Goal: Task Accomplishment & Management: Manage account settings

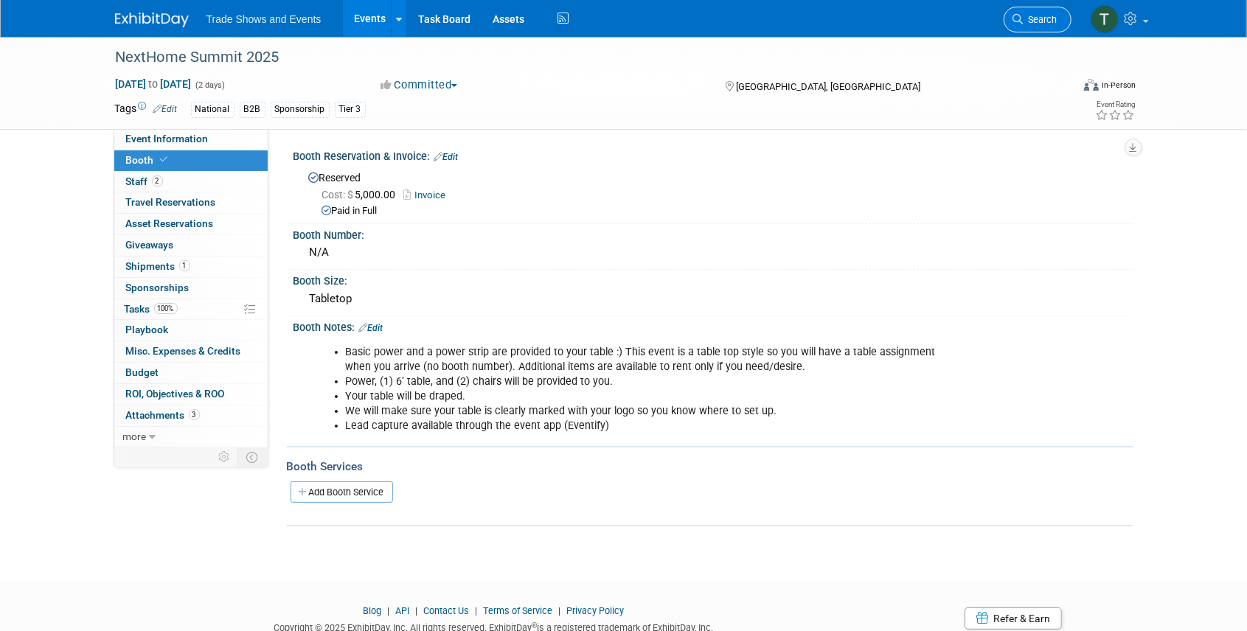
click at [1037, 16] on span "Search" at bounding box center [1041, 19] width 34 height 11
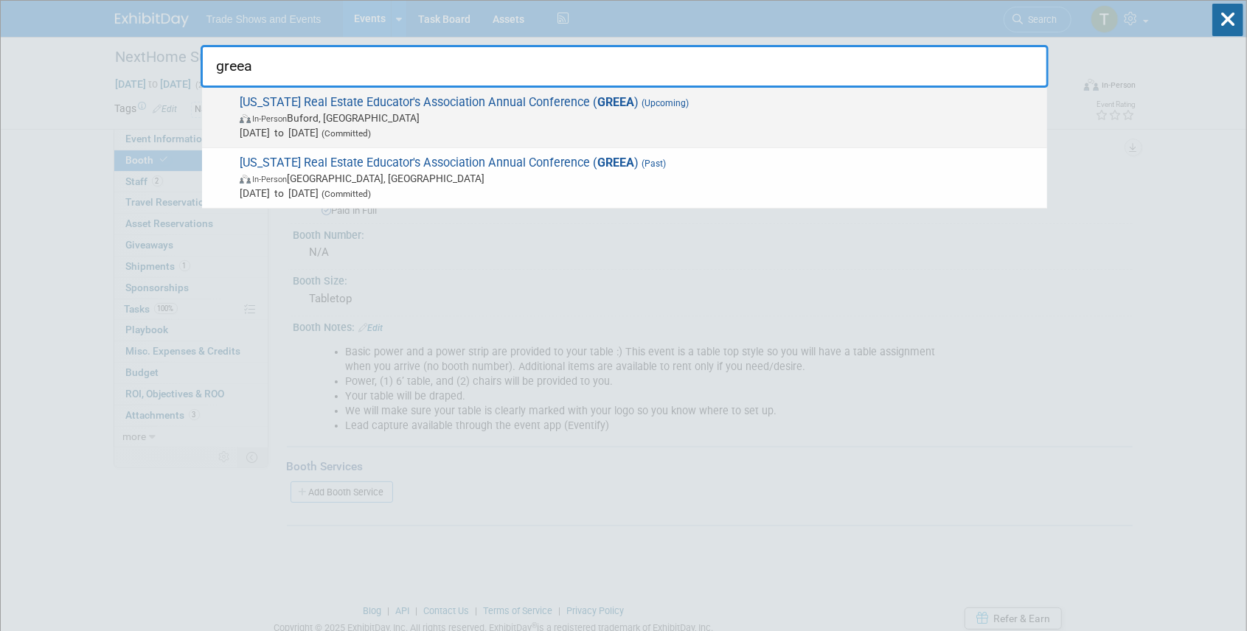
type input "greea"
click at [475, 105] on span "Georgia Real Estate Educator's Association Annual Conference ( GREEA ) (Upcomin…" at bounding box center [637, 117] width 805 height 45
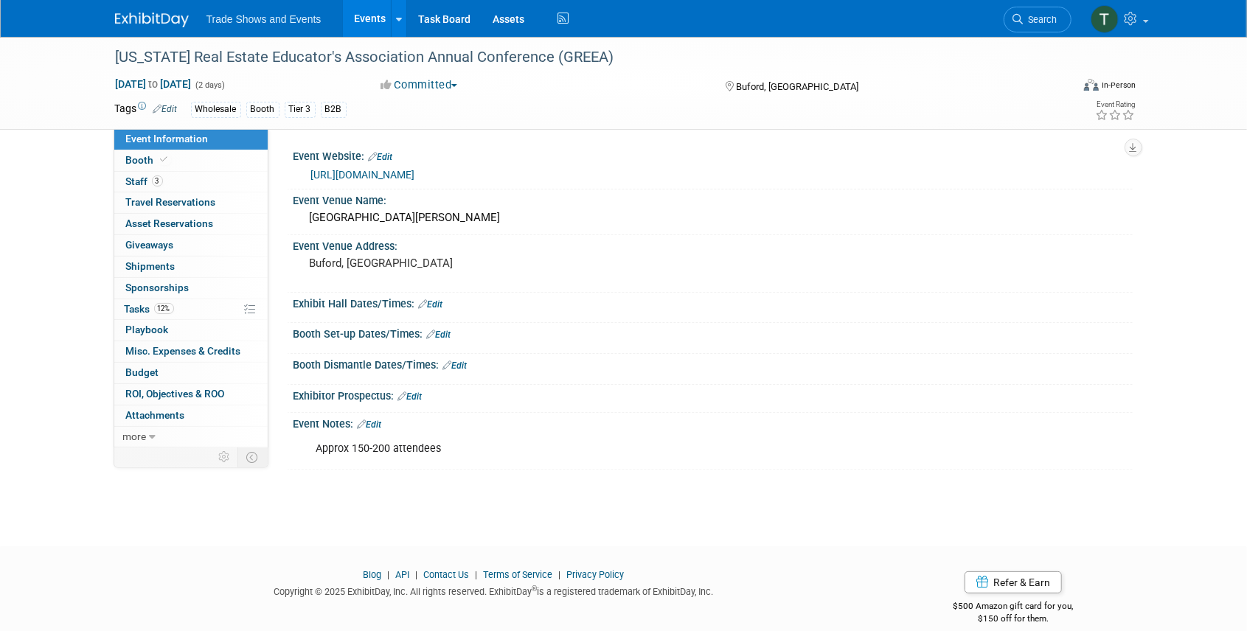
click at [378, 423] on link "Edit" at bounding box center [370, 425] width 24 height 10
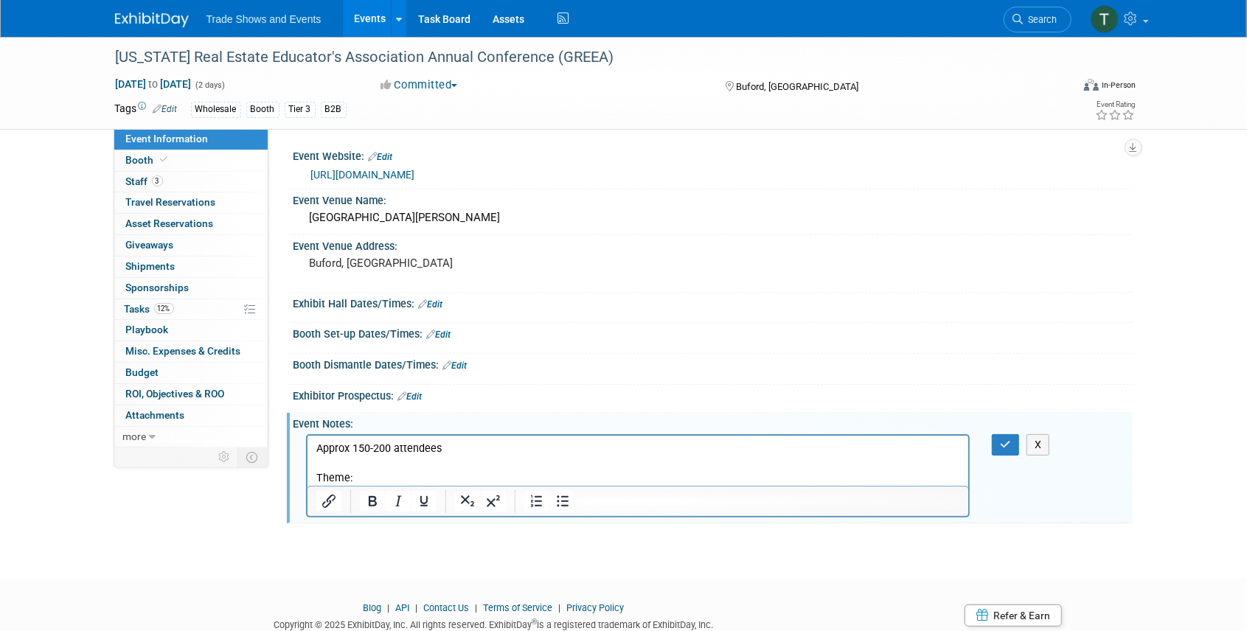
drag, startPoint x: 391, startPoint y: 477, endPoint x: 442, endPoint y: 476, distance: 51.6
click at [391, 477] on p "Theme:" at bounding box center [638, 478] width 645 height 15
click at [316, 478] on p "Theme: Anchored in Excellence: Educating for the Future of Real Estate" at bounding box center [638, 478] width 645 height 15
click at [1006, 442] on icon "button" at bounding box center [1005, 445] width 11 height 10
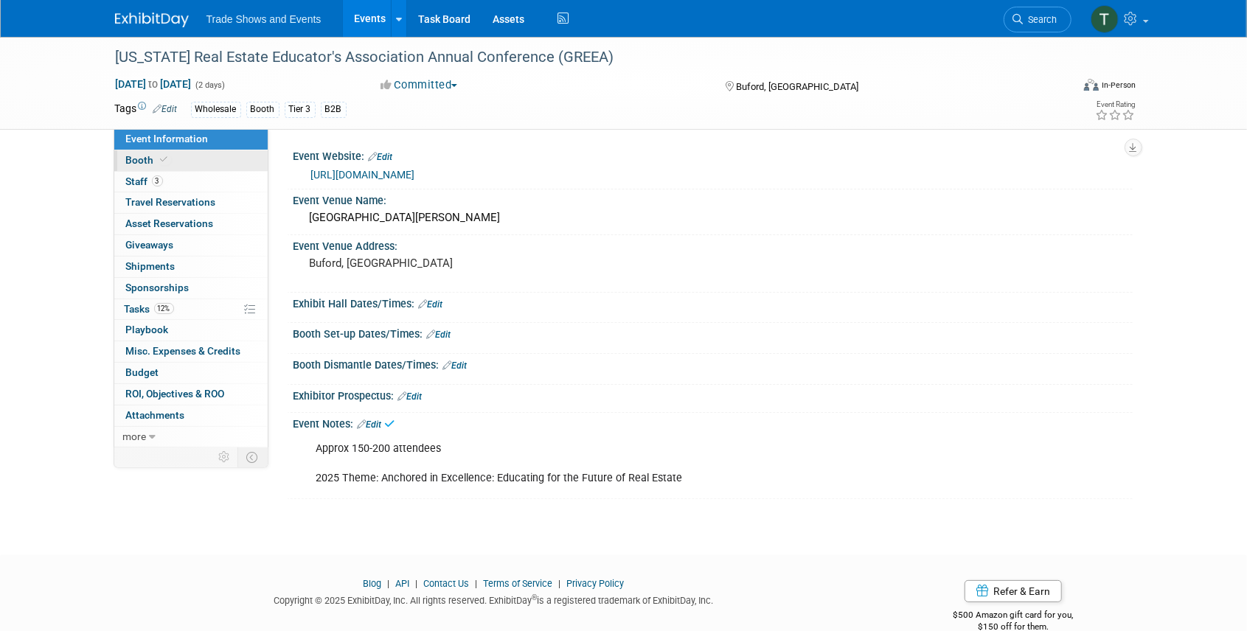
click at [175, 155] on link "Booth" at bounding box center [190, 160] width 153 height 21
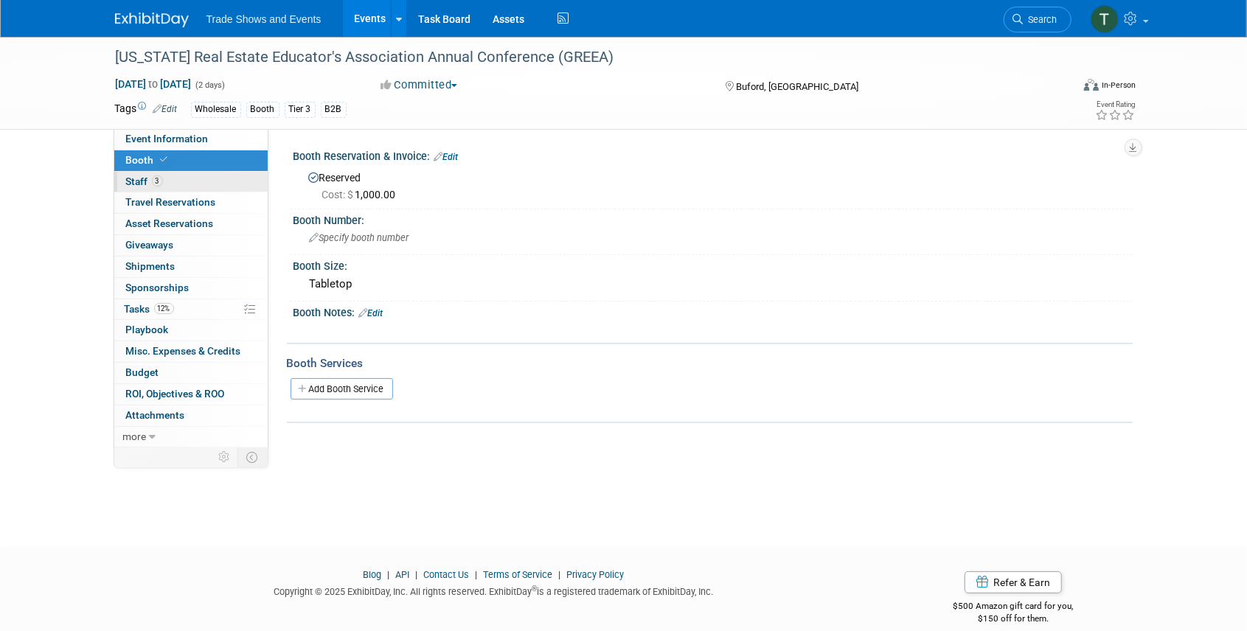
click at [148, 181] on span "Staff 3" at bounding box center [144, 182] width 37 height 12
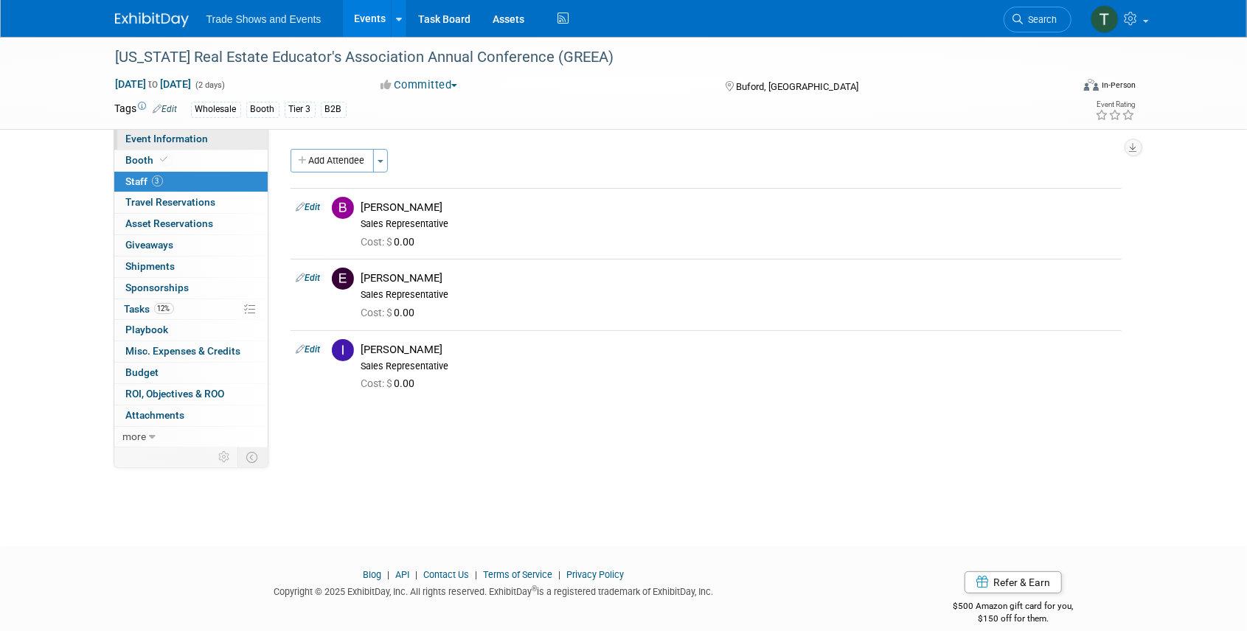
click at [201, 139] on span "Event Information" at bounding box center [167, 139] width 83 height 12
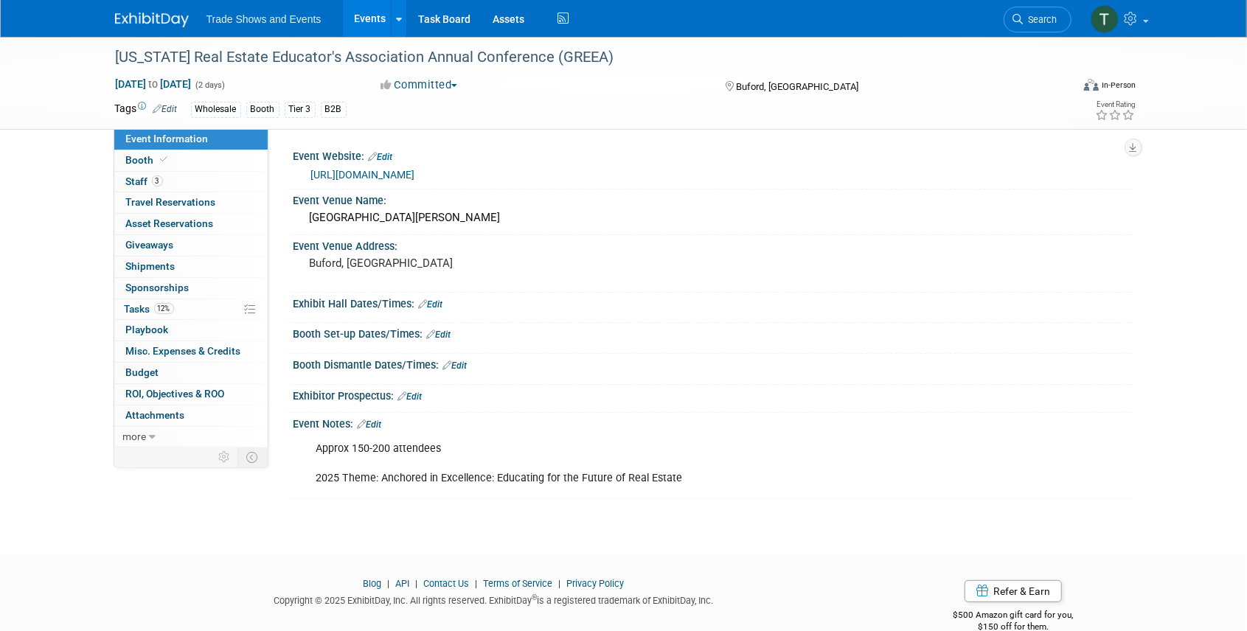
click at [440, 333] on link "Edit" at bounding box center [439, 335] width 24 height 10
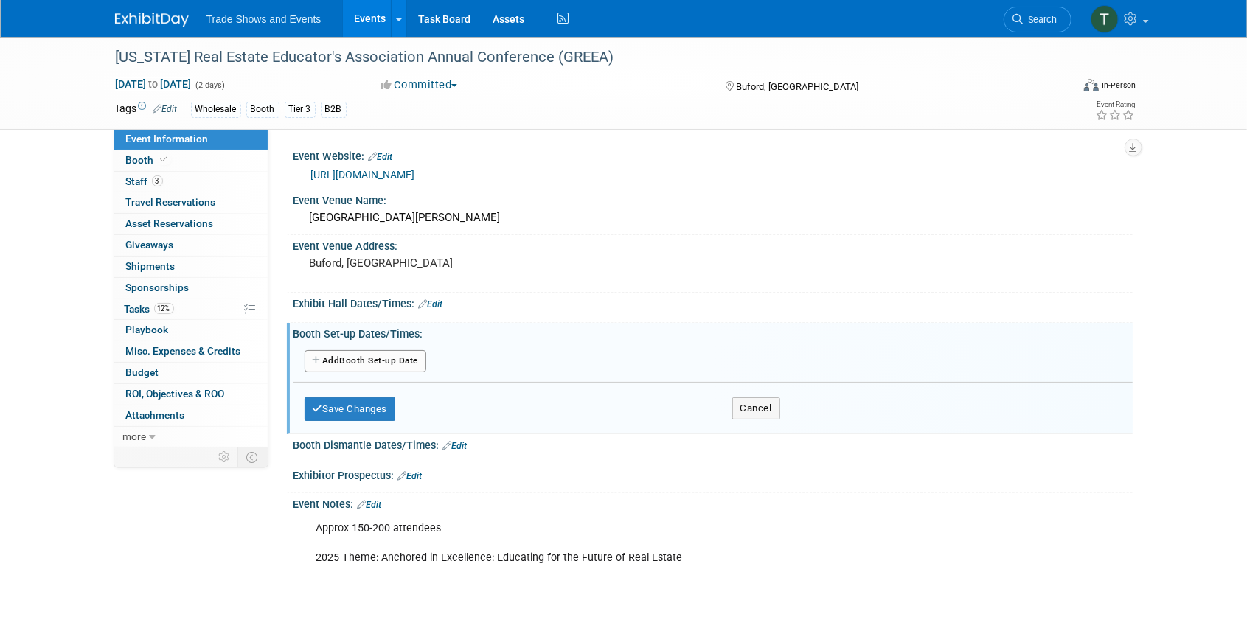
click at [381, 357] on button "Add Another Booth Set-up Date" at bounding box center [366, 361] width 122 height 22
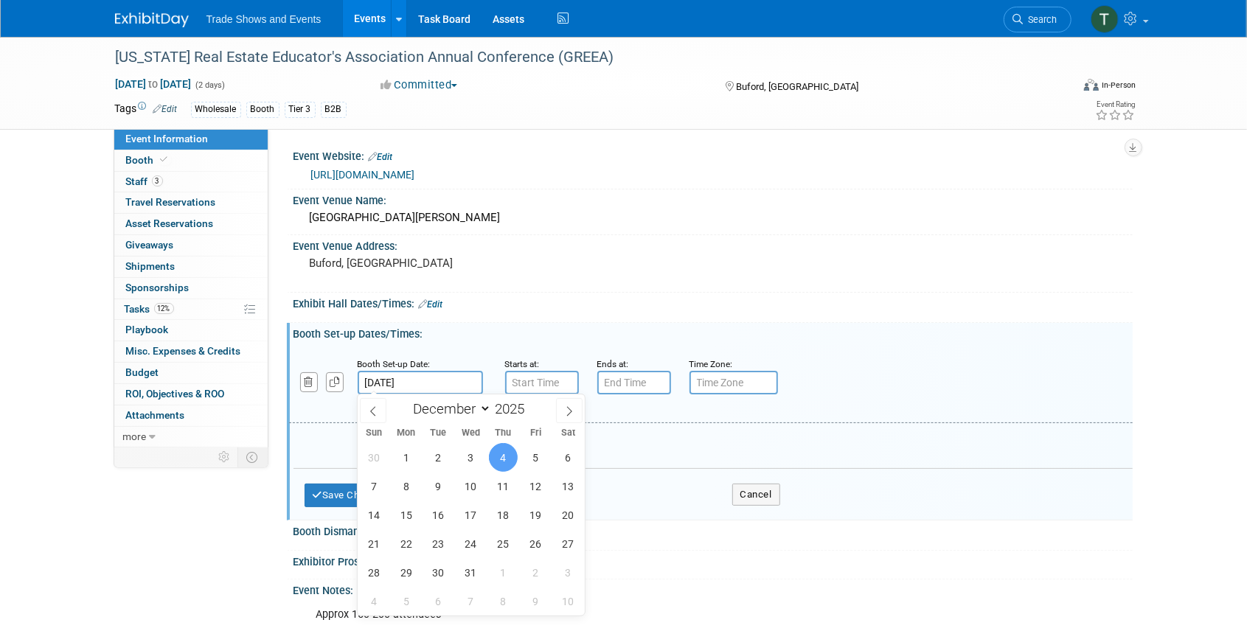
click at [428, 383] on input "Dec 4, 2025" at bounding box center [420, 383] width 125 height 24
click at [464, 462] on span "3" at bounding box center [470, 457] width 29 height 29
type input "Dec 3, 2025"
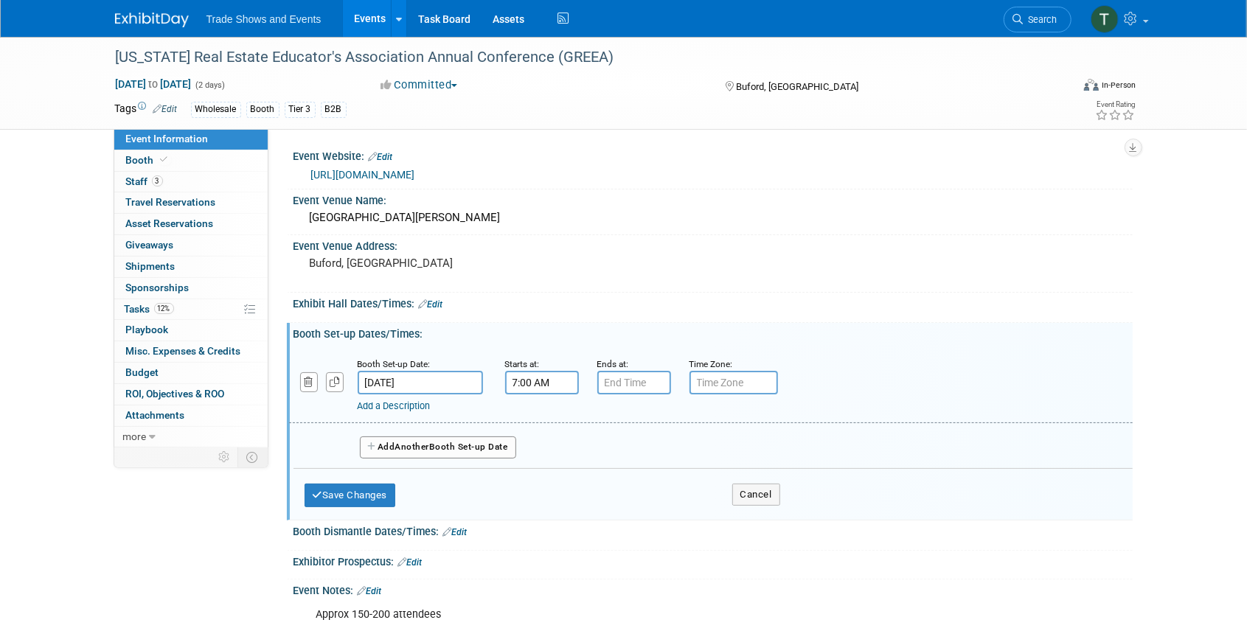
click at [547, 383] on input "7:00 AM" at bounding box center [542, 383] width 74 height 24
click at [541, 451] on span "07" at bounding box center [539, 450] width 28 height 27
click at [534, 456] on td "04" at bounding box center [532, 460] width 47 height 40
click at [667, 444] on button "AM" at bounding box center [668, 450] width 27 height 25
type input "4:00 PM"
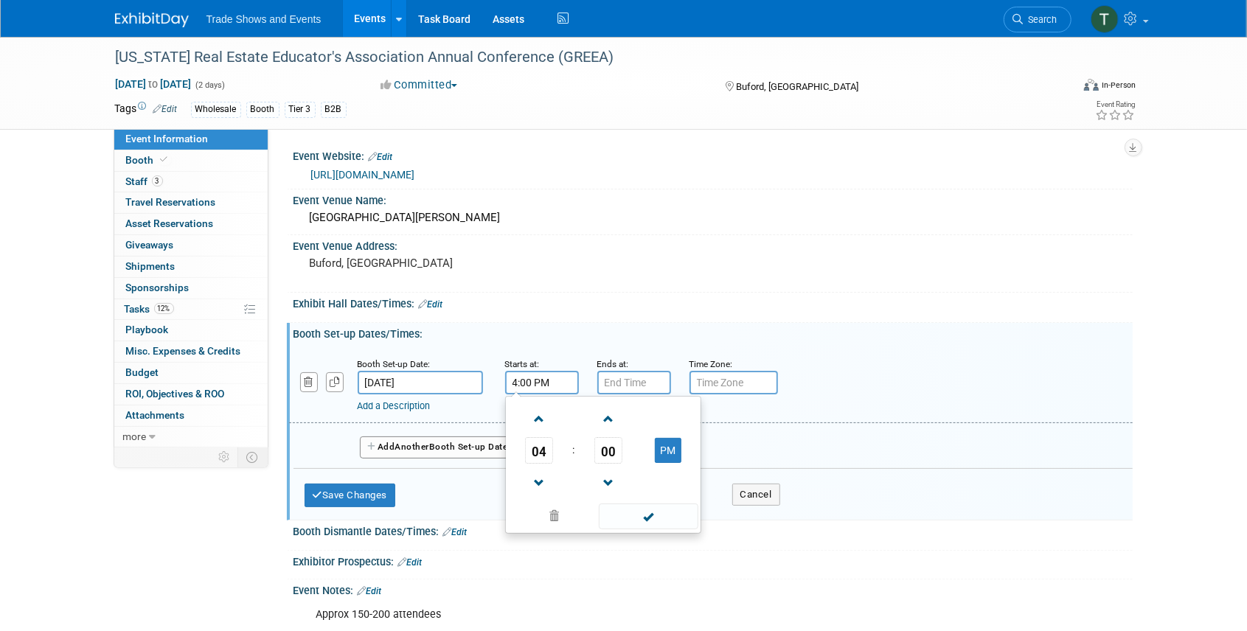
type input "7:00 PM"
click at [645, 383] on input "7:00 PM" at bounding box center [634, 383] width 74 height 24
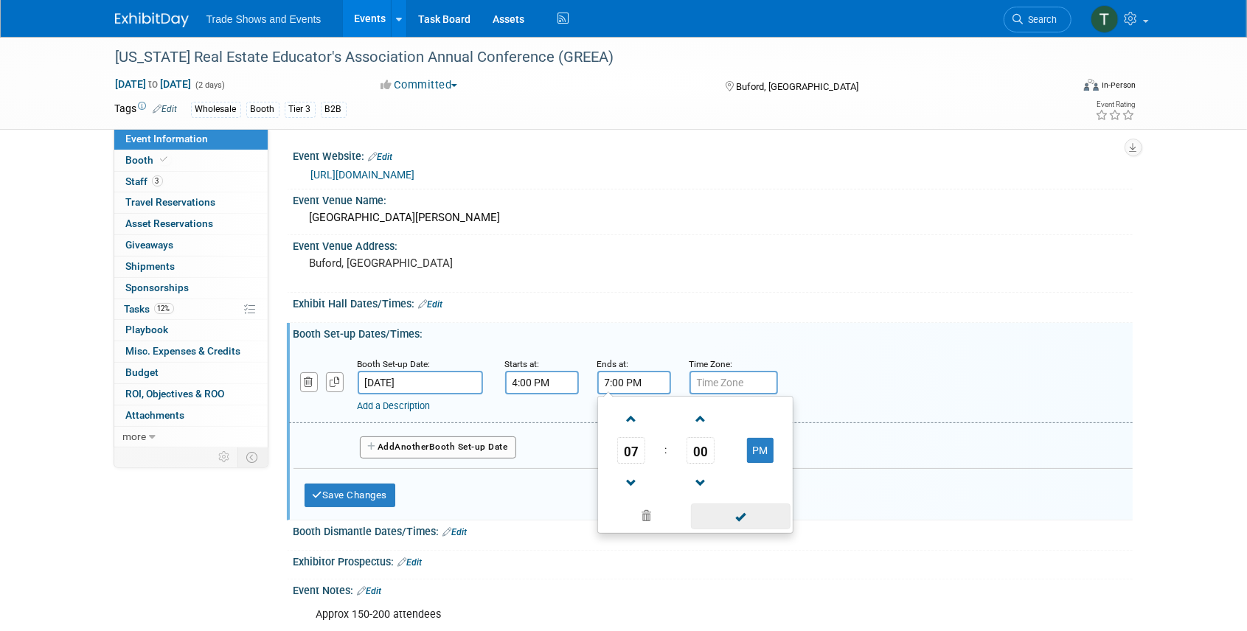
click at [760, 510] on span at bounding box center [741, 517] width 100 height 26
click at [403, 404] on link "Add a Description" at bounding box center [394, 405] width 73 height 11
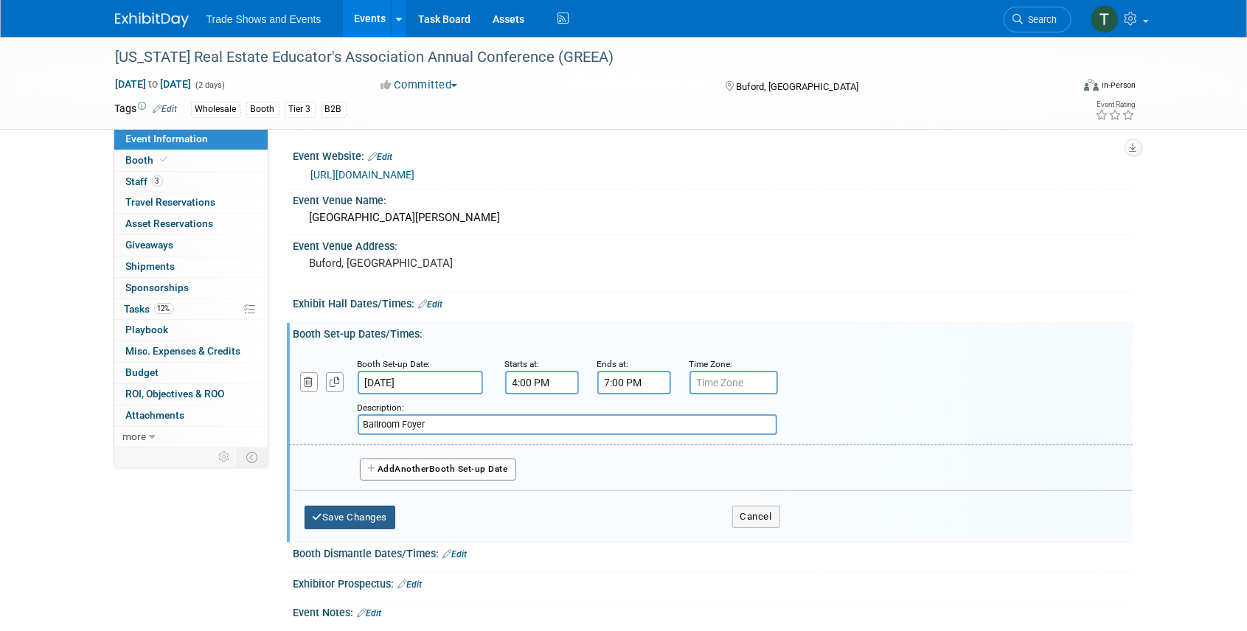
type input "Ballroom Foyer"
click at [360, 516] on button "Save Changes" at bounding box center [350, 518] width 91 height 24
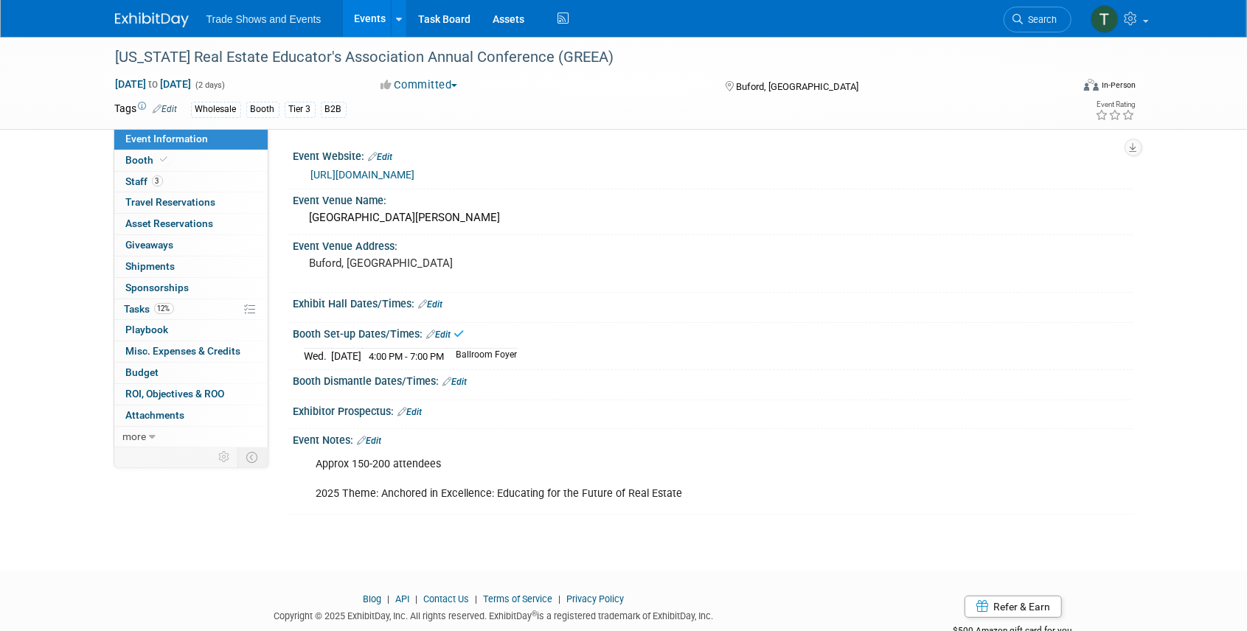
click at [437, 302] on link "Edit" at bounding box center [431, 304] width 24 height 10
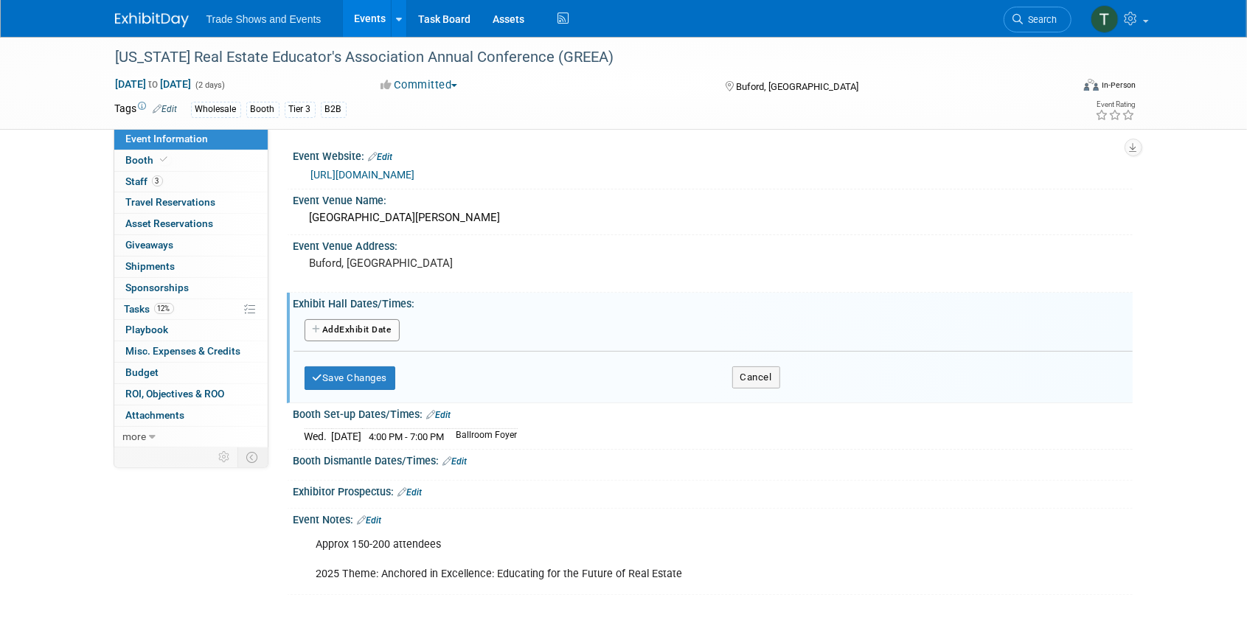
click at [367, 327] on button "Add Another Exhibit Date" at bounding box center [352, 330] width 95 height 22
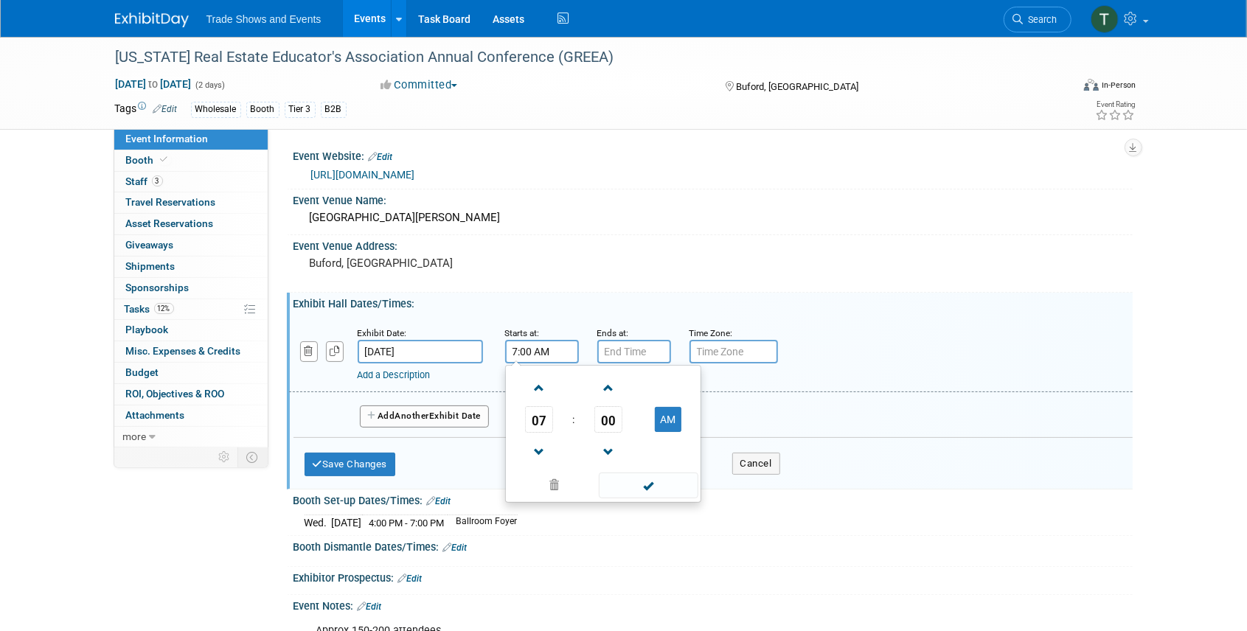
click at [537, 355] on input "7:00 AM" at bounding box center [542, 352] width 74 height 24
click at [541, 391] on span at bounding box center [540, 388] width 26 height 26
type input "8:00 AM"
click at [617, 361] on input "7:00 PM" at bounding box center [634, 352] width 74 height 24
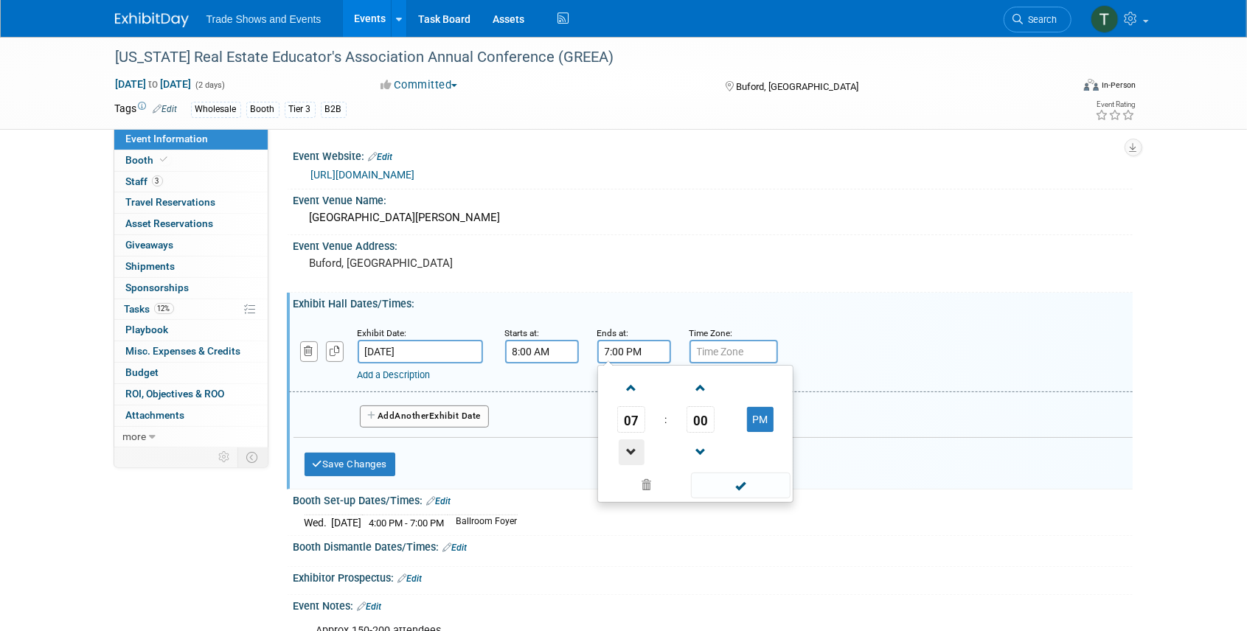
click at [642, 447] on span at bounding box center [632, 453] width 26 height 26
type input "5:00 PM"
click at [750, 484] on span at bounding box center [741, 486] width 100 height 26
click at [394, 377] on link "Add a Description" at bounding box center [394, 374] width 73 height 11
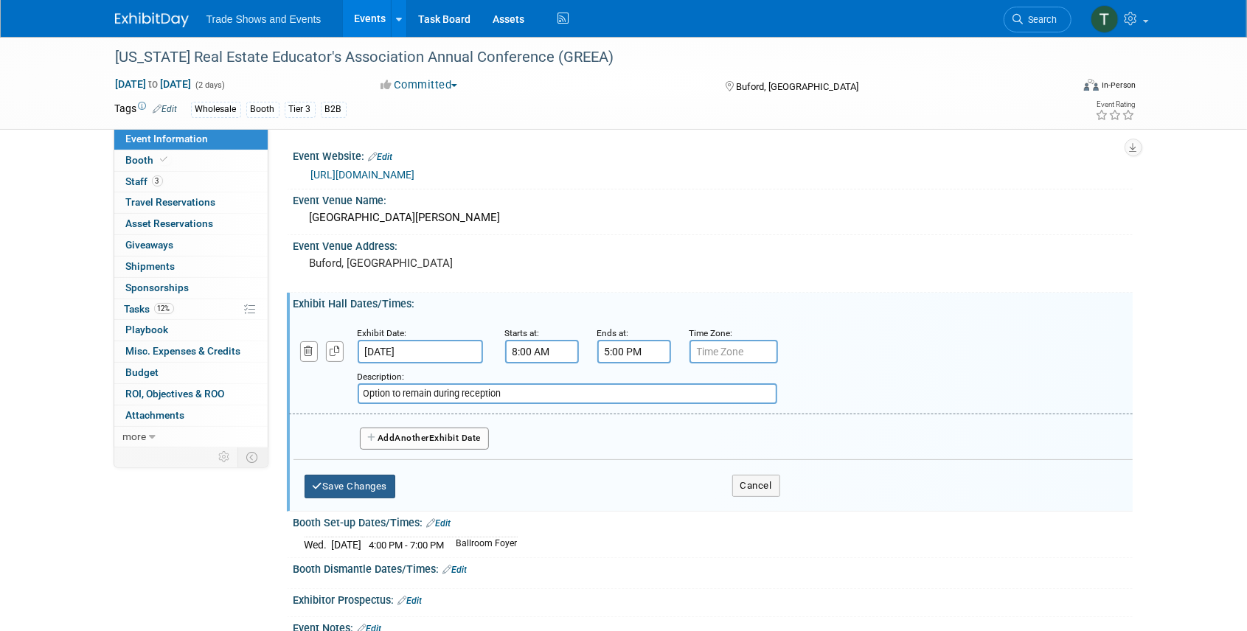
type input "Option to remain during reception"
drag, startPoint x: 354, startPoint y: 480, endPoint x: 558, endPoint y: 440, distance: 207.5
click at [565, 441] on div "Exhibit Date: Dec 4, 2025 Starts at: 8:00 AM Ends at: 5:00 PM Time Zone: Apply …" at bounding box center [713, 409] width 839 height 198
click at [459, 435] on button "Add Another Exhibit Date" at bounding box center [425, 439] width 130 height 22
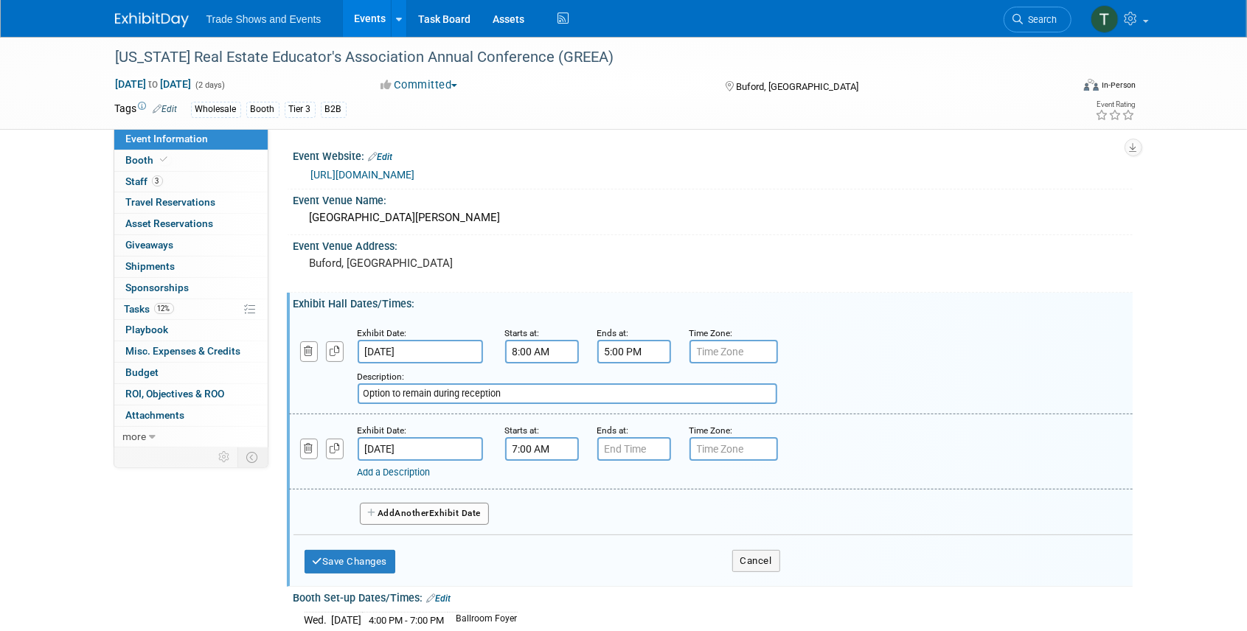
click at [532, 453] on input "7:00 AM" at bounding box center [542, 449] width 74 height 24
drag, startPoint x: 538, startPoint y: 481, endPoint x: 546, endPoint y: 479, distance: 8.2
click at [538, 481] on span at bounding box center [540, 486] width 26 height 26
type input "8:00 AM"
click at [625, 452] on input "7:00 PM" at bounding box center [634, 449] width 74 height 24
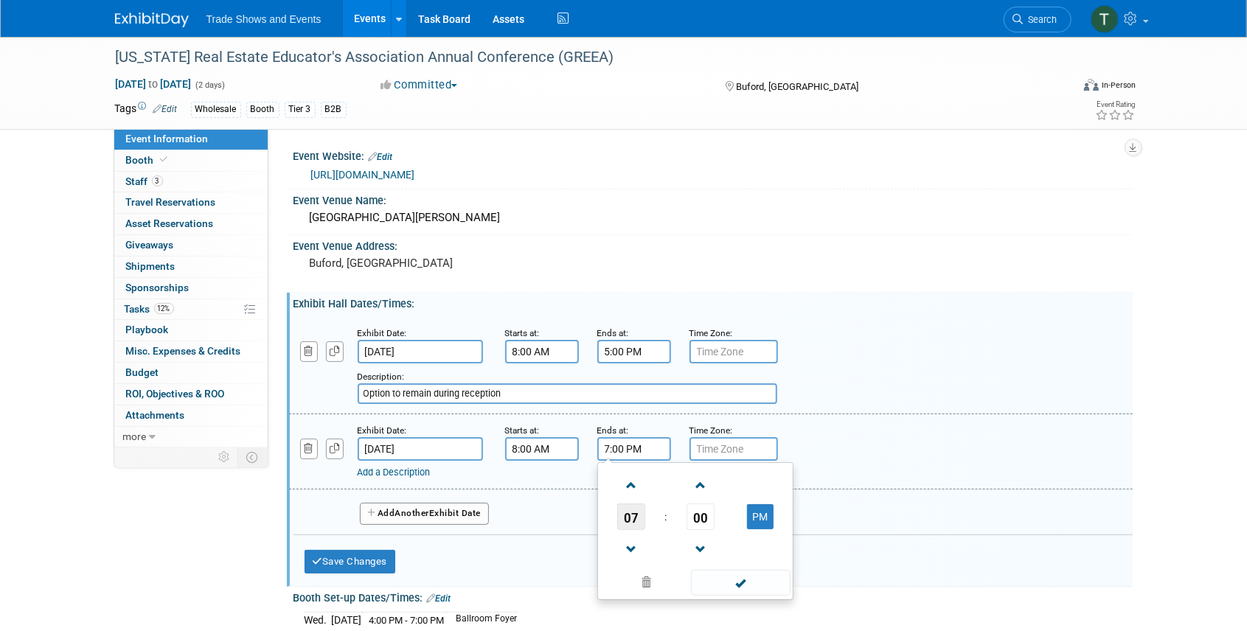
click at [639, 519] on span "07" at bounding box center [631, 517] width 28 height 27
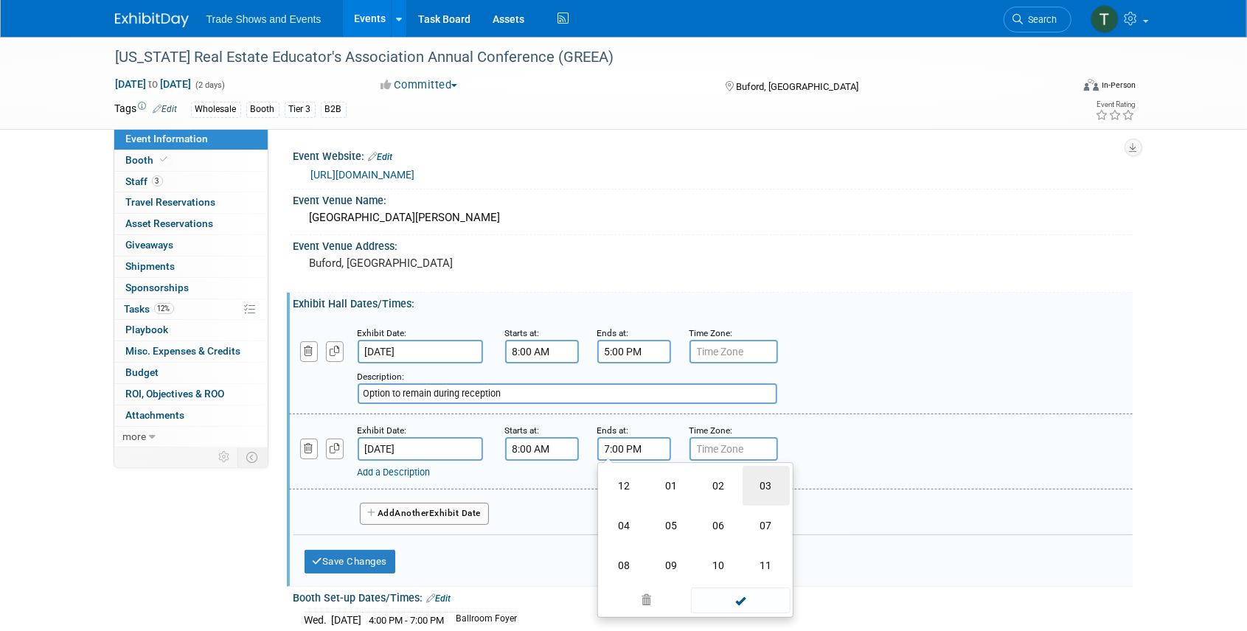
click at [764, 490] on td "03" at bounding box center [766, 486] width 47 height 40
type input "3:00 PM"
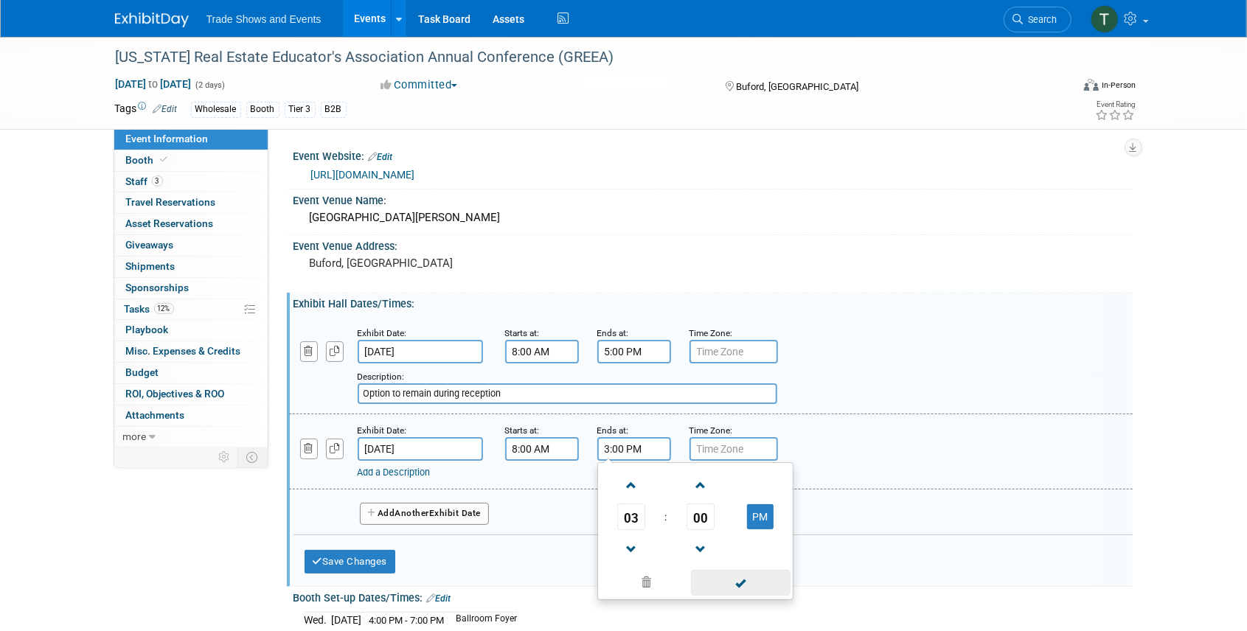
click at [743, 584] on span at bounding box center [741, 583] width 100 height 26
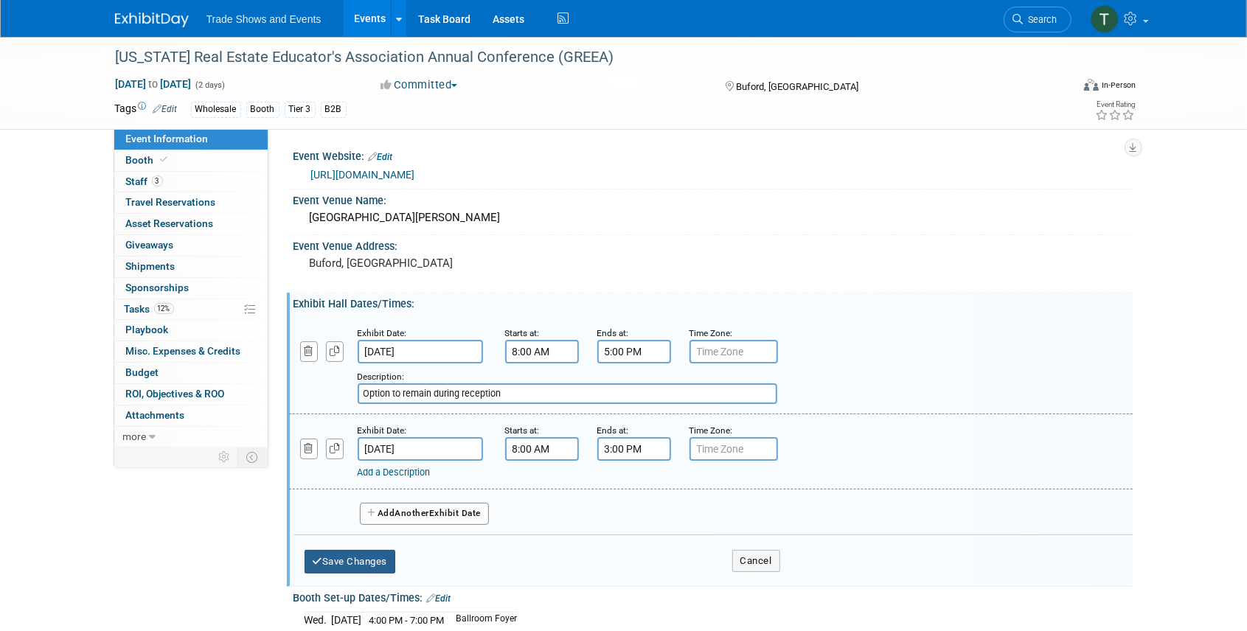
click at [361, 552] on button "Save Changes" at bounding box center [350, 562] width 91 height 24
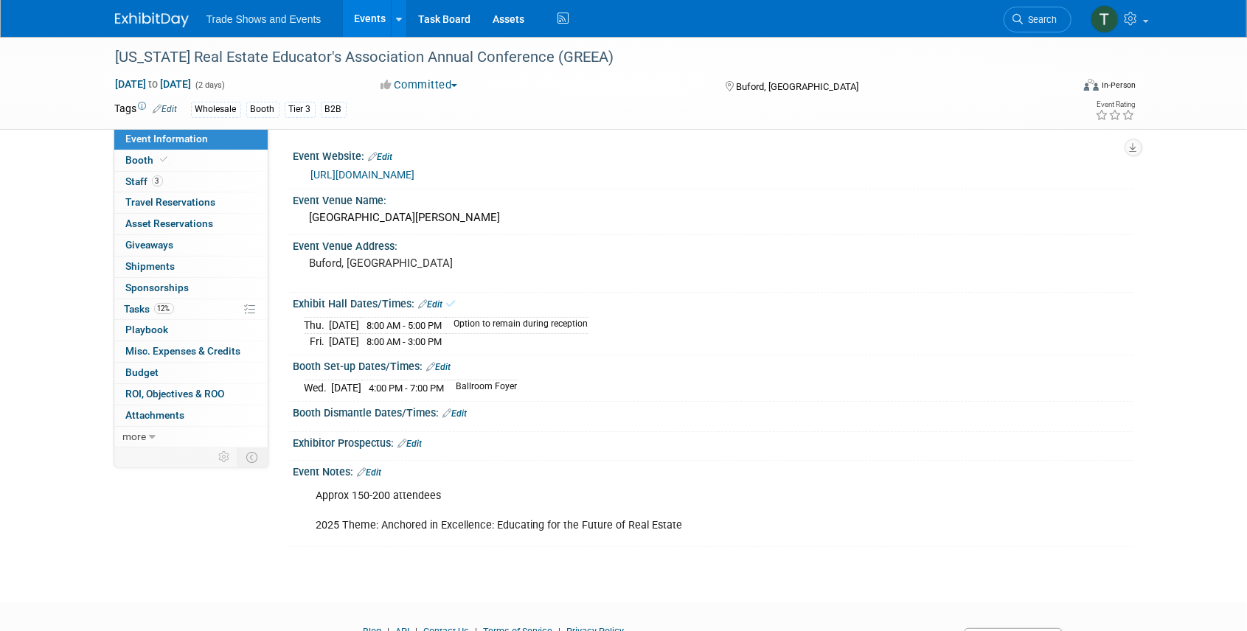
click at [459, 411] on link "Edit" at bounding box center [455, 414] width 24 height 10
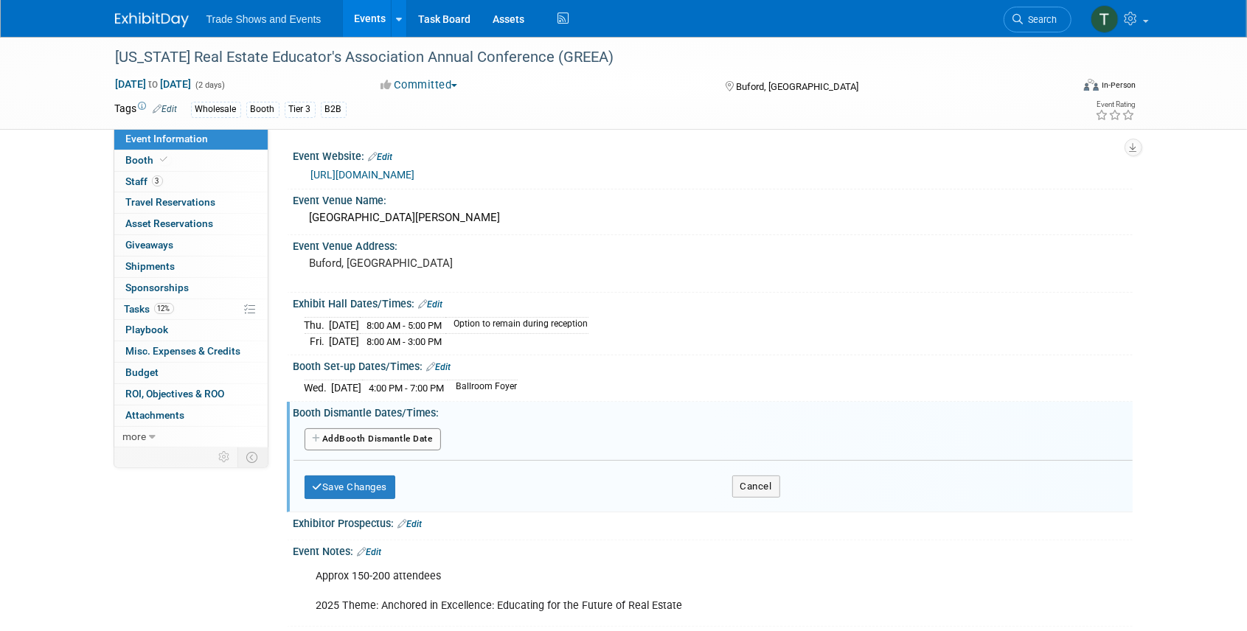
click at [410, 436] on button "Add Another Booth Dismantle Date" at bounding box center [373, 439] width 136 height 22
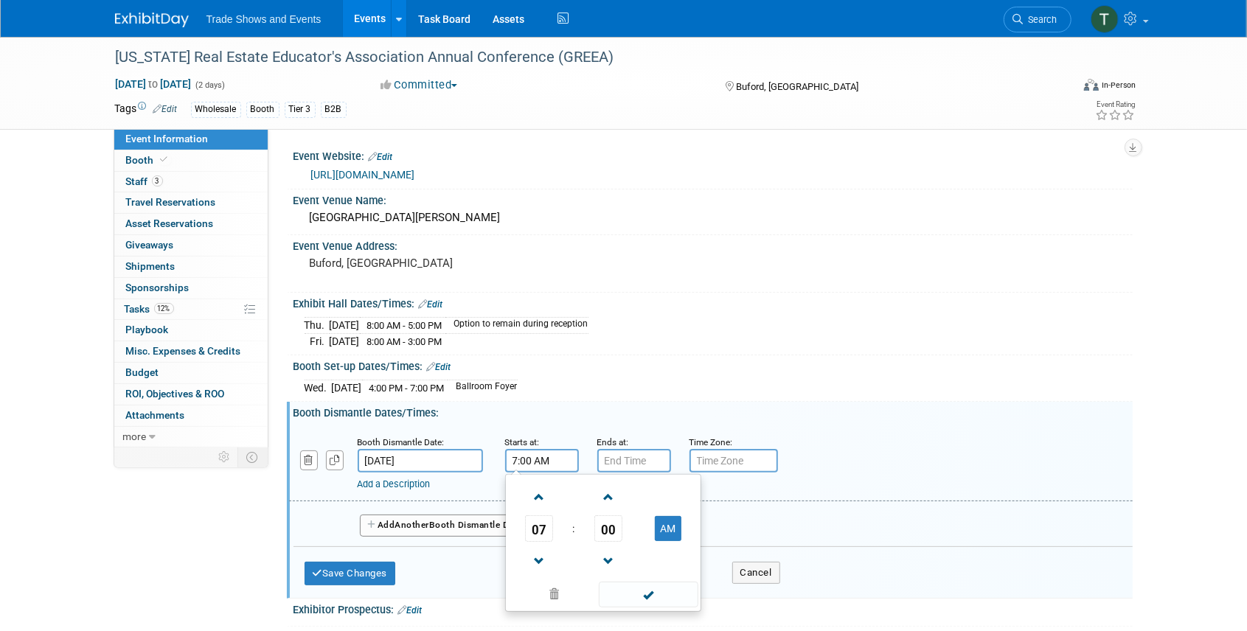
click at [544, 460] on input "7:00 AM" at bounding box center [542, 461] width 74 height 24
click at [542, 521] on span "07" at bounding box center [539, 528] width 28 height 27
click at [678, 500] on td "03" at bounding box center [673, 498] width 47 height 40
click at [682, 532] on td "AM" at bounding box center [668, 528] width 58 height 27
click at [676, 525] on button "AM" at bounding box center [668, 528] width 27 height 25
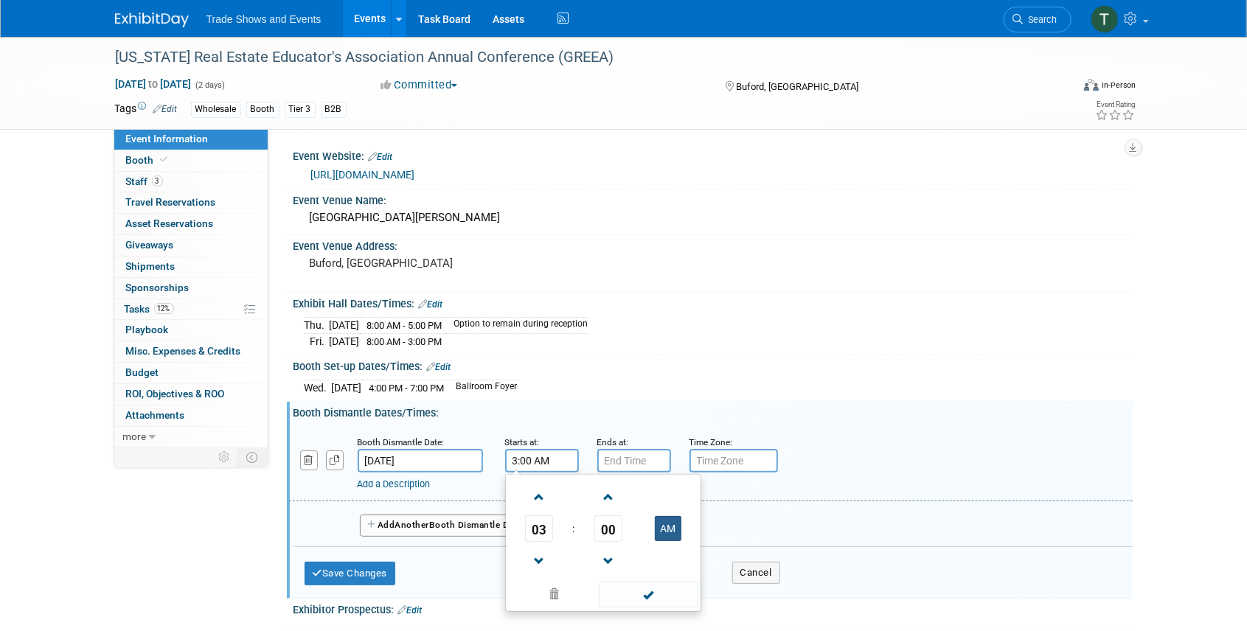
type input "3:00 PM"
click at [639, 465] on input "7:00 PM" at bounding box center [634, 461] width 74 height 24
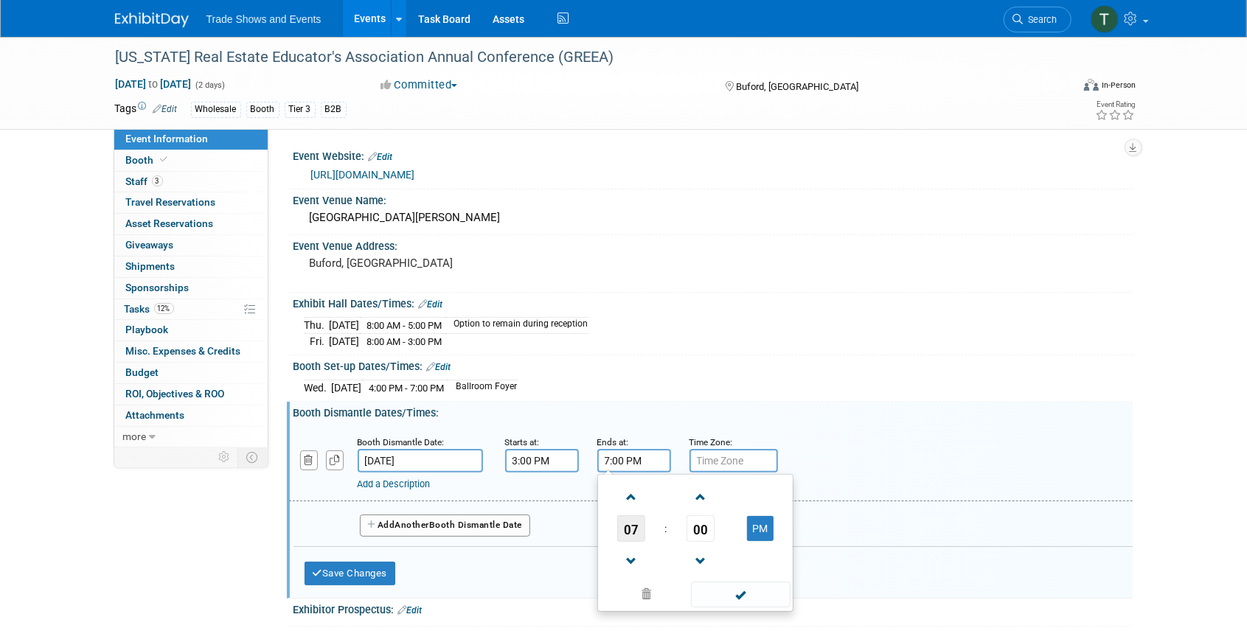
click at [633, 524] on span "07" at bounding box center [631, 528] width 28 height 27
drag, startPoint x: 629, startPoint y: 535, endPoint x: 697, endPoint y: 507, distance: 73.1
click at [634, 534] on td "04" at bounding box center [624, 538] width 47 height 40
click at [707, 529] on span "00" at bounding box center [701, 528] width 28 height 27
click at [718, 531] on td "30" at bounding box center [718, 538] width 47 height 40
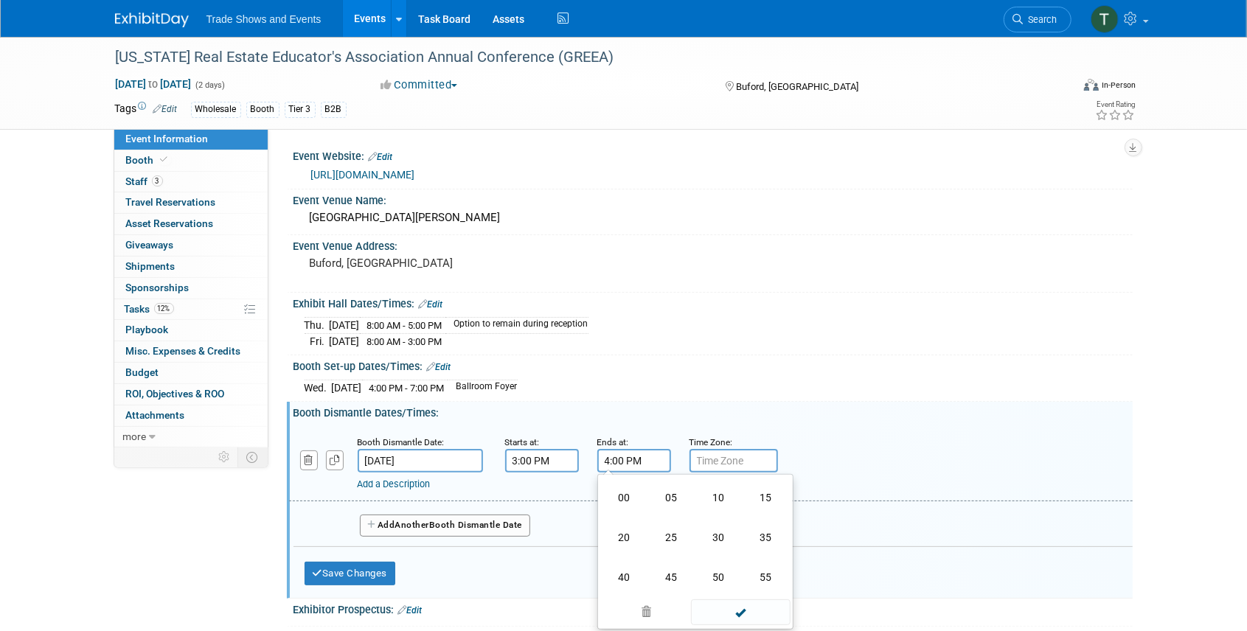
type input "4:30 PM"
click at [737, 594] on span at bounding box center [741, 595] width 100 height 26
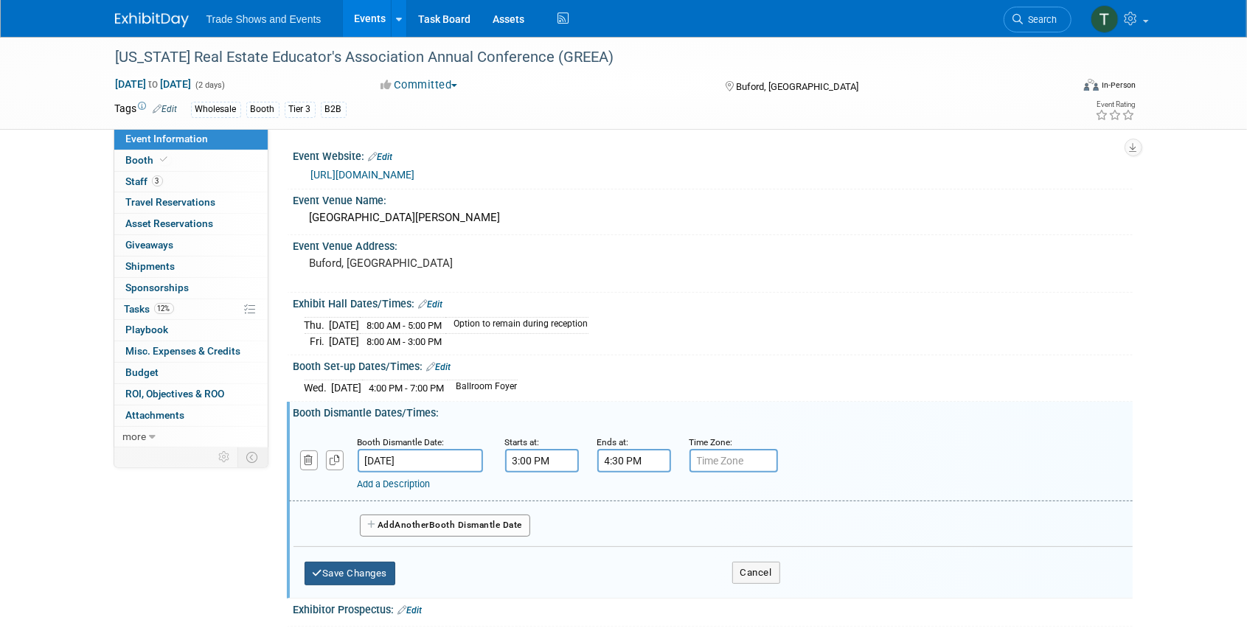
click at [345, 570] on button "Save Changes" at bounding box center [350, 574] width 91 height 24
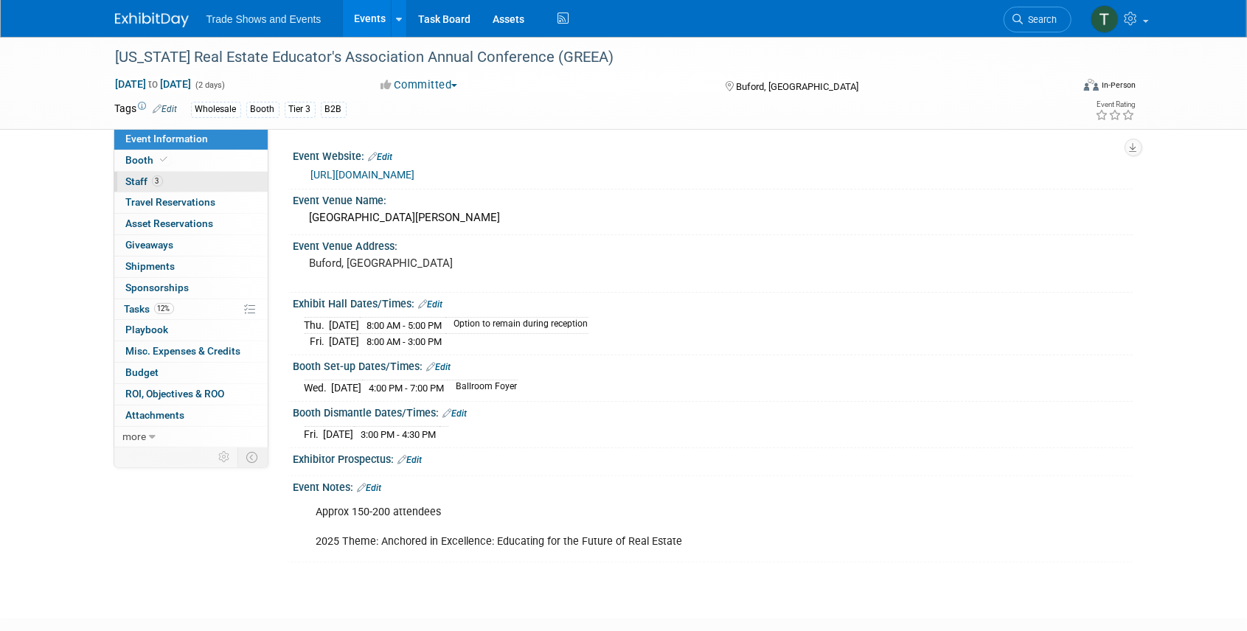
click at [146, 179] on span "Staff 3" at bounding box center [144, 182] width 37 height 12
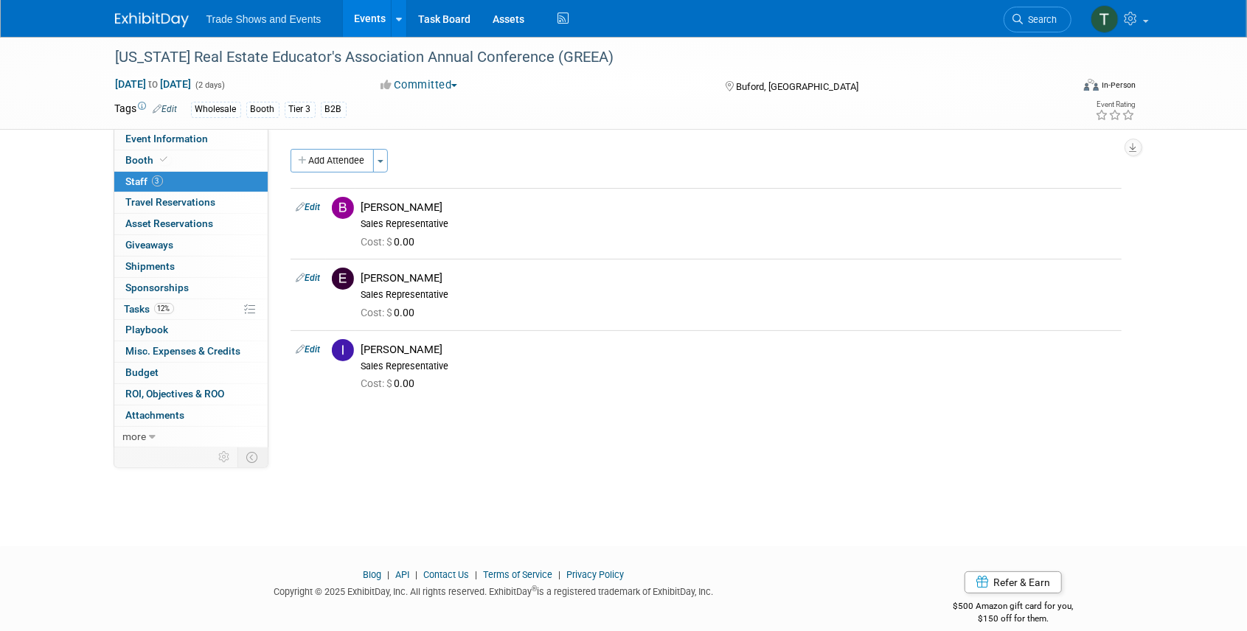
click at [367, 25] on link "Events" at bounding box center [370, 18] width 54 height 37
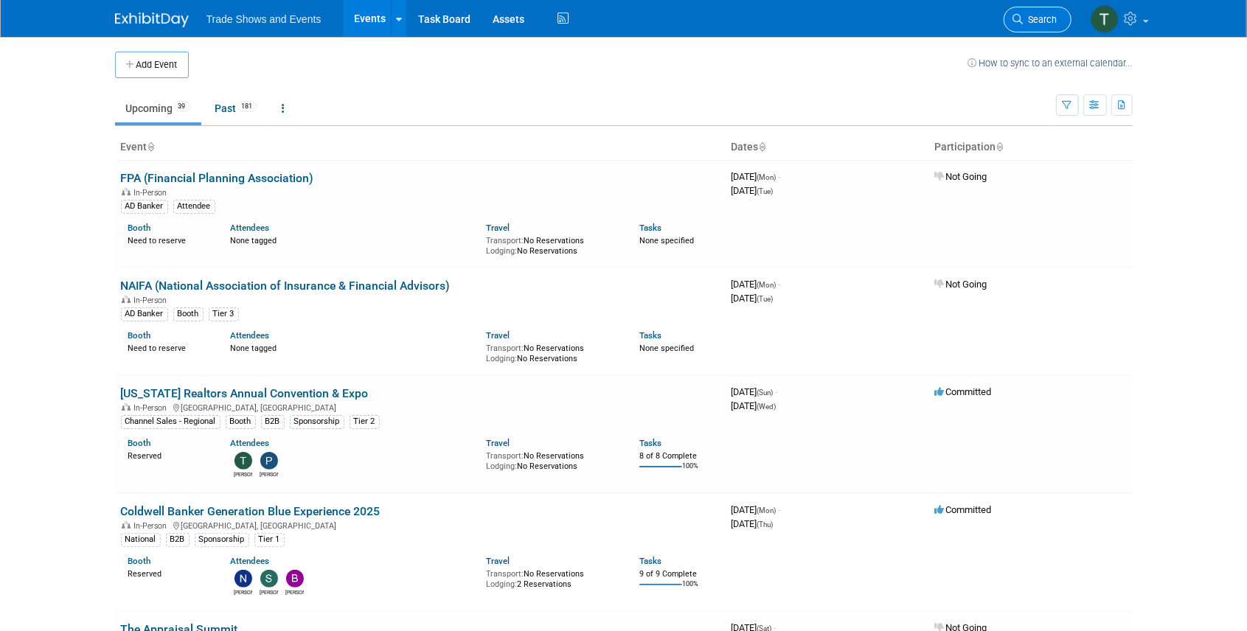
click at [1034, 24] on span "Search" at bounding box center [1041, 19] width 34 height 11
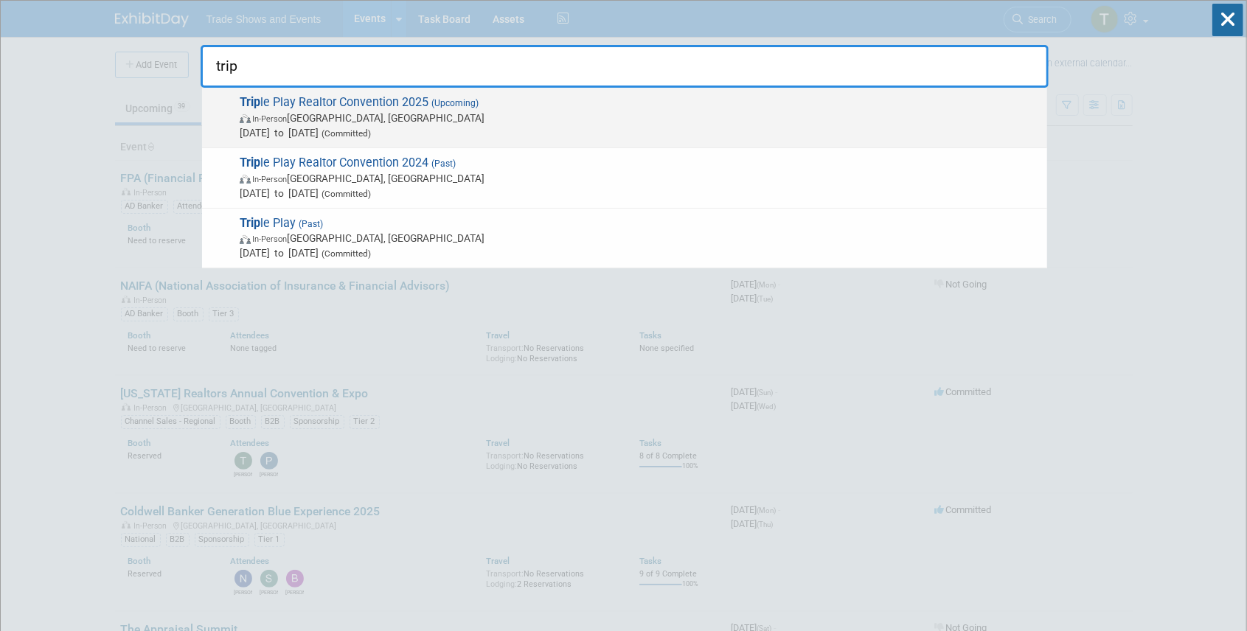
type input "trip"
click at [305, 95] on span "Trip le Play Realtor Convention 2025 (Upcoming) In-Person Atlantic City, NJ Dec…" at bounding box center [637, 117] width 805 height 45
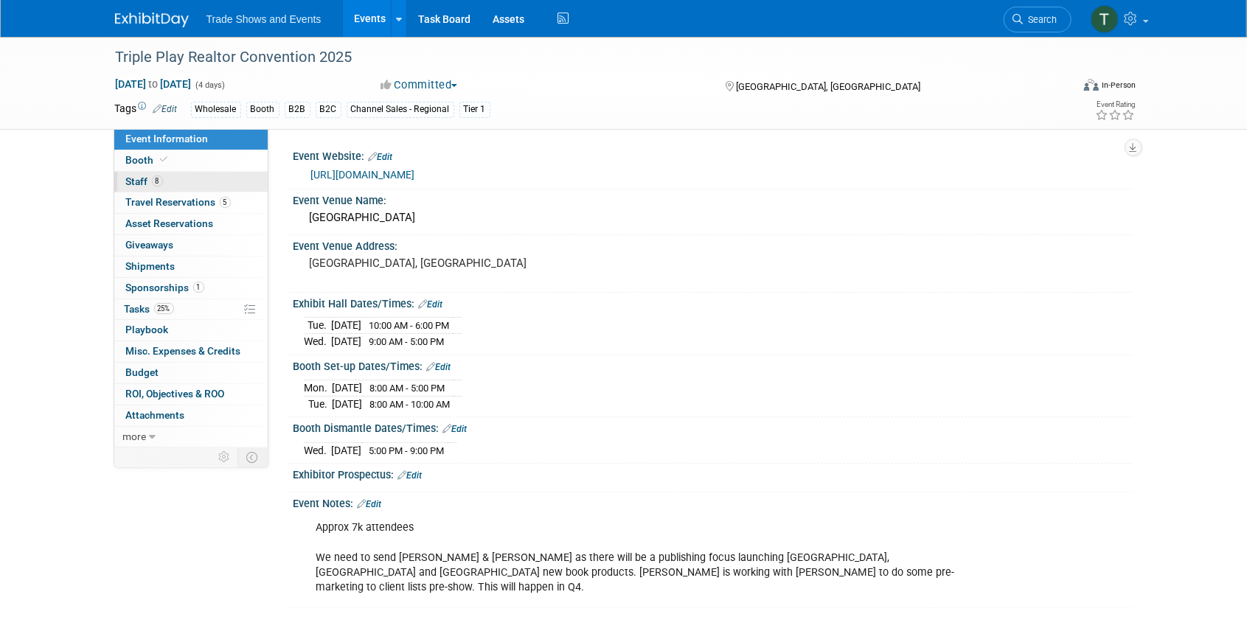
click at [142, 180] on span "Staff 8" at bounding box center [144, 182] width 37 height 12
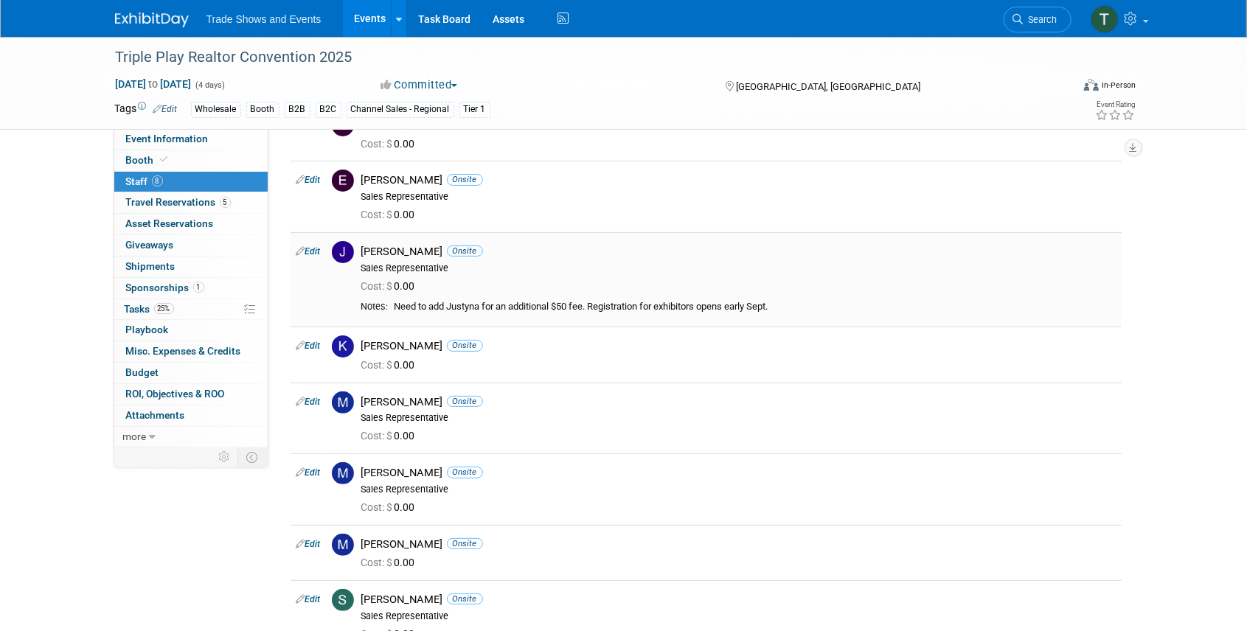
scroll to position [98, 0]
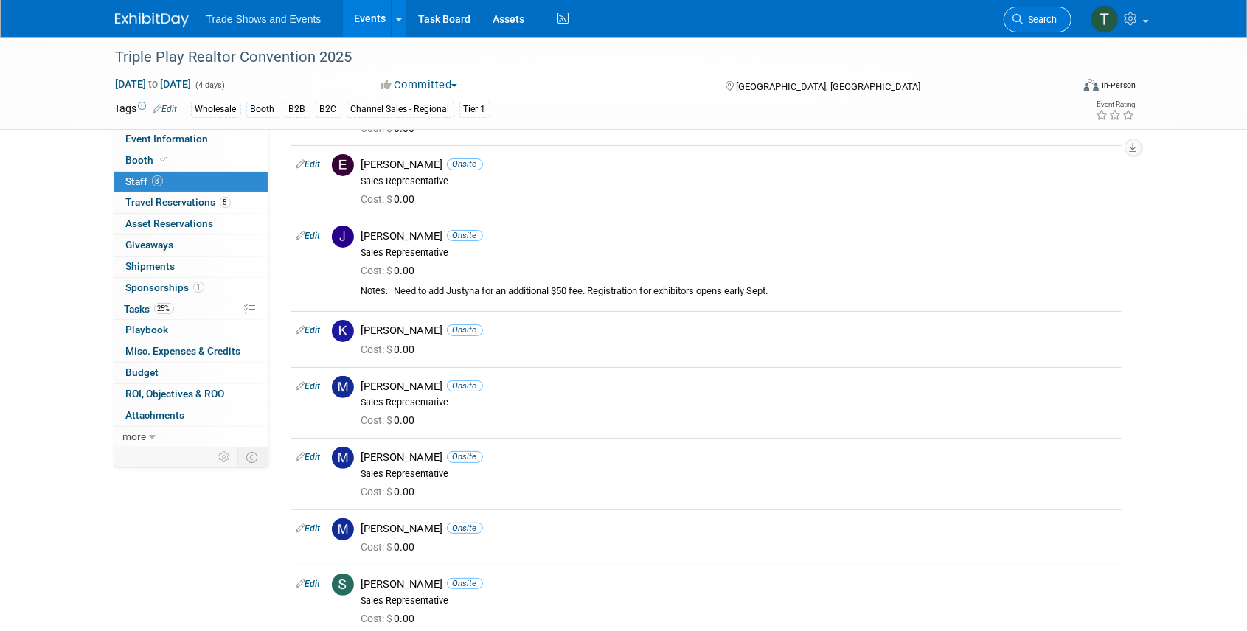
click at [1030, 22] on span "Search" at bounding box center [1041, 19] width 34 height 11
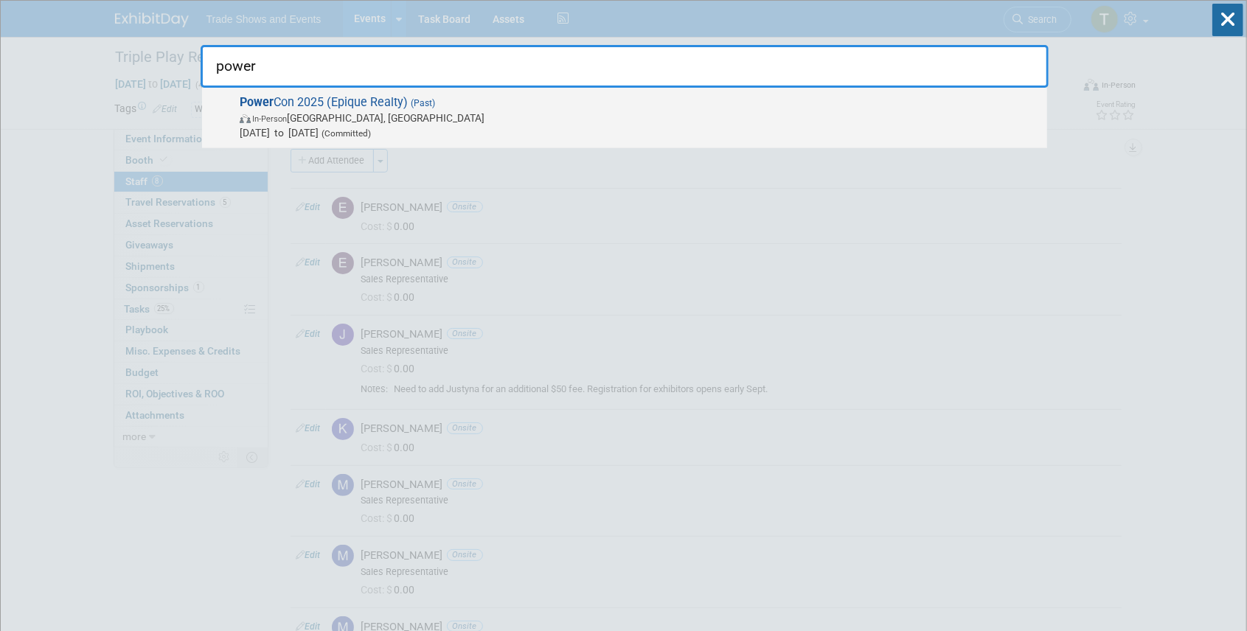
type input "power"
click at [396, 106] on span "Power Con 2025 (Epique Realty) (Past) In-Person Nashville, TN Jun 25, 2025 to J…" at bounding box center [637, 117] width 805 height 45
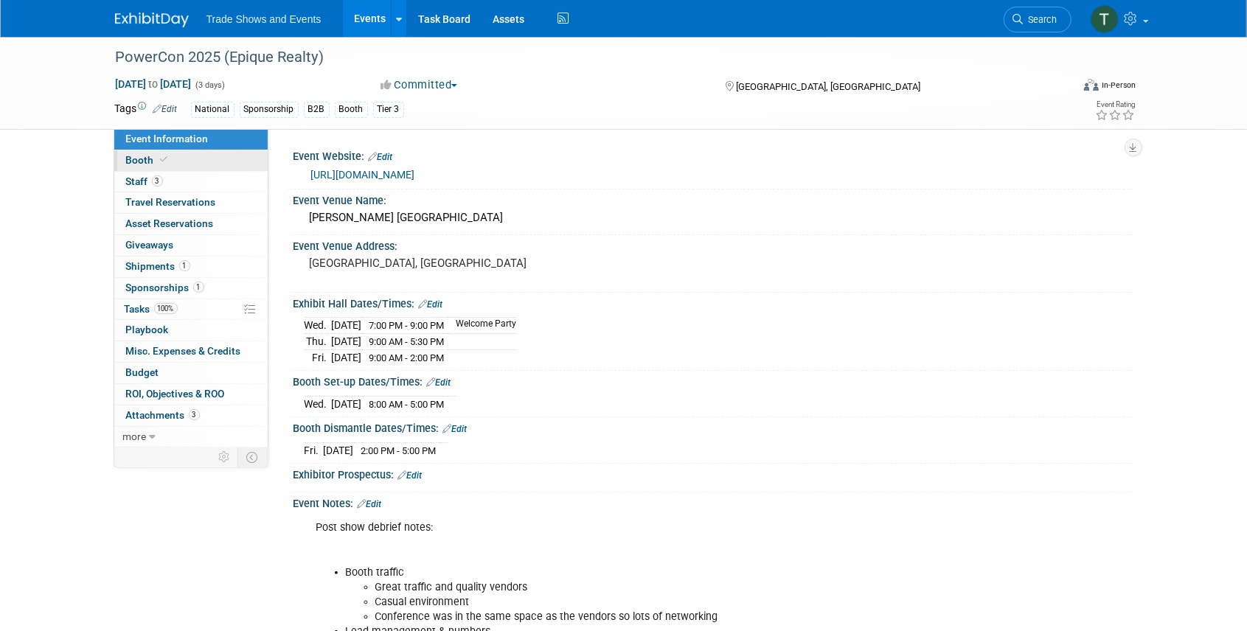
click at [138, 162] on span "Booth" at bounding box center [148, 160] width 45 height 12
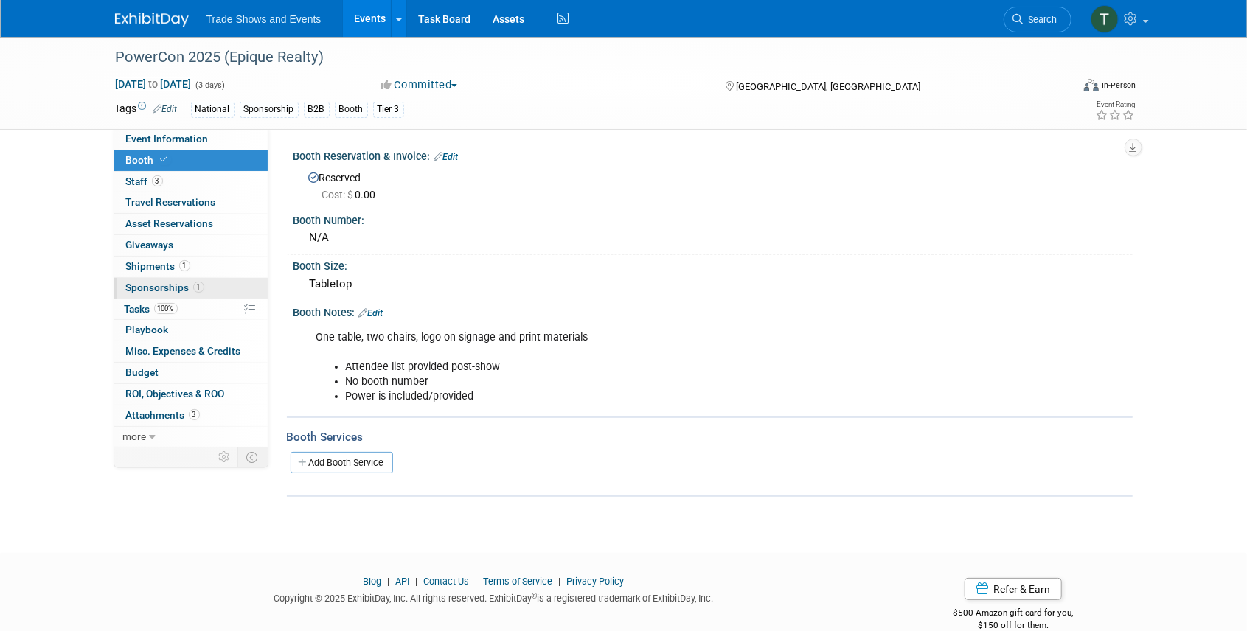
click at [142, 282] on span "Sponsorships 1" at bounding box center [165, 288] width 78 height 12
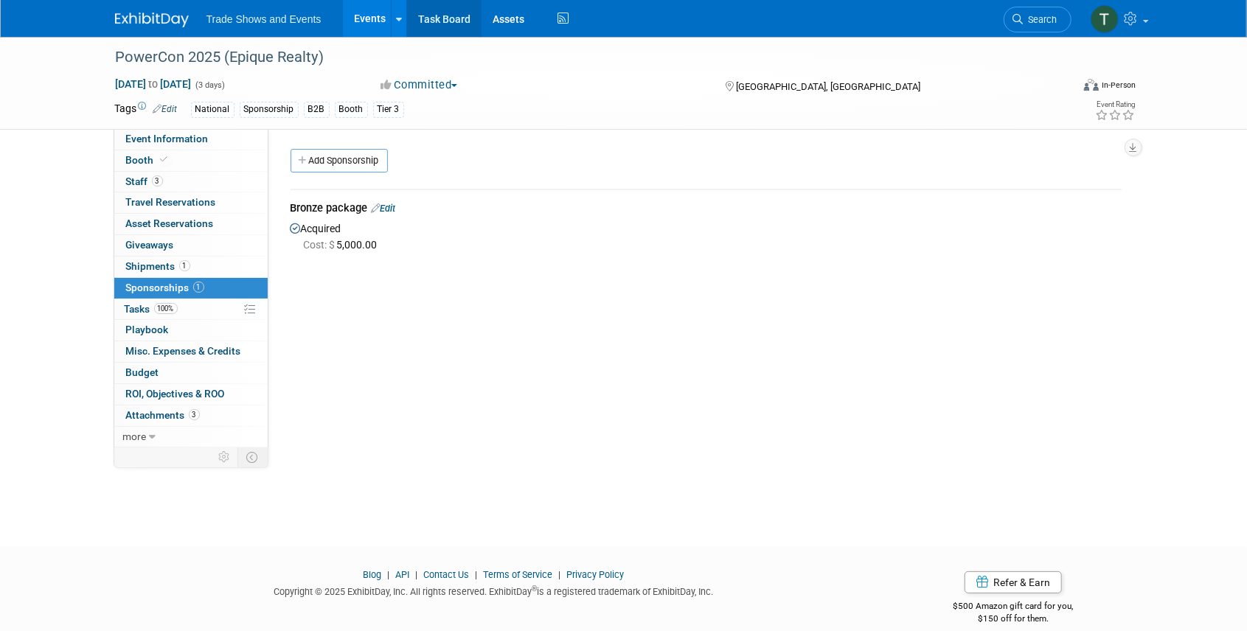
click at [466, 18] on link "Task Board" at bounding box center [444, 18] width 74 height 37
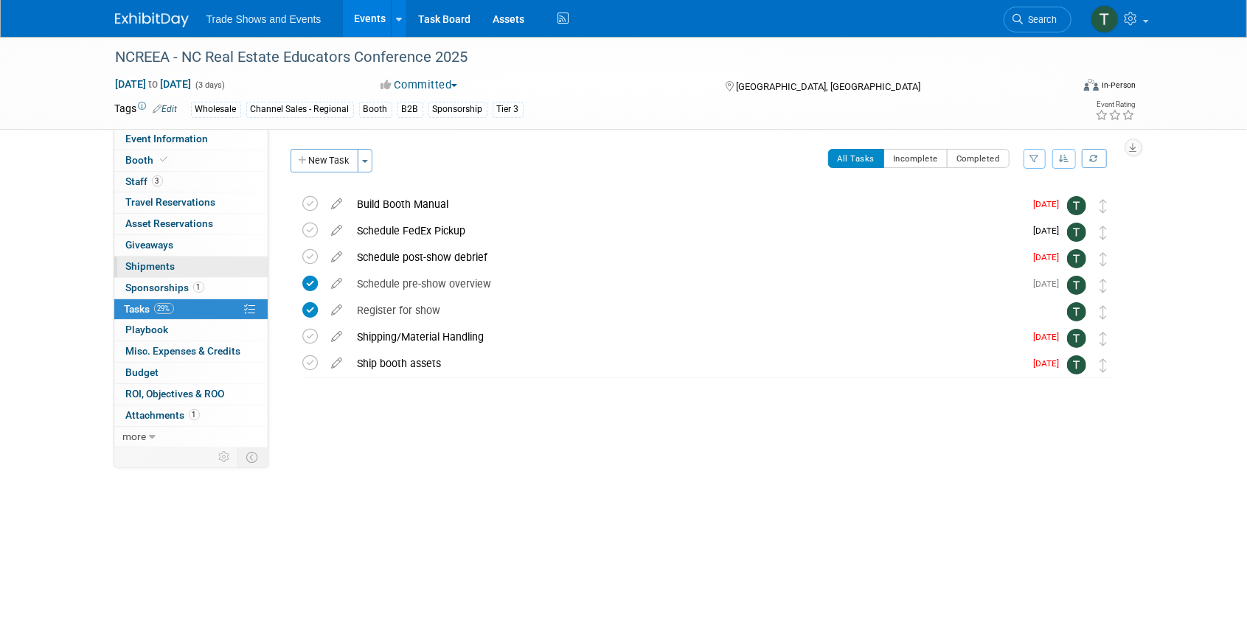
click at [146, 264] on span "Shipments 0" at bounding box center [150, 266] width 49 height 12
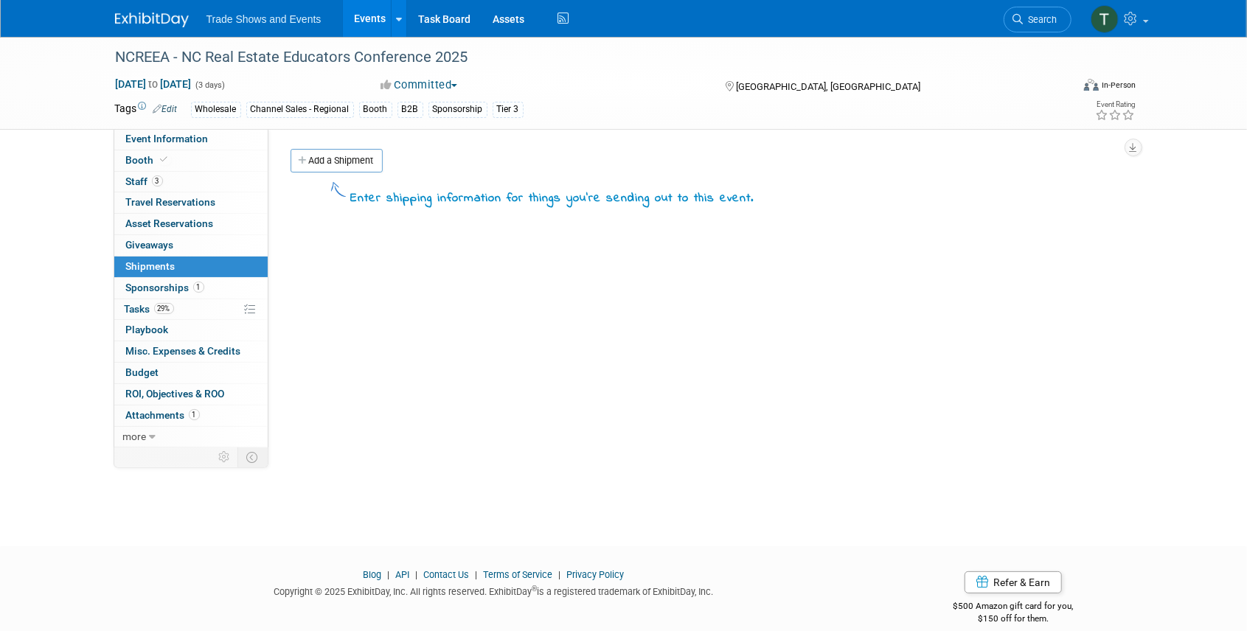
click at [153, 284] on span "Sponsorships 1" at bounding box center [165, 288] width 78 height 12
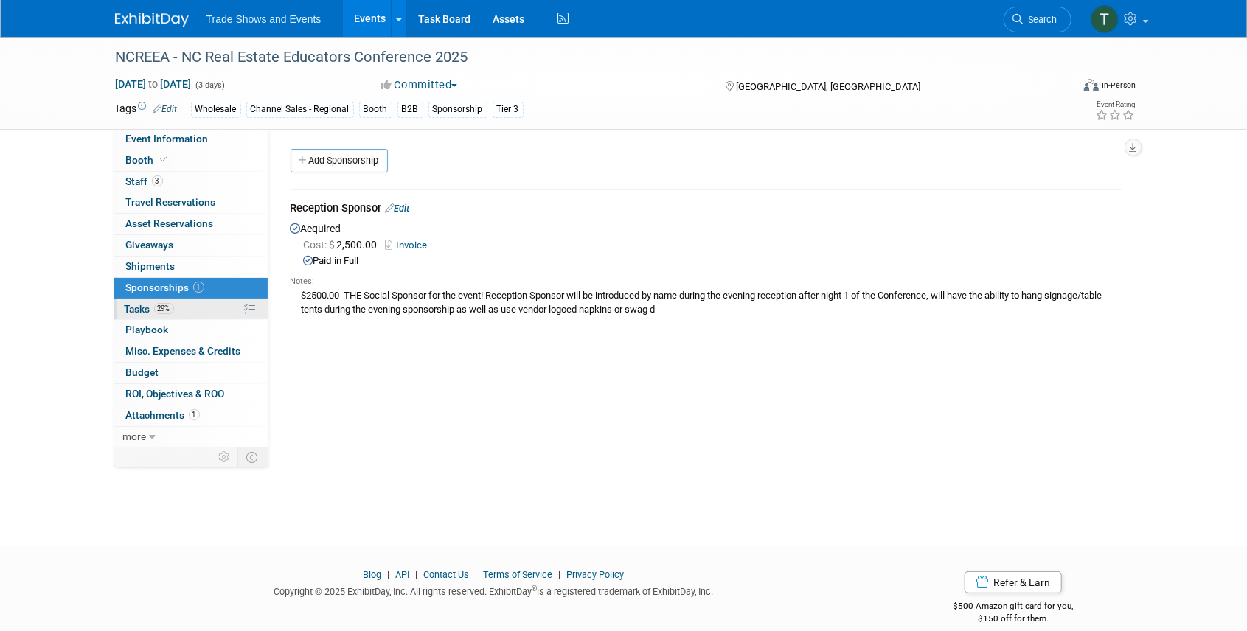
click at [136, 303] on span "Tasks 29%" at bounding box center [149, 309] width 49 height 12
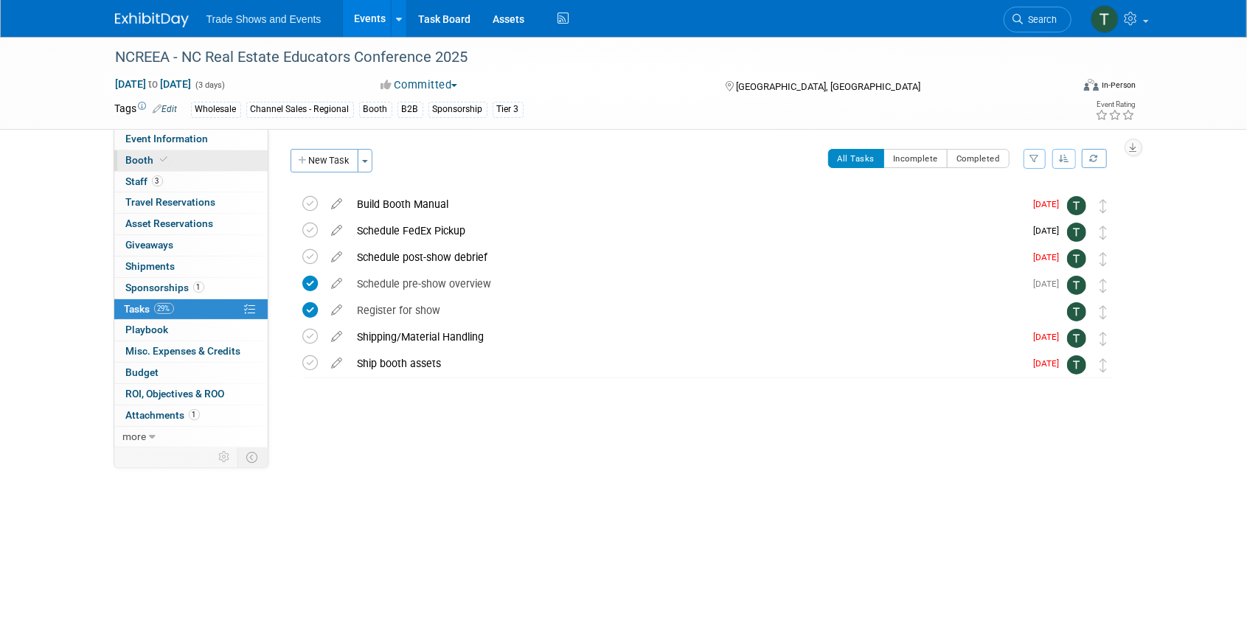
click at [153, 155] on span "Booth" at bounding box center [148, 160] width 45 height 12
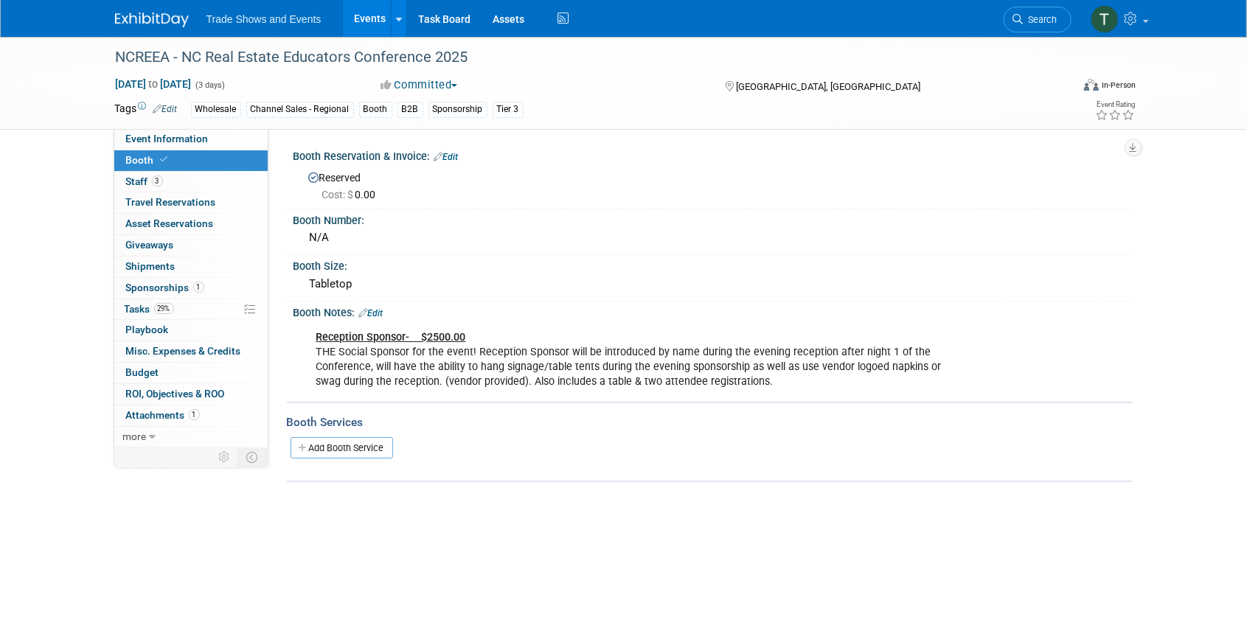
click at [375, 310] on link "Edit" at bounding box center [371, 313] width 24 height 10
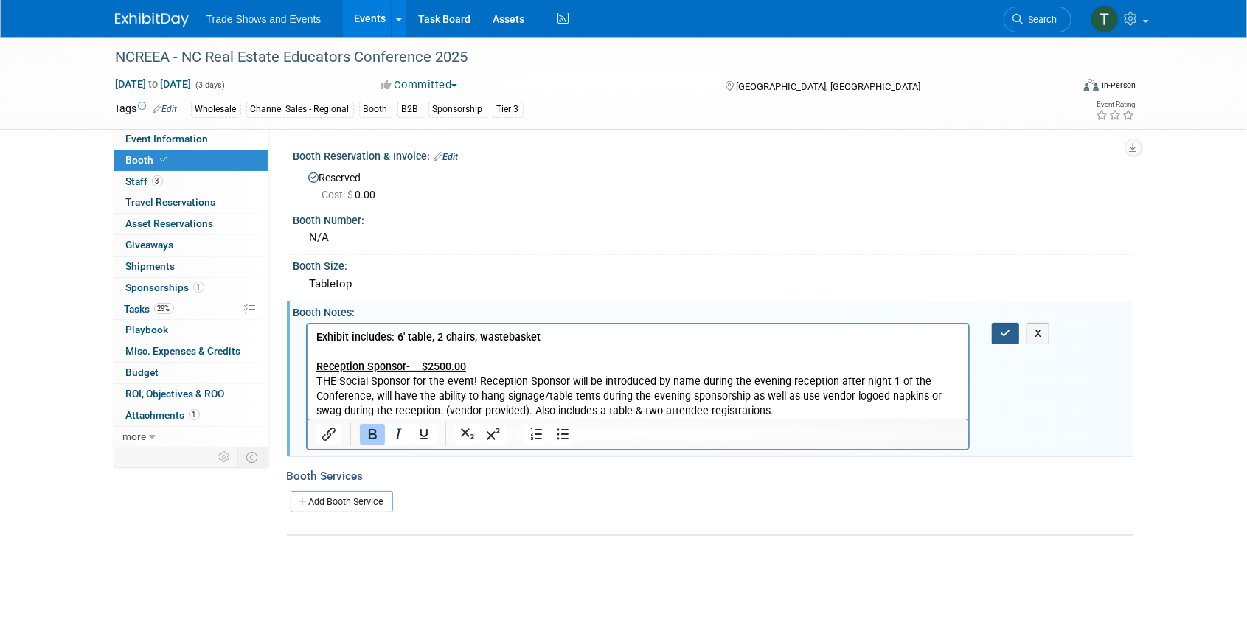
click at [1003, 336] on icon "button" at bounding box center [1005, 333] width 11 height 10
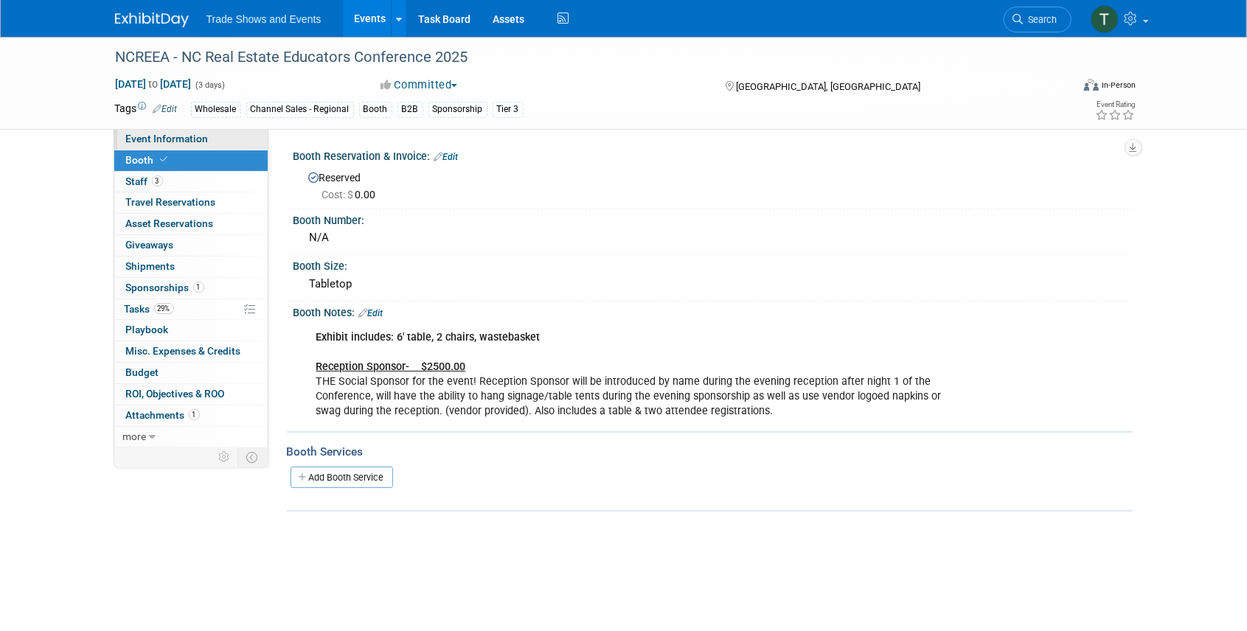
click at [202, 144] on span "Event Information" at bounding box center [167, 139] width 83 height 12
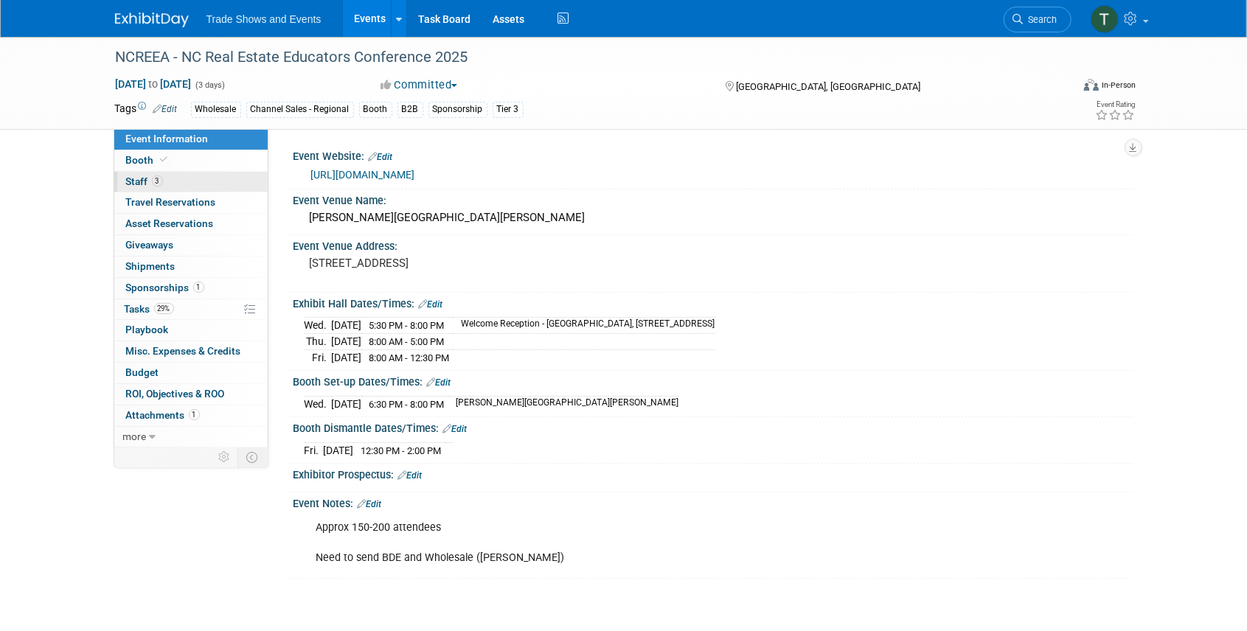
click at [144, 183] on span "Staff 3" at bounding box center [144, 182] width 37 height 12
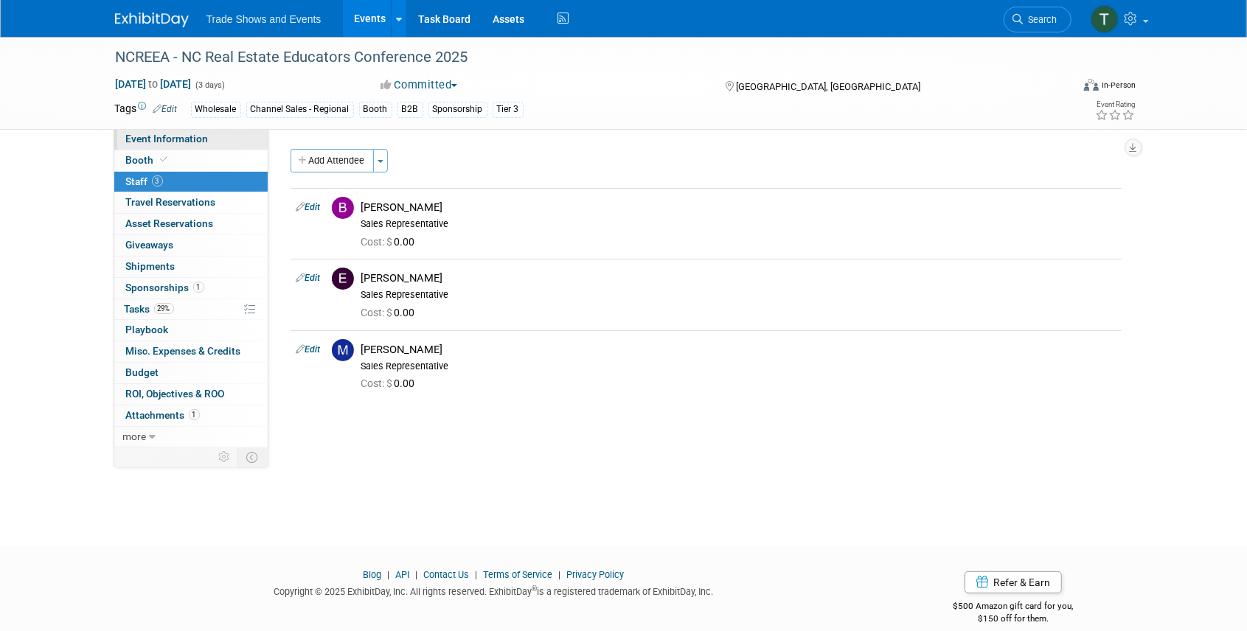
click at [162, 138] on span "Event Information" at bounding box center [167, 139] width 83 height 12
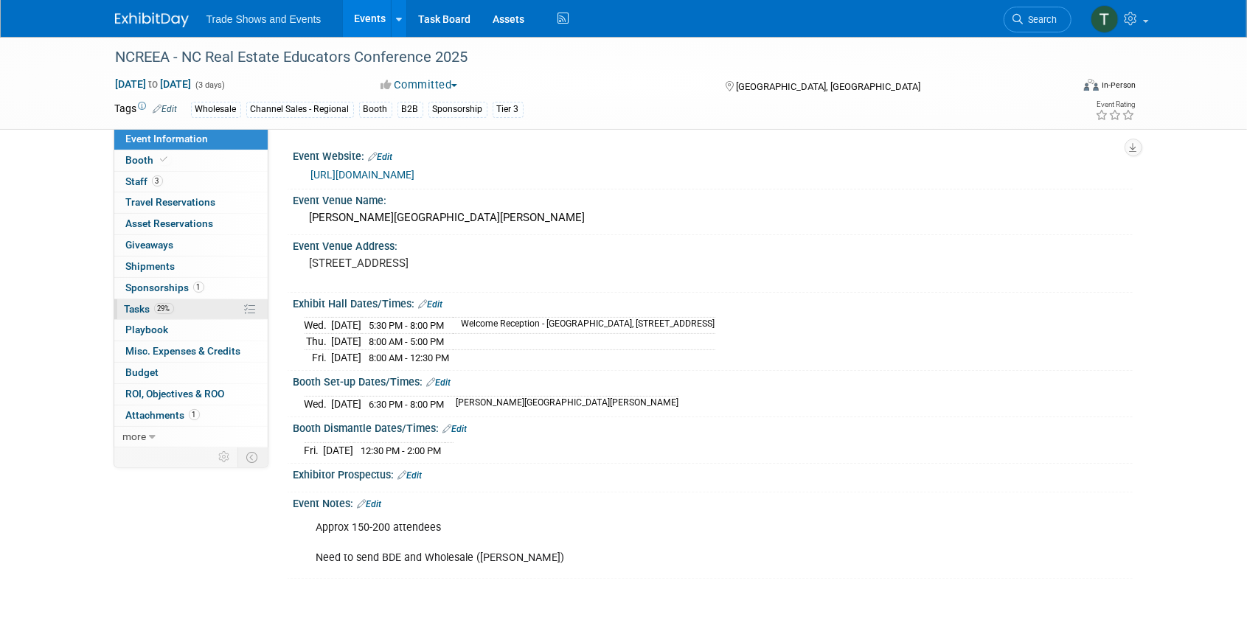
click at [153, 304] on span "Tasks 29%" at bounding box center [149, 309] width 49 height 12
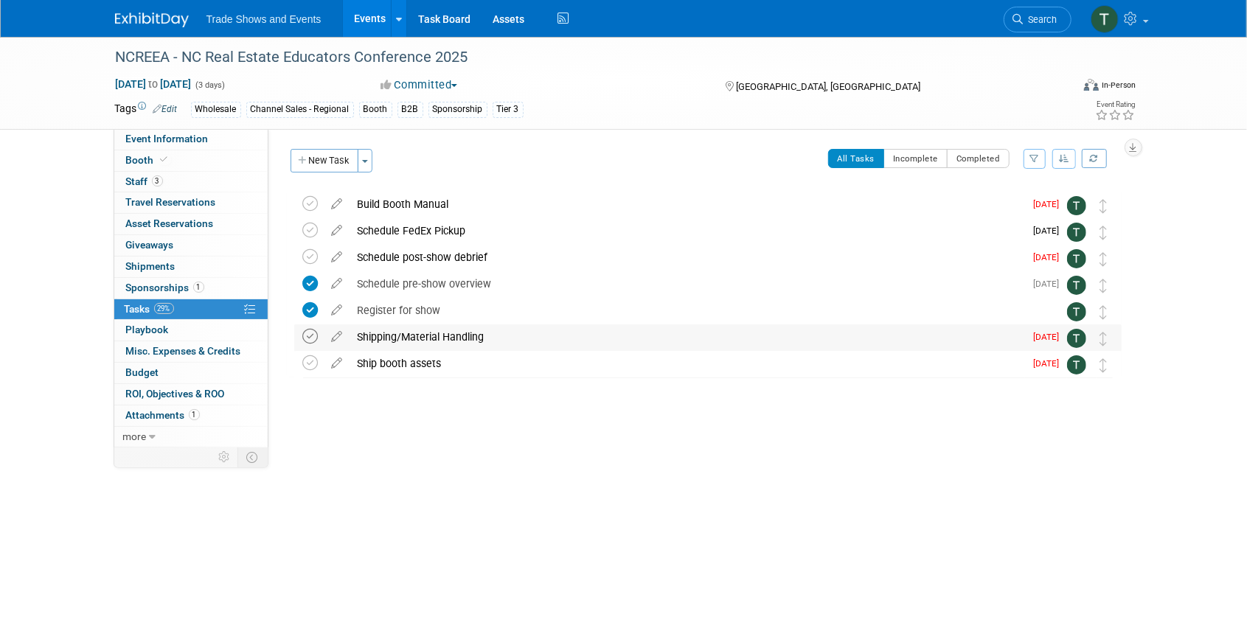
click at [314, 338] on icon at bounding box center [310, 336] width 15 height 15
click at [426, 263] on div "Schedule post-show debrief" at bounding box center [687, 257] width 675 height 25
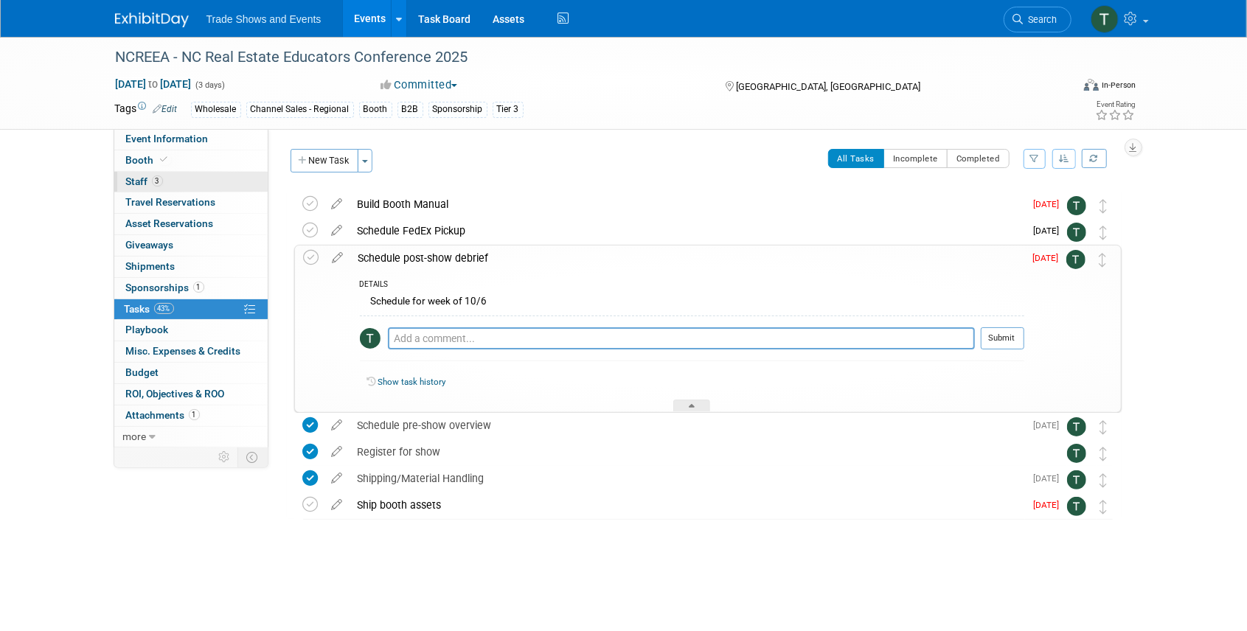
click at [159, 176] on span "3" at bounding box center [157, 181] width 11 height 11
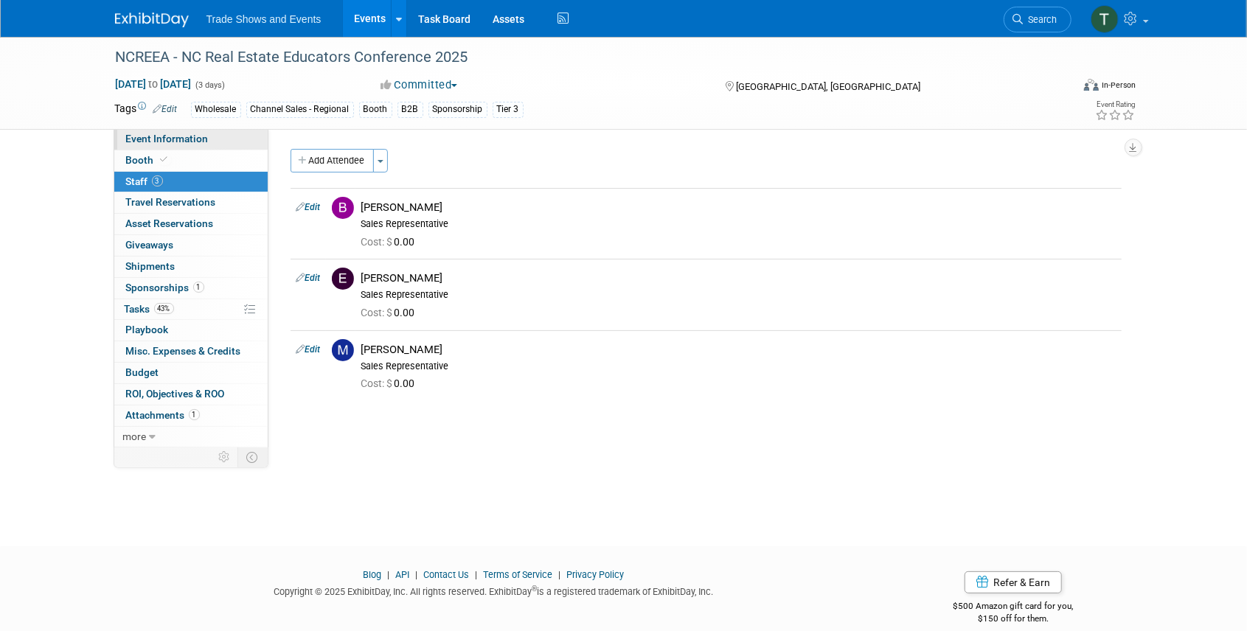
click at [181, 135] on span "Event Information" at bounding box center [167, 139] width 83 height 12
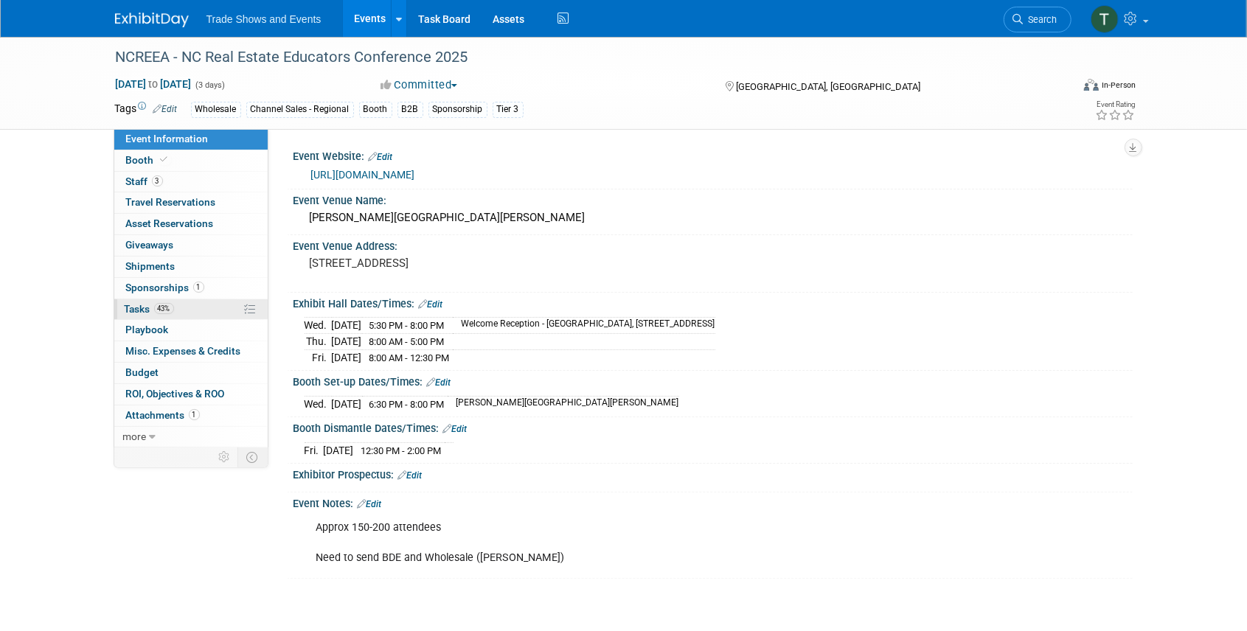
click at [140, 312] on span "Tasks 43%" at bounding box center [149, 309] width 49 height 12
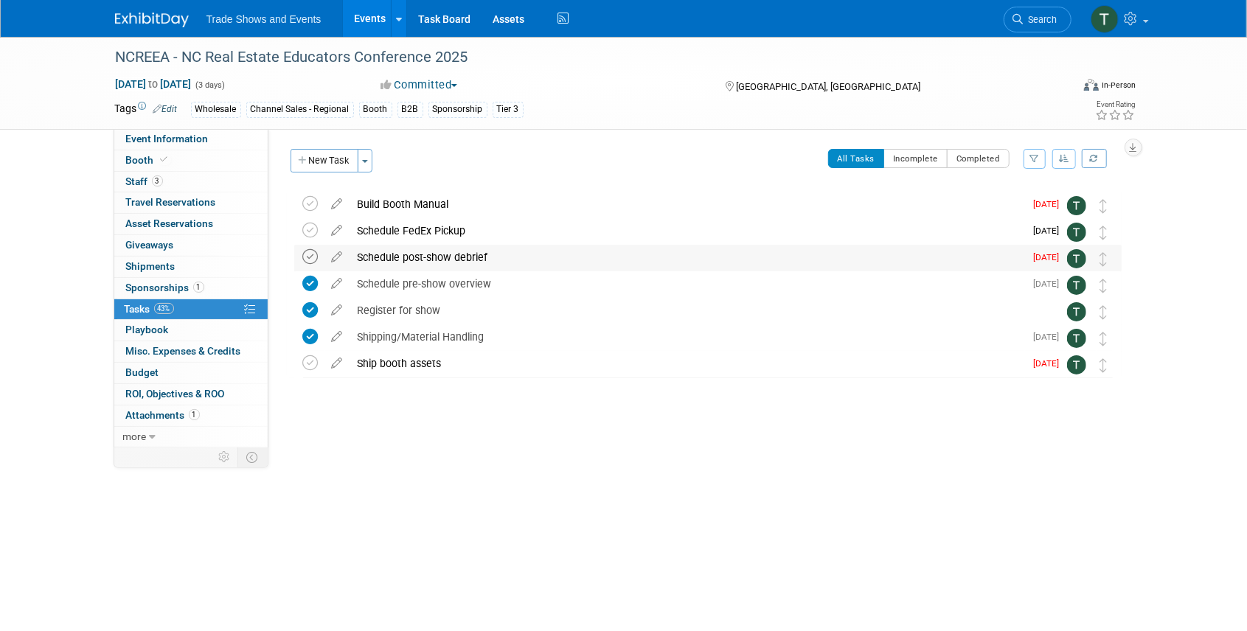
click at [310, 255] on icon at bounding box center [310, 256] width 15 height 15
click at [147, 257] on link "0 Shipments 0" at bounding box center [190, 267] width 153 height 21
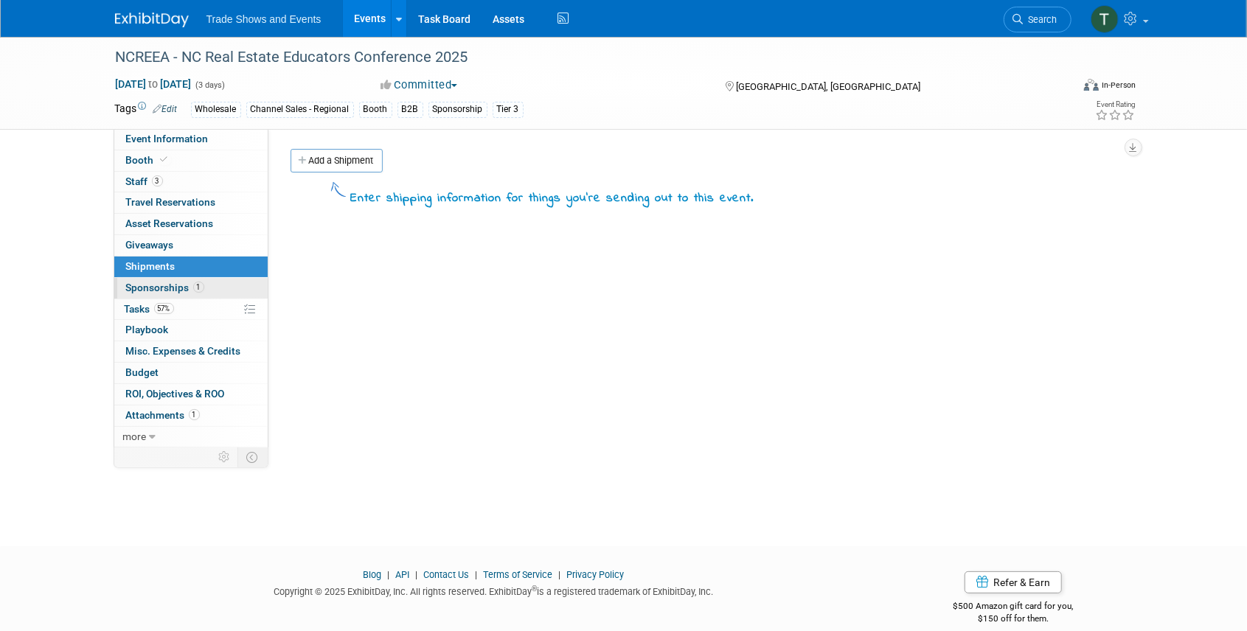
click at [153, 285] on span "Sponsorships 1" at bounding box center [165, 288] width 78 height 12
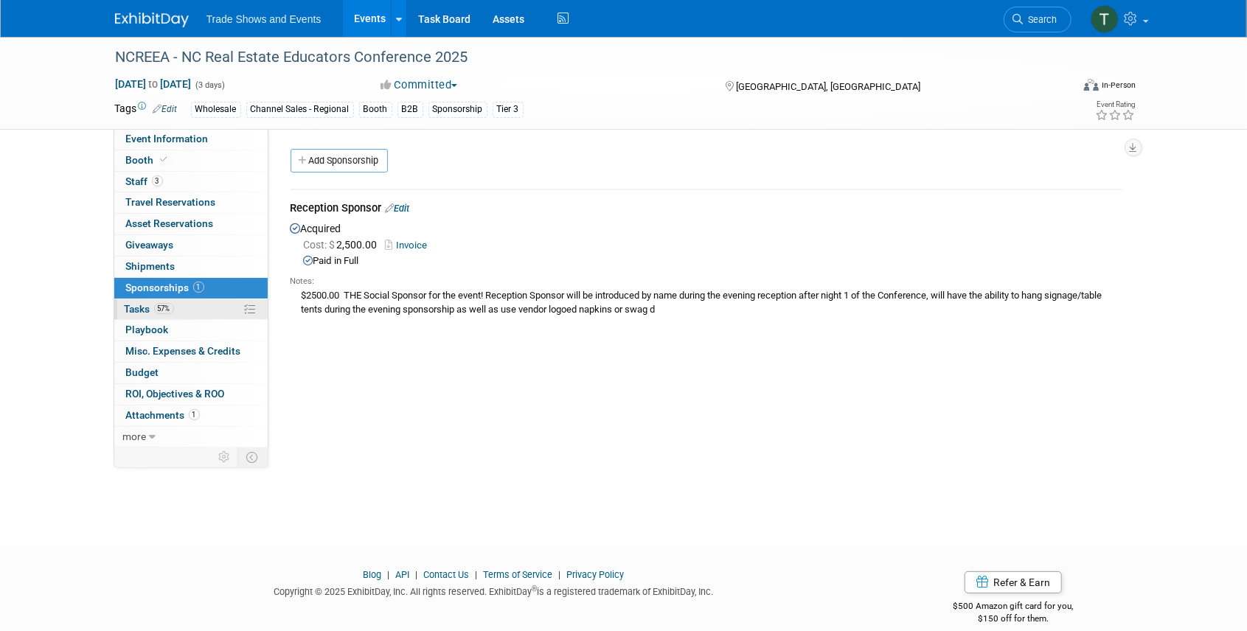
click at [144, 308] on span "Tasks 57%" at bounding box center [149, 309] width 49 height 12
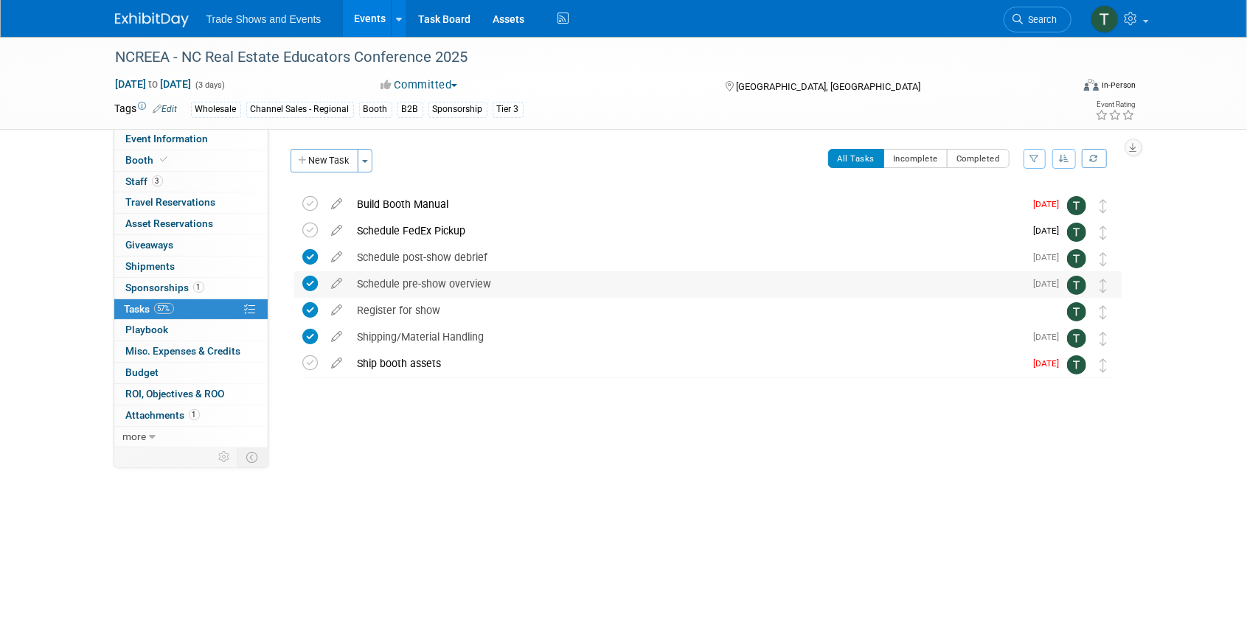
click at [452, 285] on div "Schedule pre-show overview" at bounding box center [687, 283] width 675 height 25
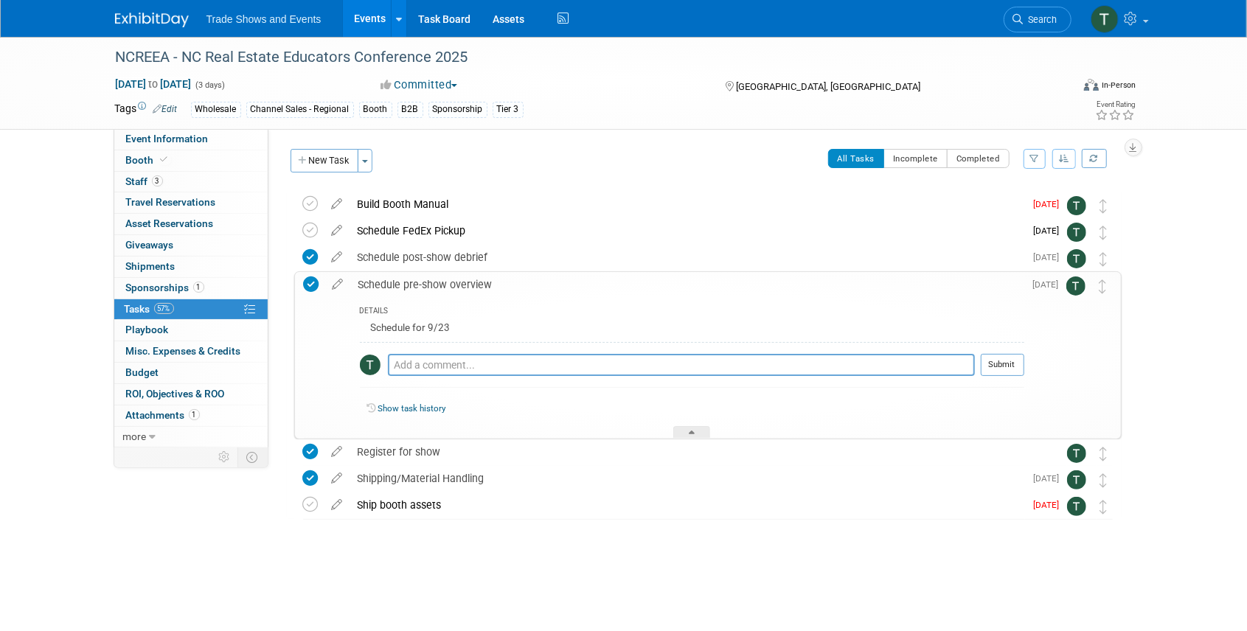
click at [451, 285] on div "Schedule pre-show overview" at bounding box center [687, 284] width 673 height 25
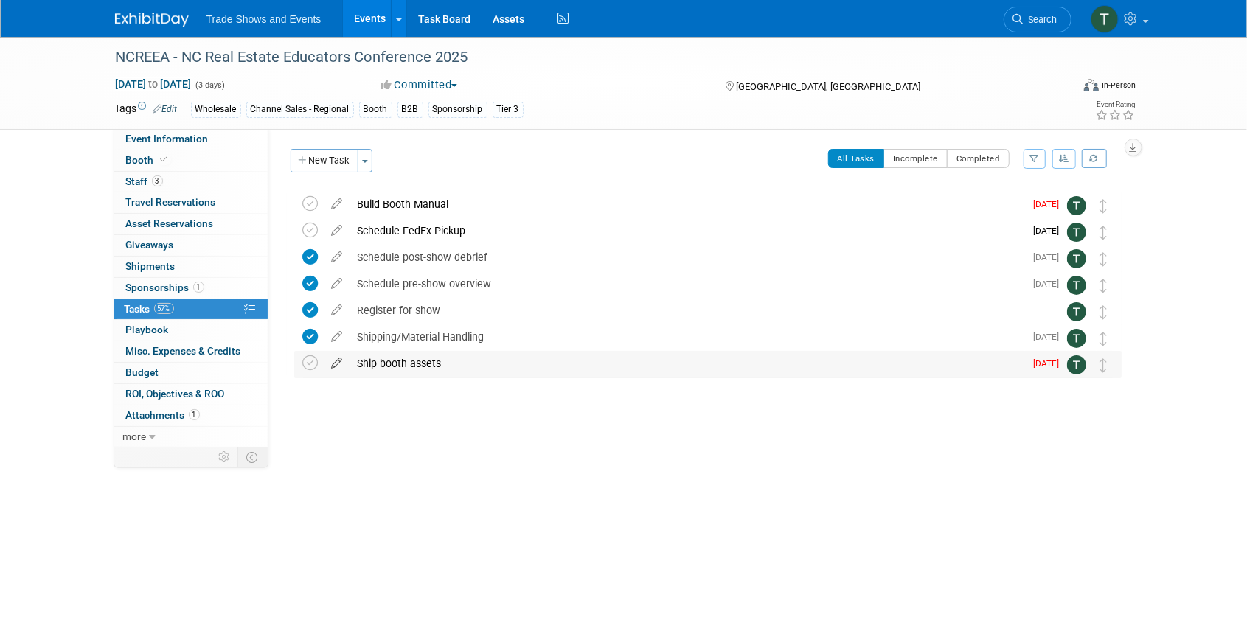
click at [339, 363] on icon at bounding box center [337, 360] width 26 height 18
select select "8"
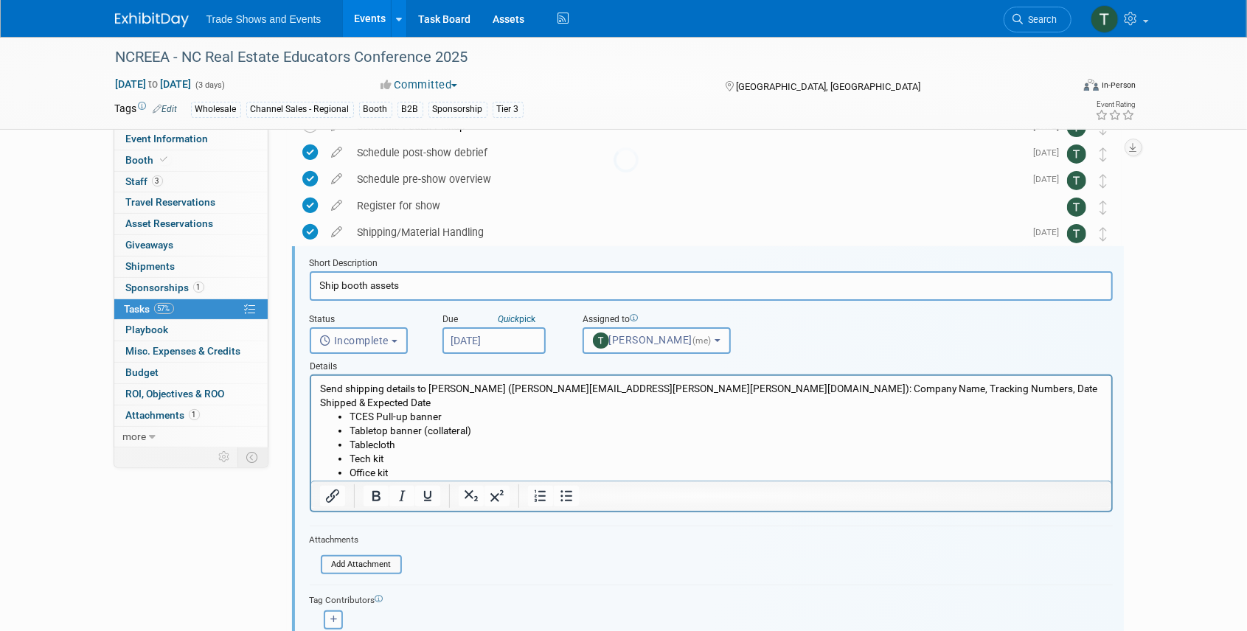
scroll to position [134, 0]
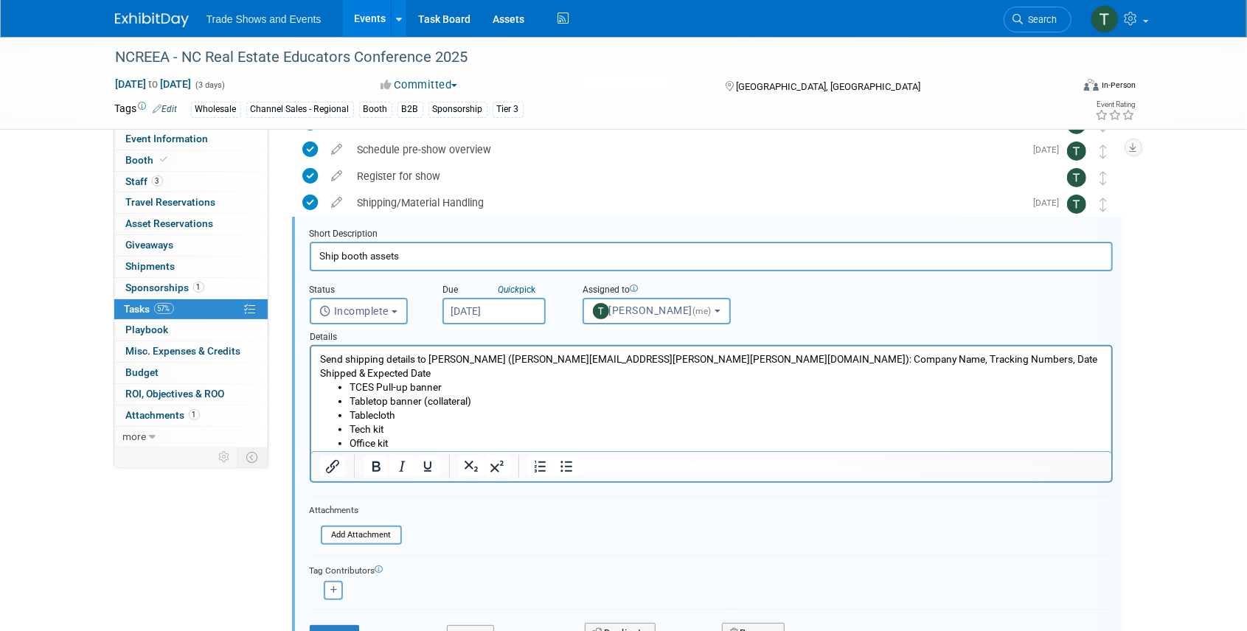
click at [503, 308] on input "[DATE]" at bounding box center [493, 311] width 103 height 27
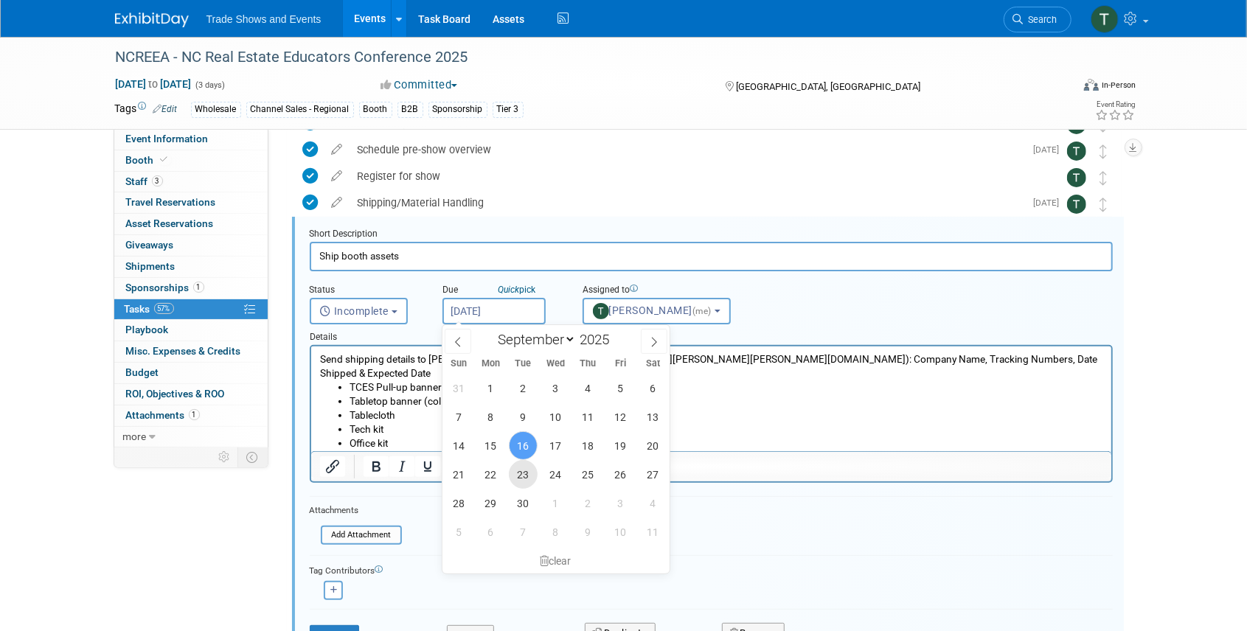
click at [518, 474] on span "23" at bounding box center [523, 474] width 29 height 29
type input "Sep 23, 2025"
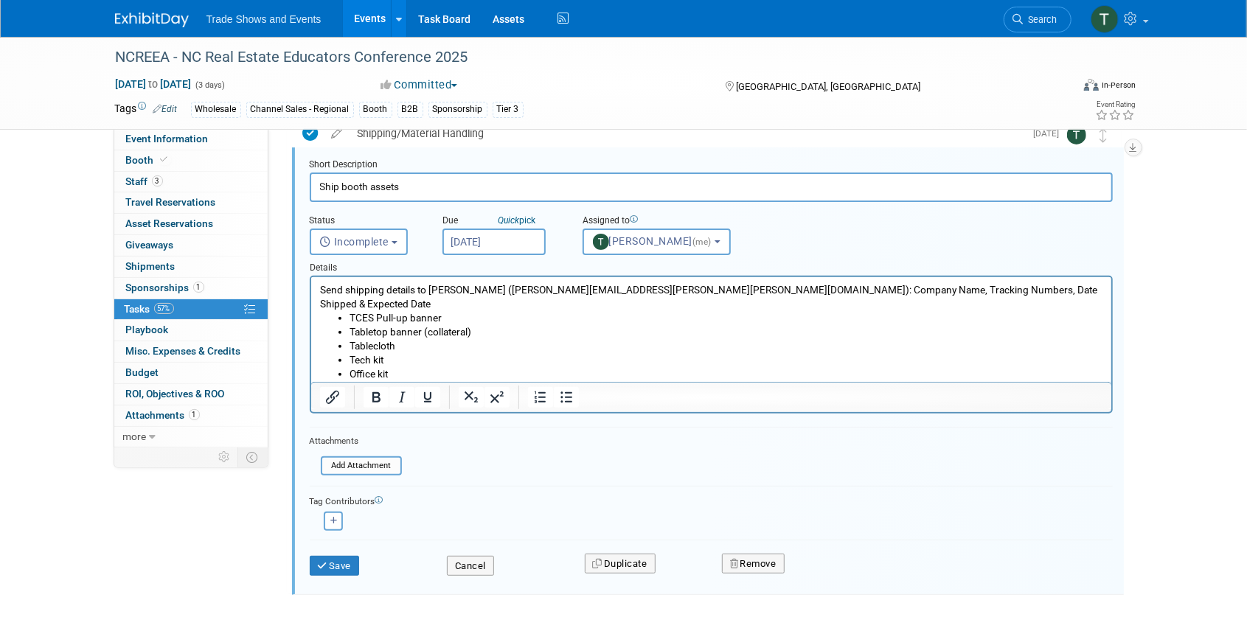
scroll to position [233, 0]
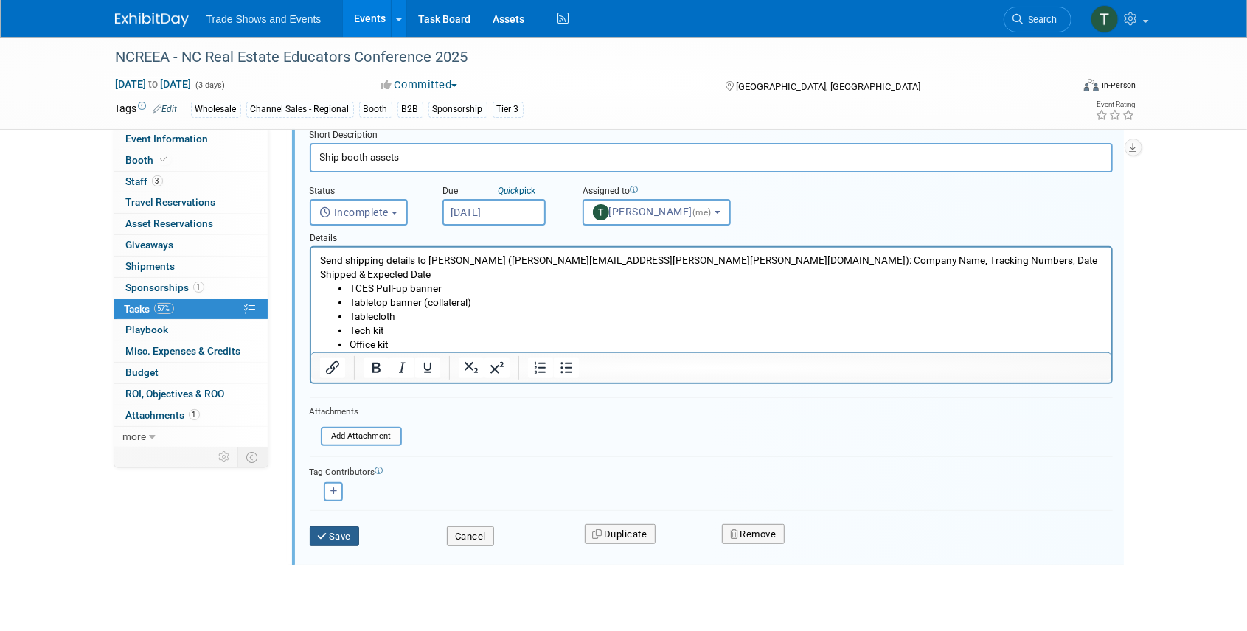
click at [344, 537] on button "Save" at bounding box center [335, 537] width 50 height 21
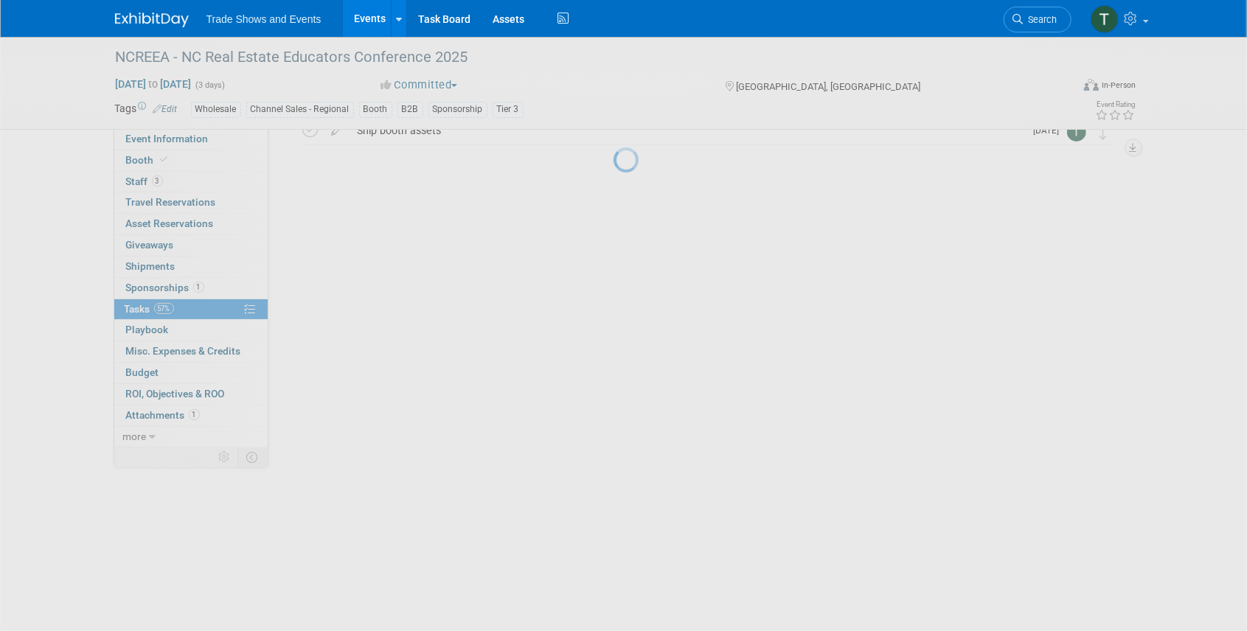
scroll to position [0, 0]
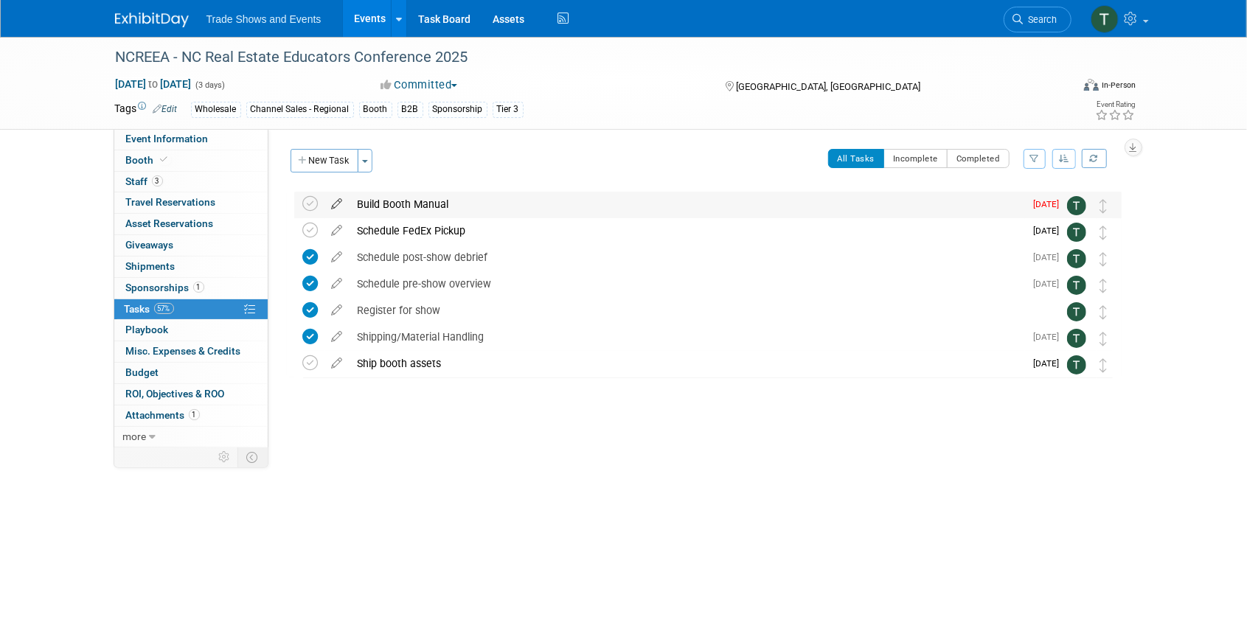
click at [333, 204] on icon at bounding box center [337, 201] width 26 height 18
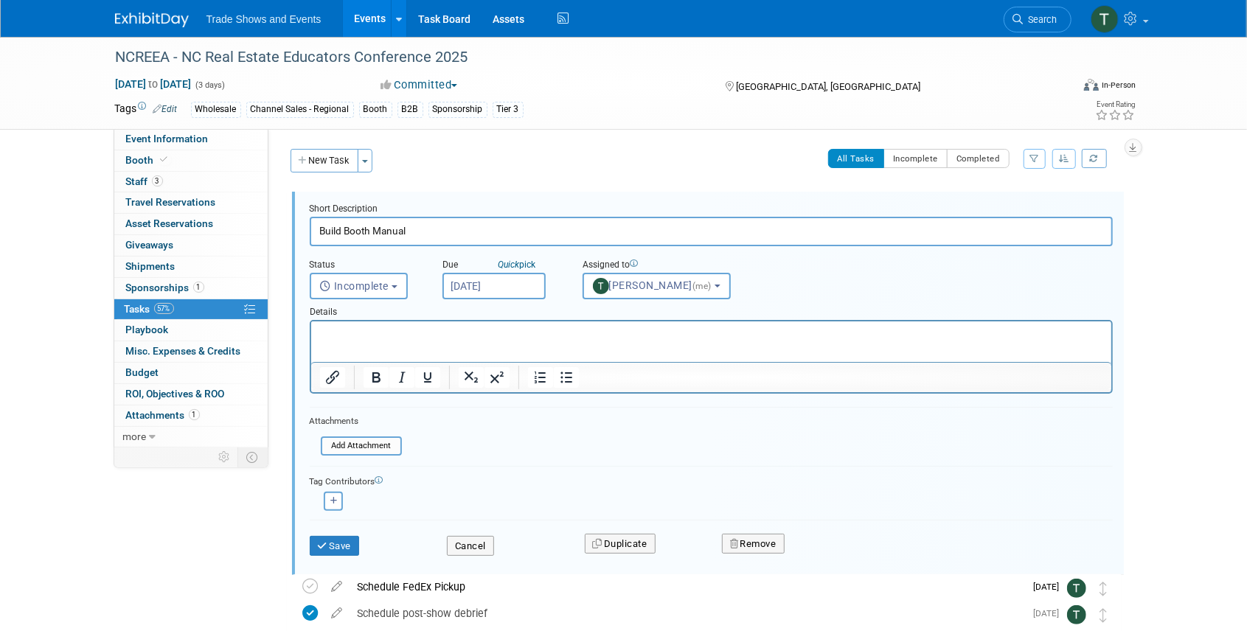
click at [394, 176] on div "All Tasks Incomplete Completed Filter by Assignee -- Select Assignee -- All una…" at bounding box center [751, 164] width 741 height 31
click at [463, 543] on button "Cancel" at bounding box center [470, 546] width 47 height 21
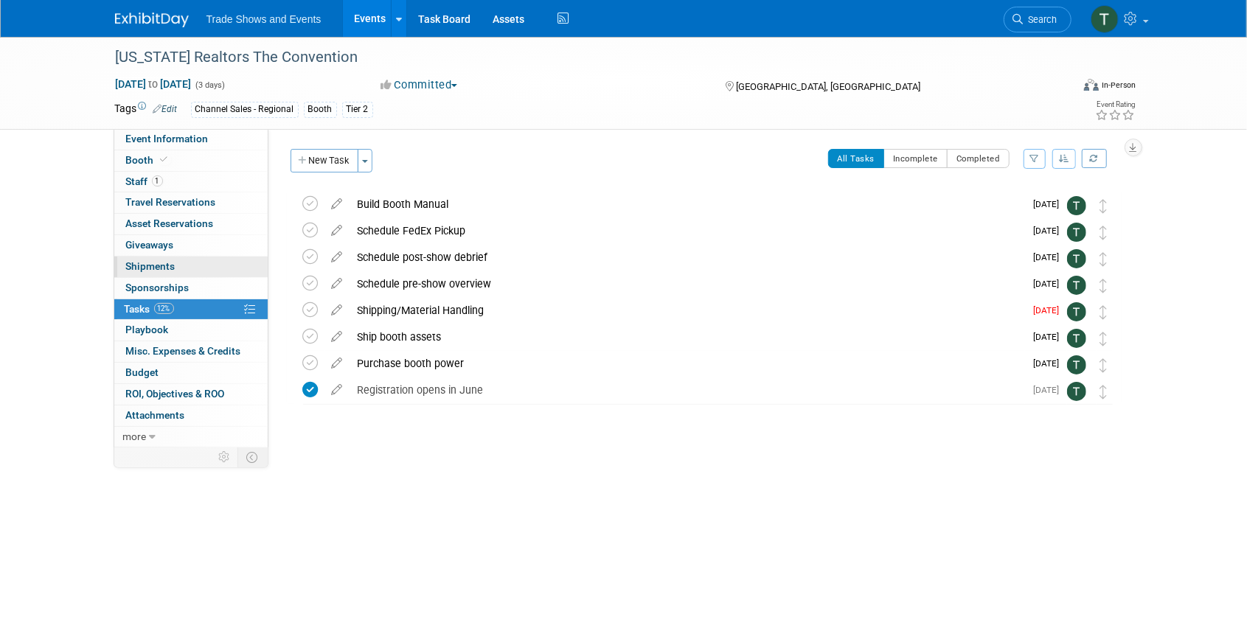
click at [156, 265] on span "Shipments 0" at bounding box center [150, 266] width 49 height 12
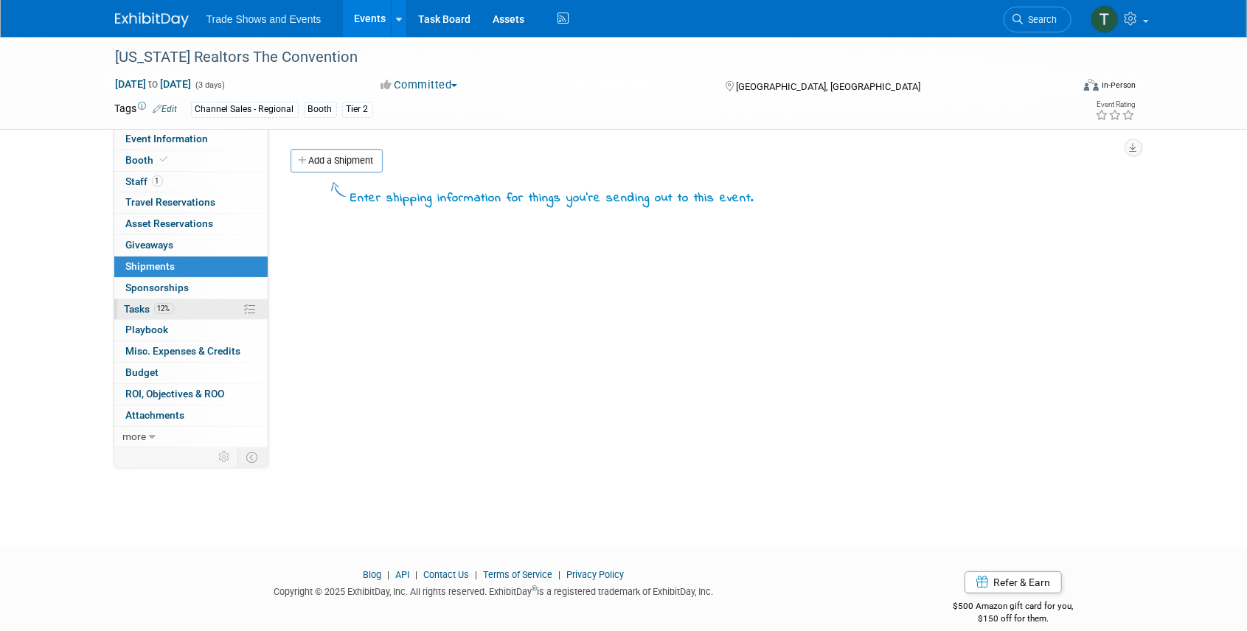
click at [156, 310] on span "12%" at bounding box center [164, 308] width 20 height 11
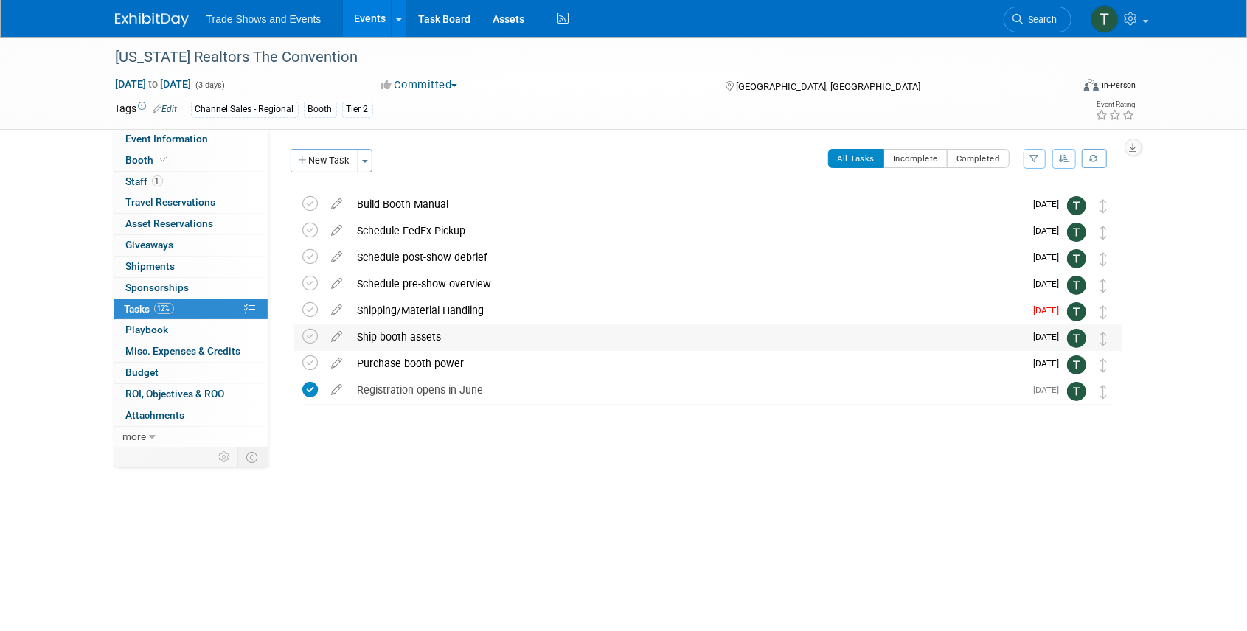
click at [364, 339] on div "Ship booth assets" at bounding box center [687, 336] width 675 height 25
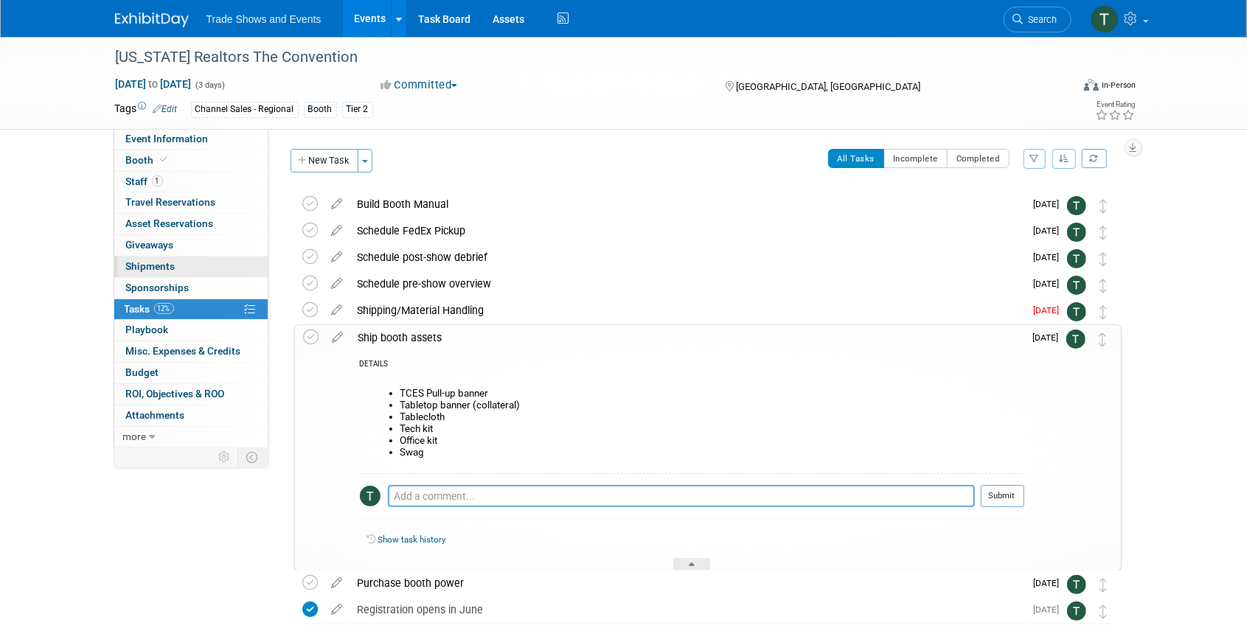
click at [151, 271] on span "Shipments 0" at bounding box center [150, 266] width 49 height 12
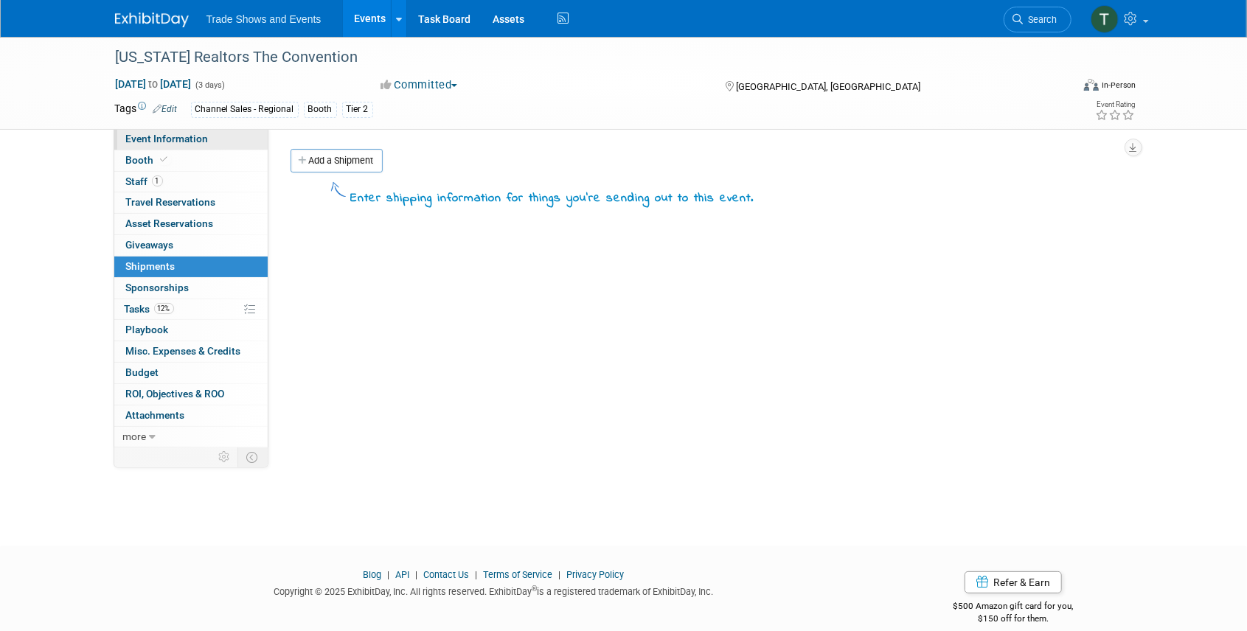
click at [173, 142] on span "Event Information" at bounding box center [167, 139] width 83 height 12
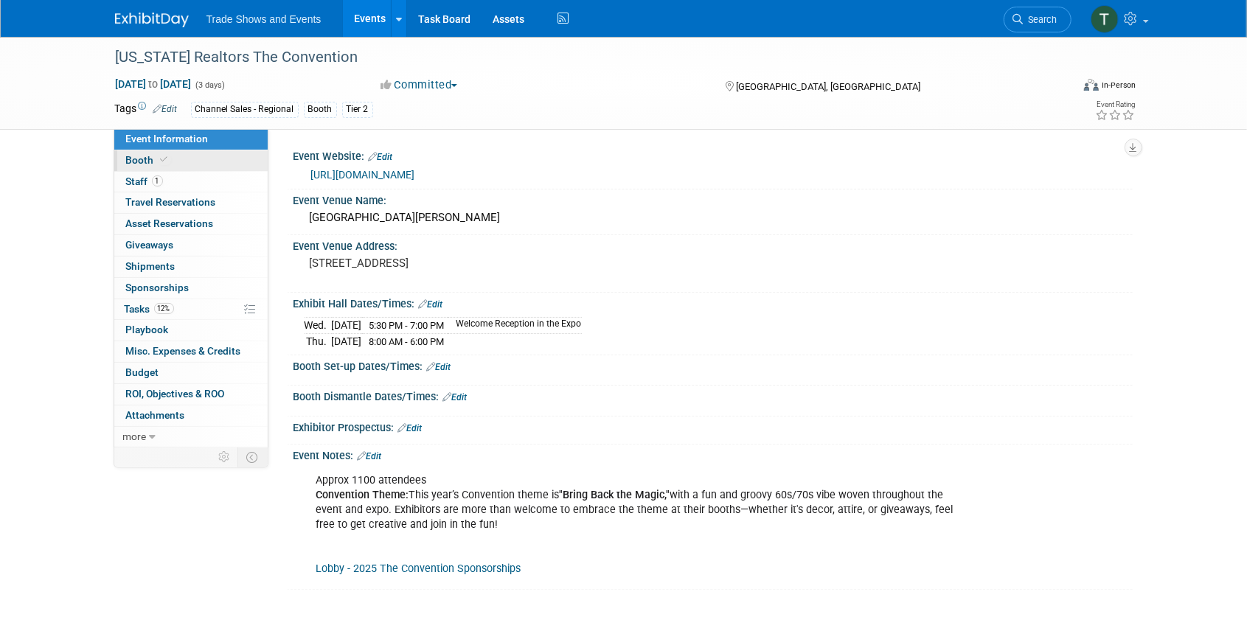
click at [150, 163] on span "Booth" at bounding box center [148, 160] width 45 height 12
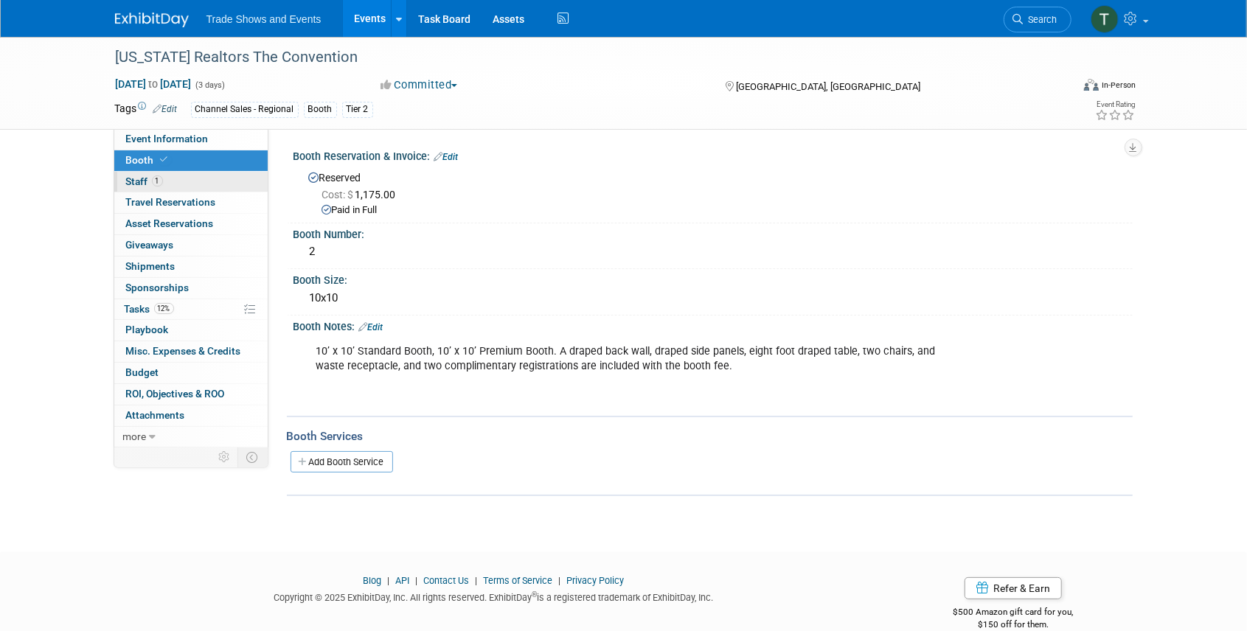
click at [152, 184] on span "1" at bounding box center [157, 181] width 11 height 11
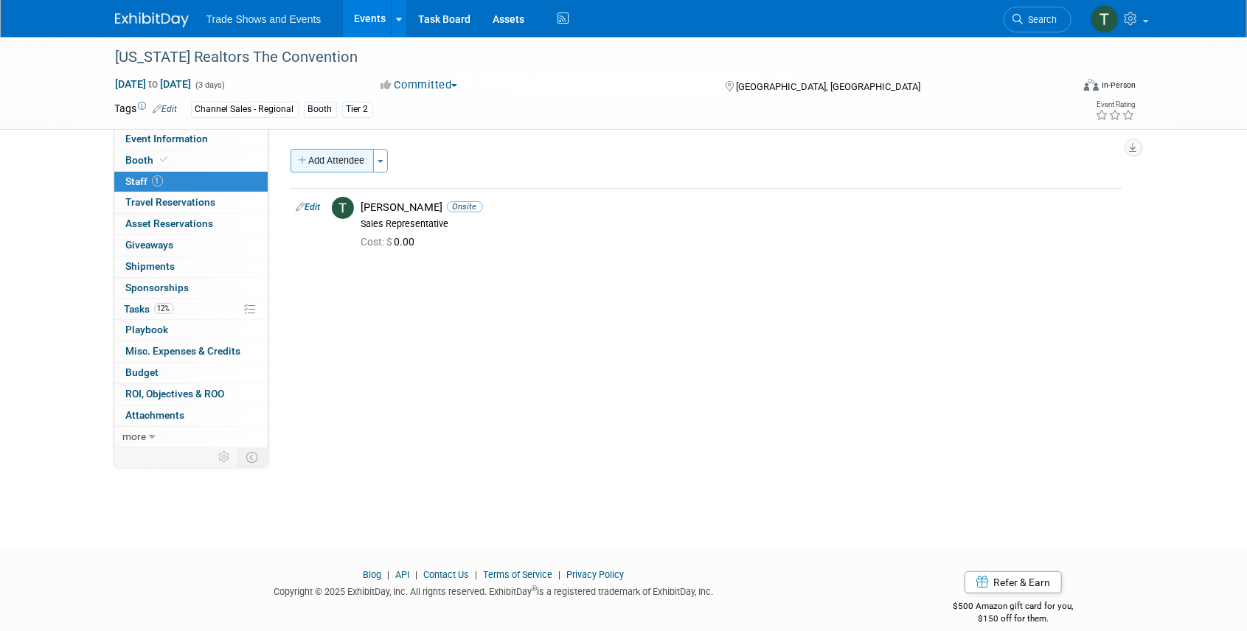
click at [330, 162] on button "Add Attendee" at bounding box center [332, 161] width 83 height 24
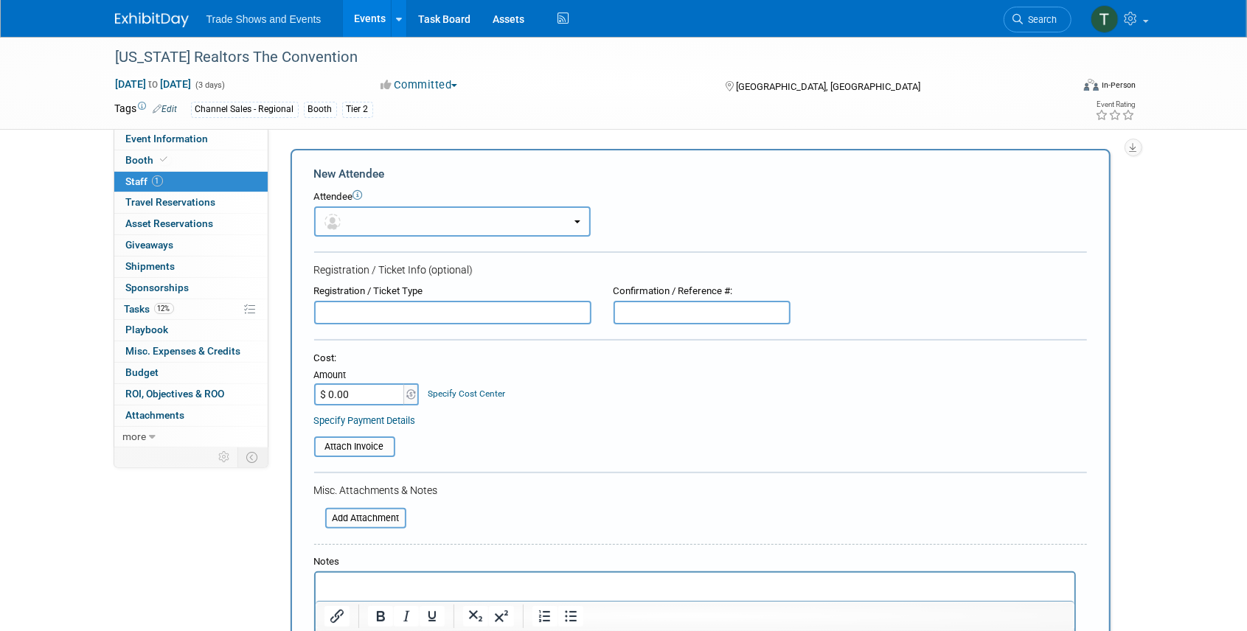
click at [372, 218] on button "button" at bounding box center [452, 221] width 277 height 30
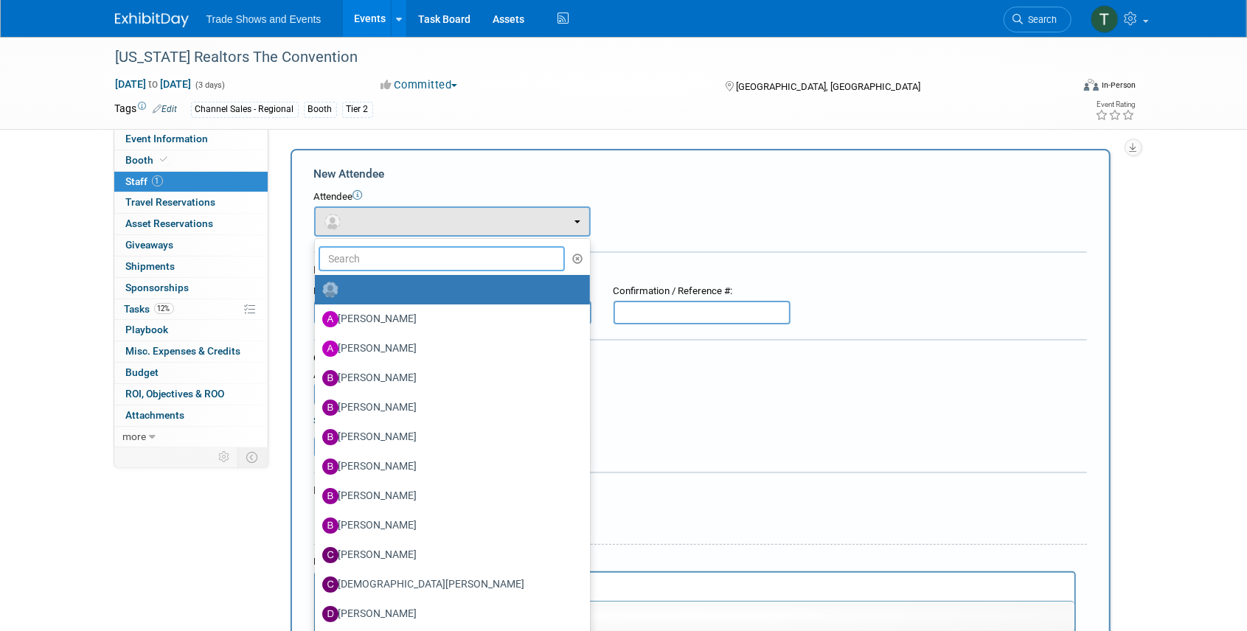
click at [371, 257] on input "text" at bounding box center [442, 258] width 247 height 25
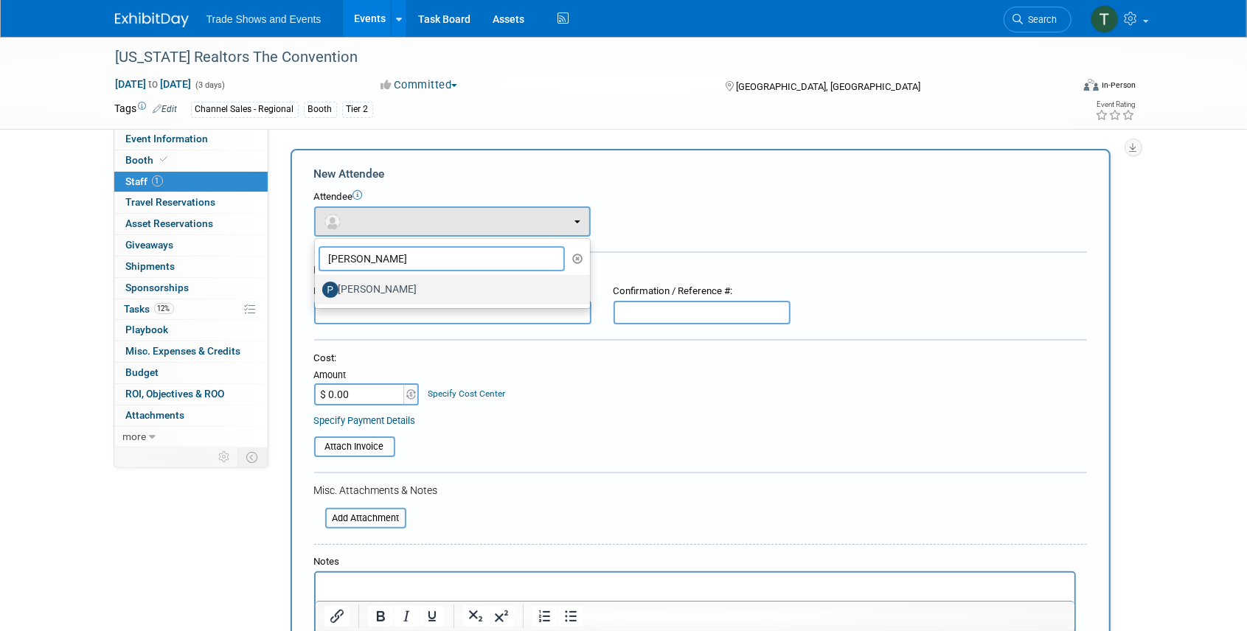
type input "peter"
click at [365, 288] on label "[PERSON_NAME]" at bounding box center [448, 290] width 253 height 24
click at [317, 288] on input "[PERSON_NAME]" at bounding box center [313, 288] width 10 height 10
select select "8f3a8089-36c7-4d1f-8c2b-2f1f0448eb46"
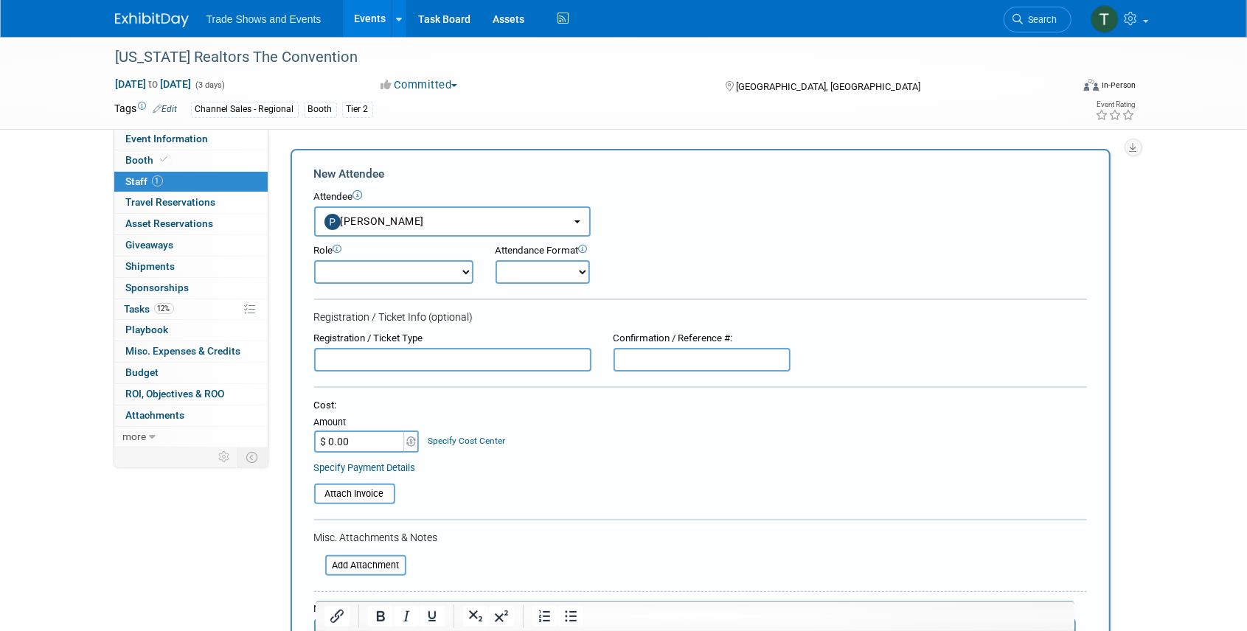
click at [430, 272] on select "Demonstrator Host Planner Presenter Sales Representative Set-up/Dismantle Crew …" at bounding box center [393, 272] width 159 height 24
select select "4"
click at [314, 260] on select "Demonstrator Host Planner Presenter Sales Representative Set-up/Dismantle Crew …" at bounding box center [393, 272] width 159 height 24
click at [544, 274] on select "Onsite Remote" at bounding box center [543, 272] width 94 height 24
select select "1"
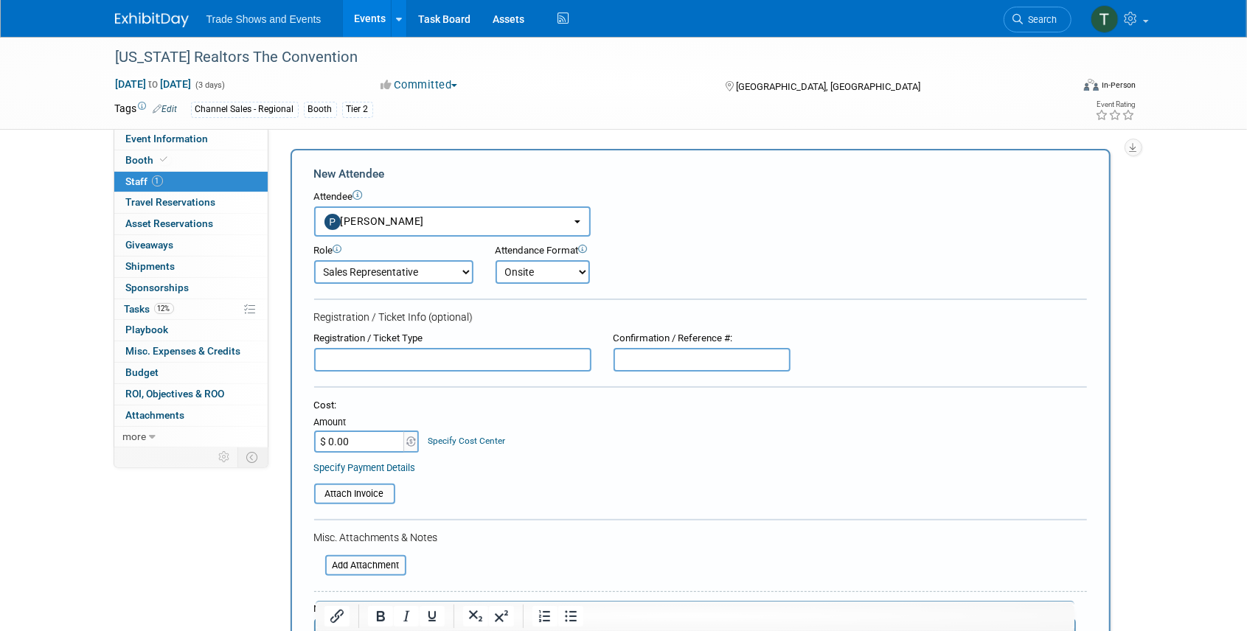
click at [496, 260] on select "Onsite Remote" at bounding box center [543, 272] width 94 height 24
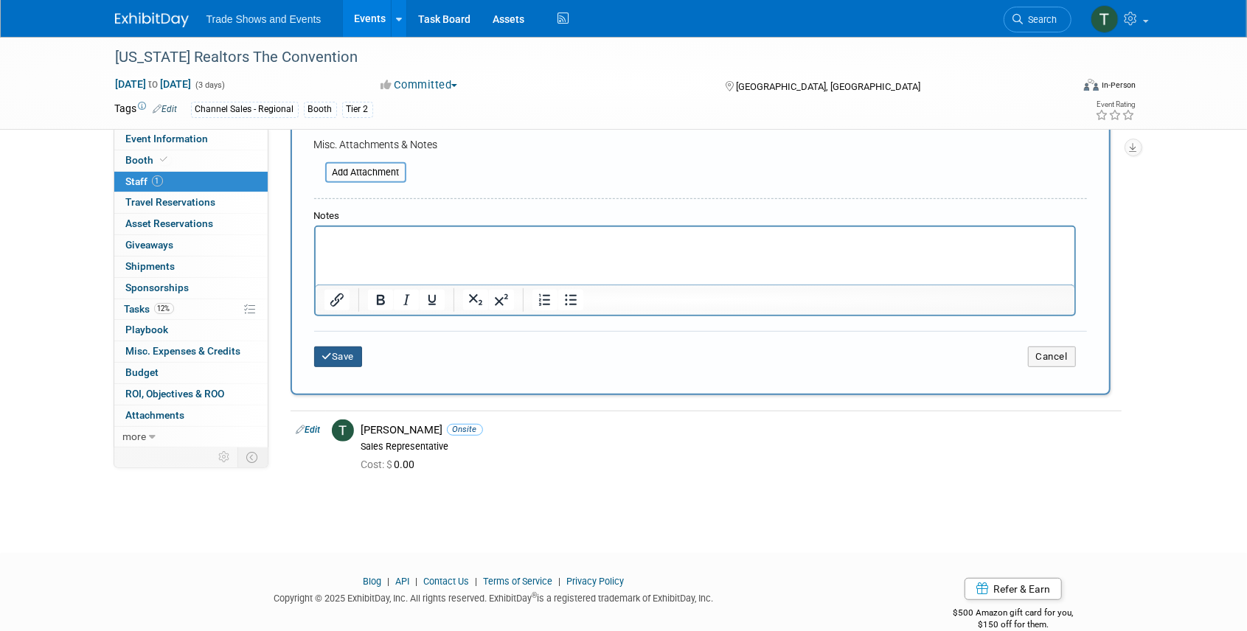
click at [330, 352] on icon "submit" at bounding box center [327, 357] width 10 height 10
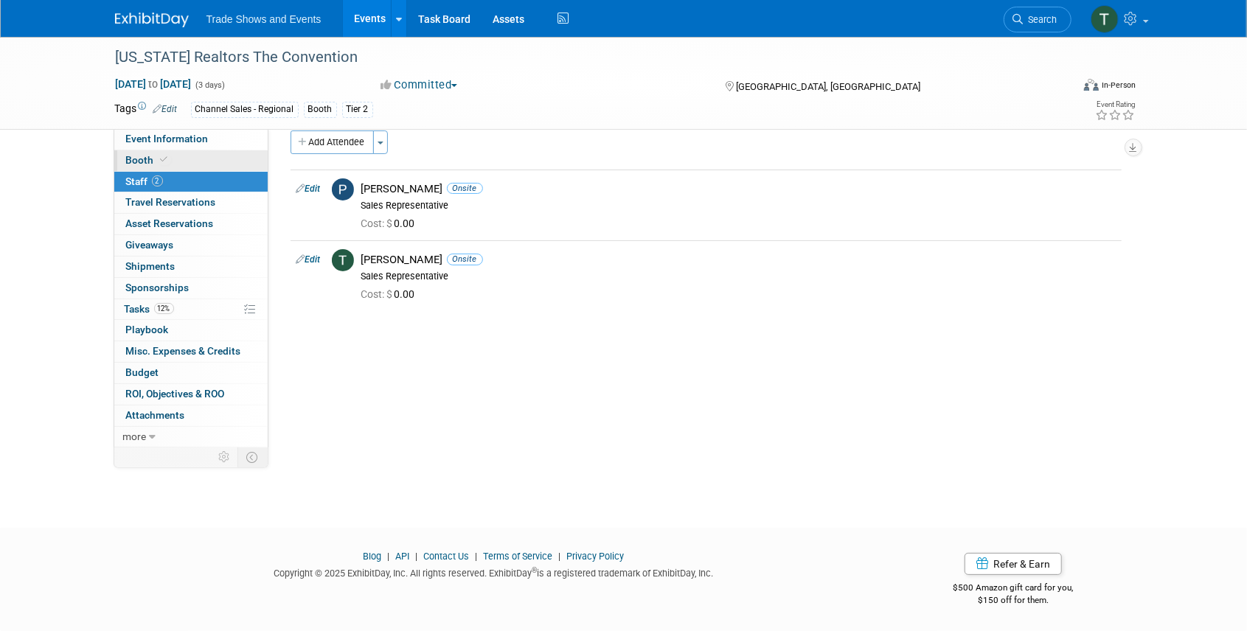
drag, startPoint x: 127, startPoint y: 153, endPoint x: 136, endPoint y: 151, distance: 9.0
click at [127, 153] on link "Booth" at bounding box center [190, 160] width 153 height 21
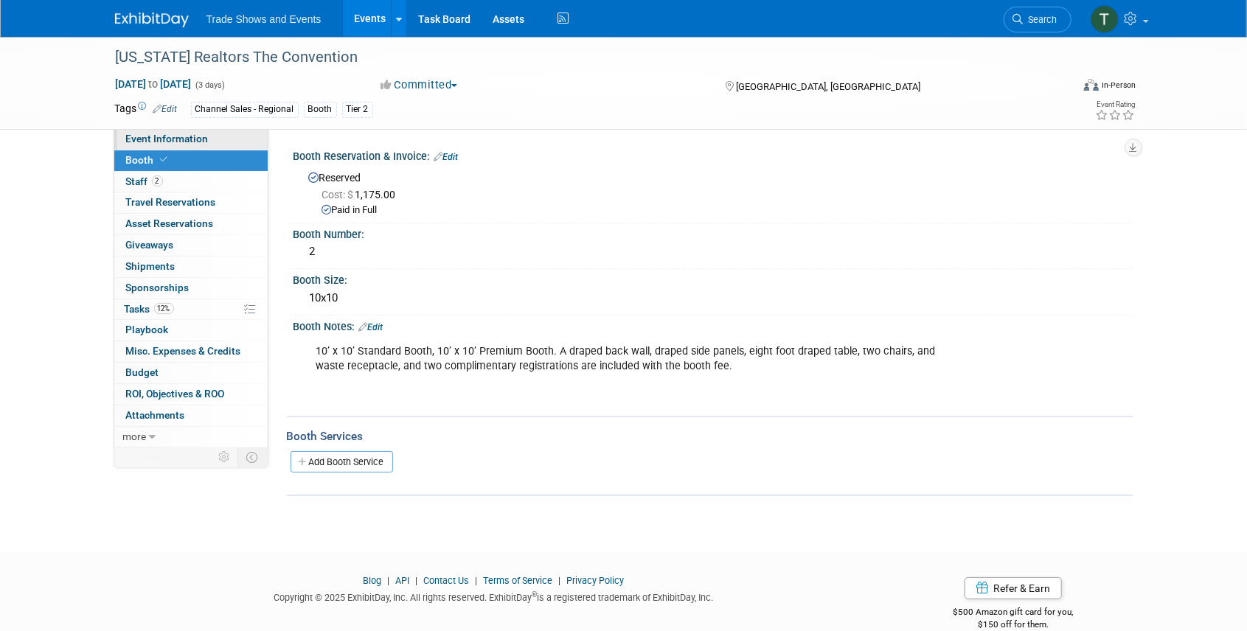
click at [150, 137] on span "Event Information" at bounding box center [167, 139] width 83 height 12
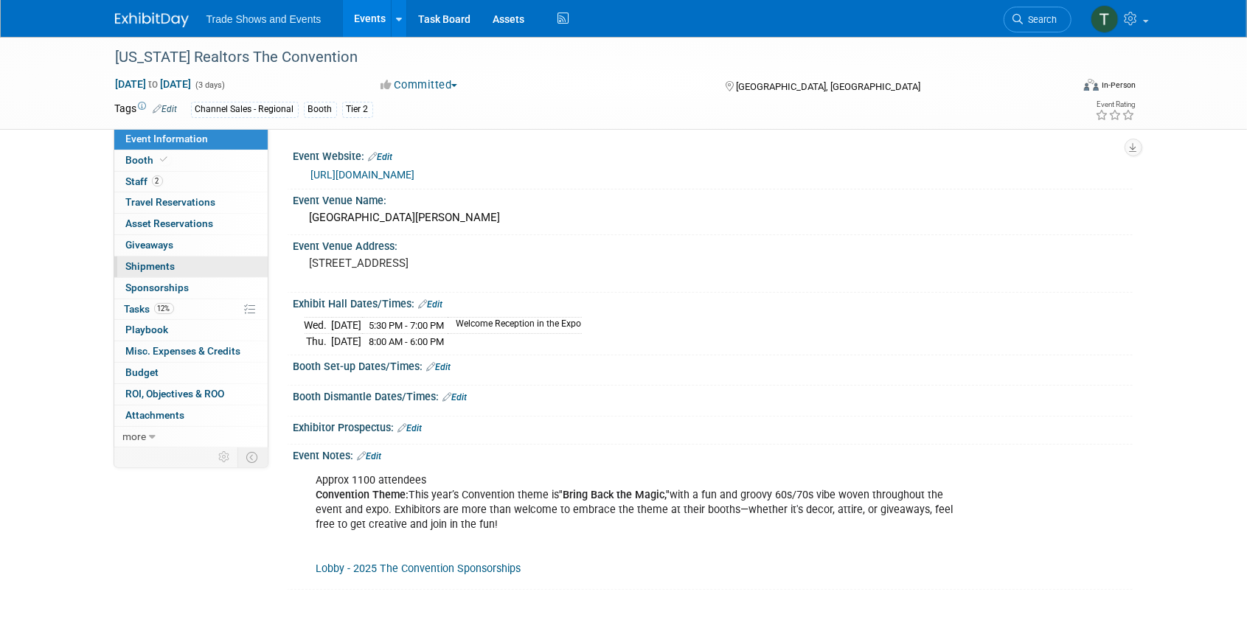
click at [142, 268] on span "Shipments 0" at bounding box center [150, 266] width 49 height 12
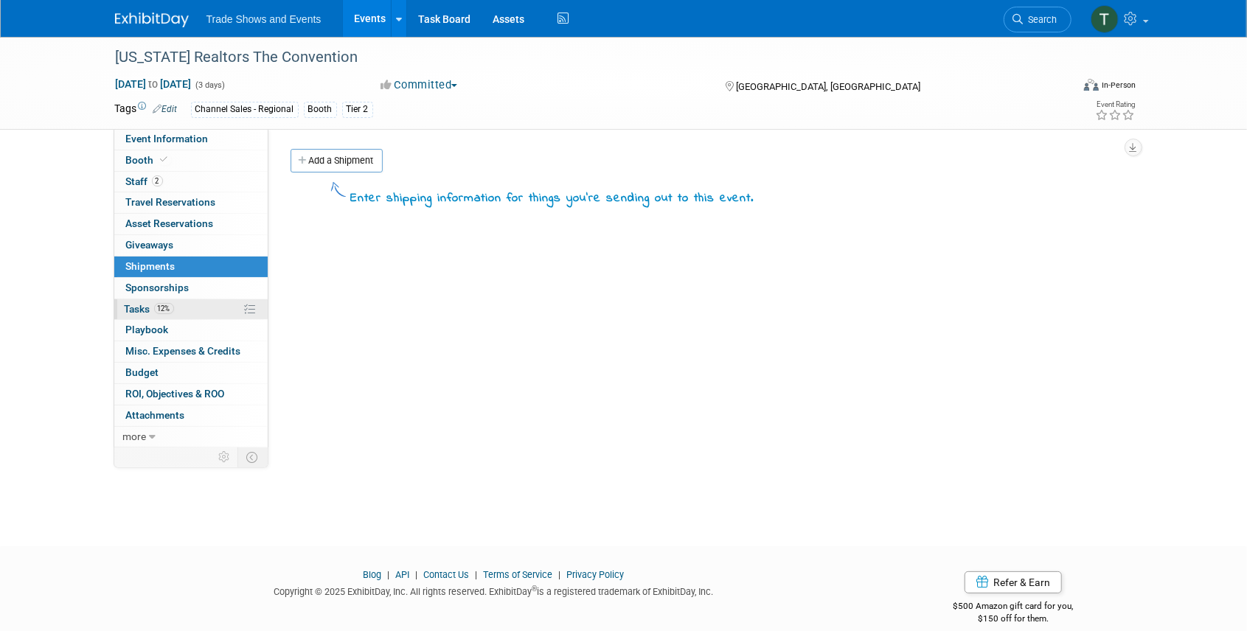
click at [139, 312] on span "Tasks 12%" at bounding box center [149, 309] width 49 height 12
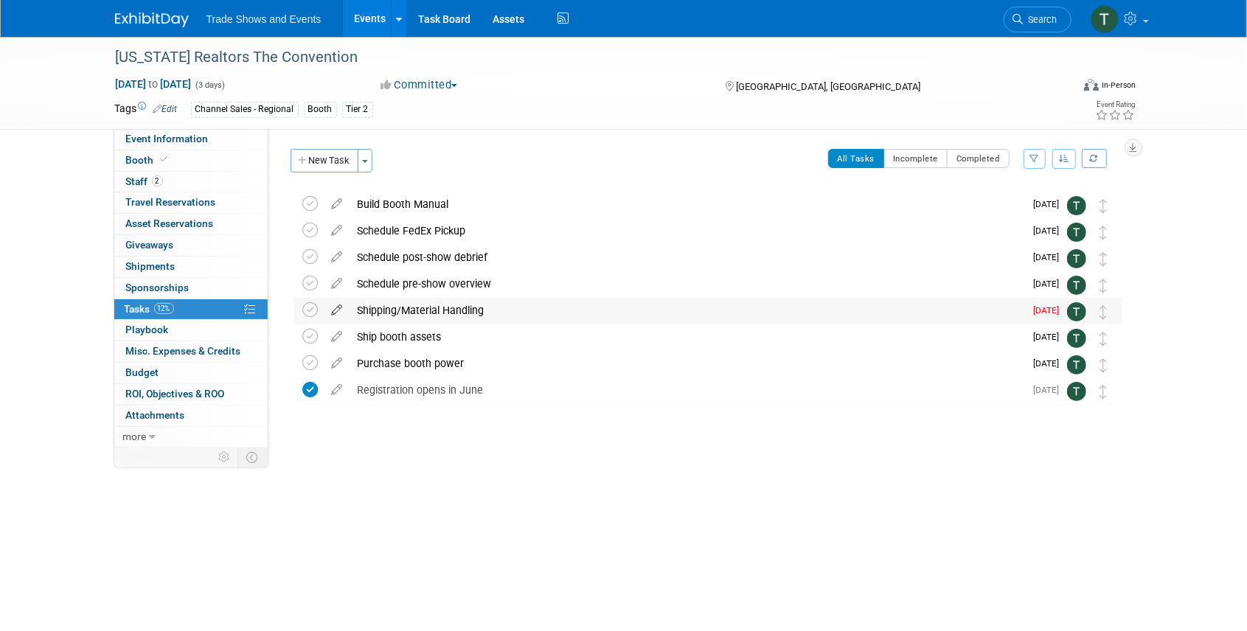
click at [338, 308] on icon at bounding box center [337, 307] width 26 height 18
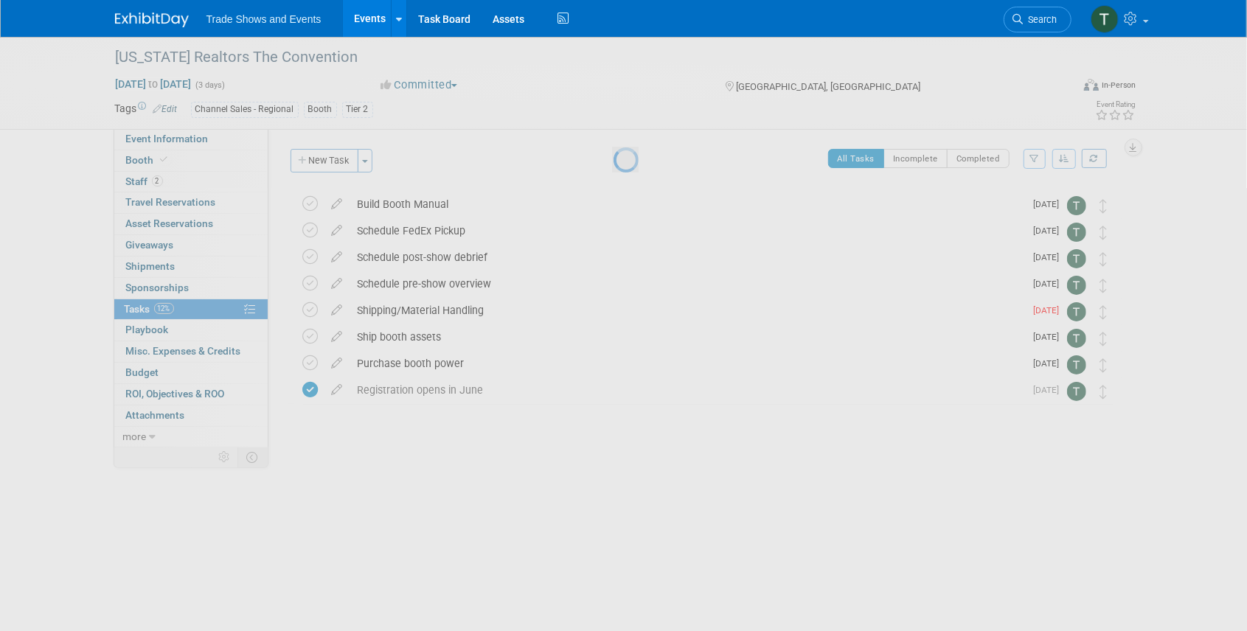
select select "8"
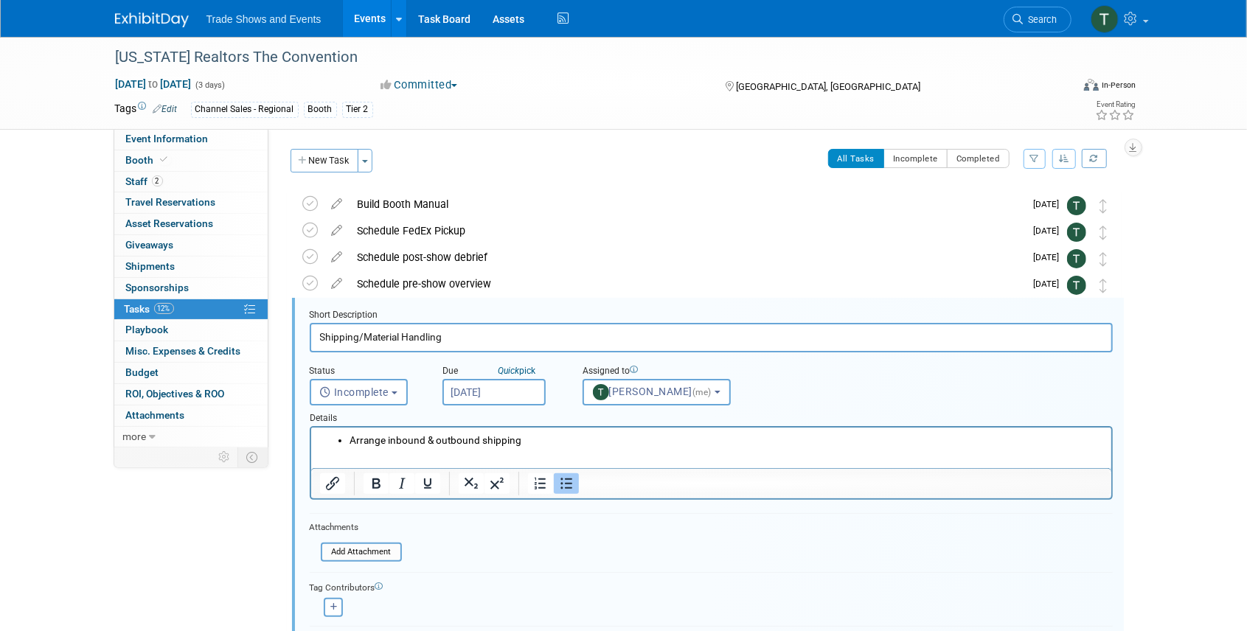
scroll to position [81, 0]
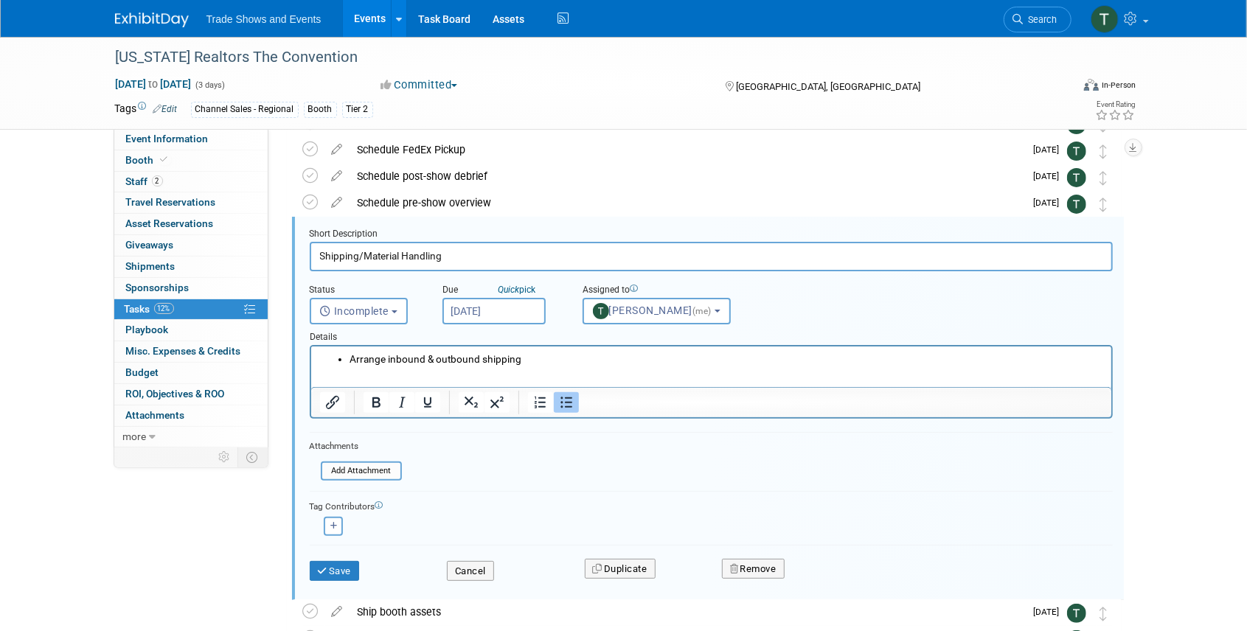
click at [488, 311] on input "Sep 15, 2025" at bounding box center [493, 311] width 103 height 27
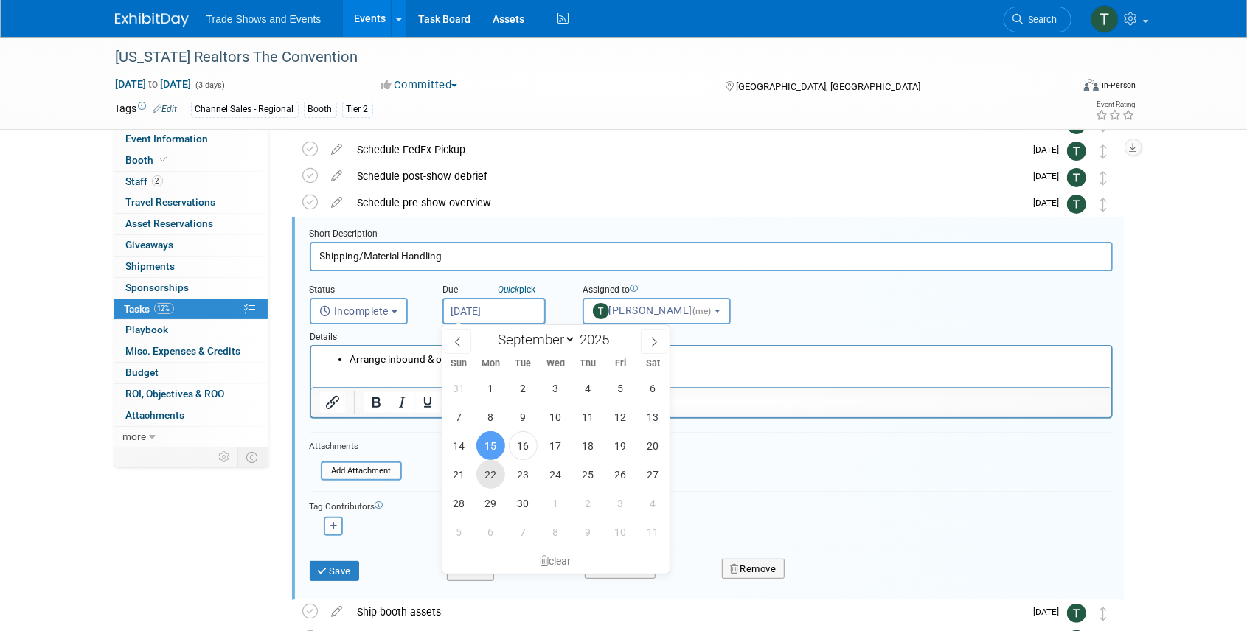
click at [495, 471] on span "22" at bounding box center [490, 474] width 29 height 29
type input "Sep 22, 2025"
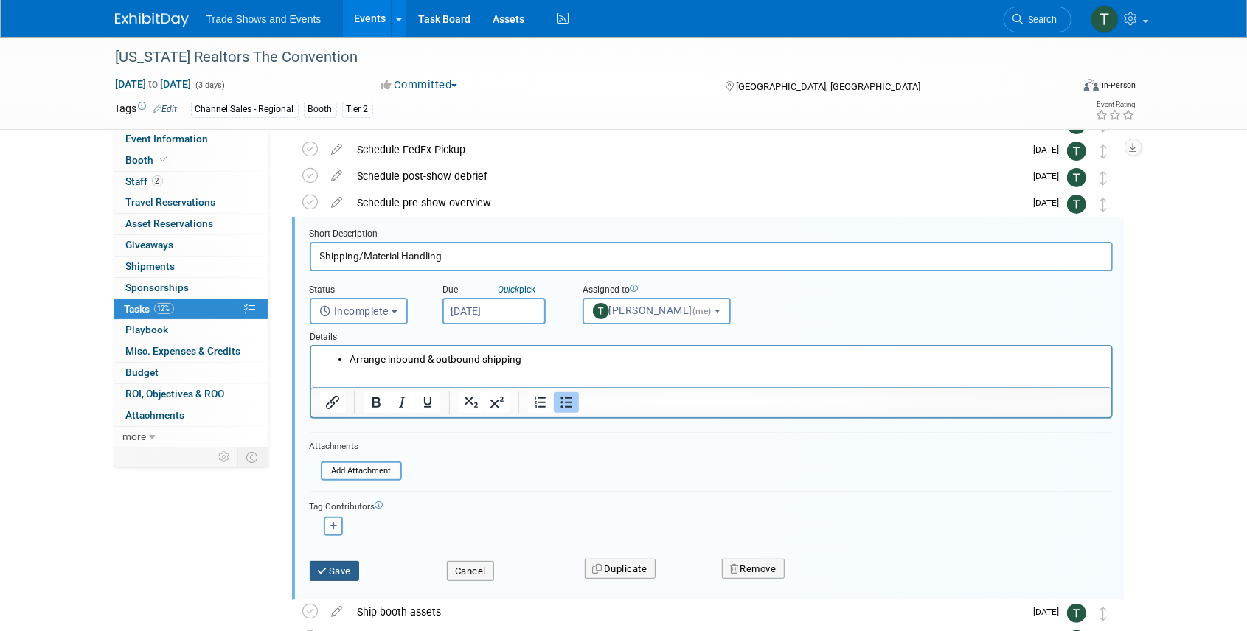
click at [330, 566] on button "Save" at bounding box center [335, 571] width 50 height 21
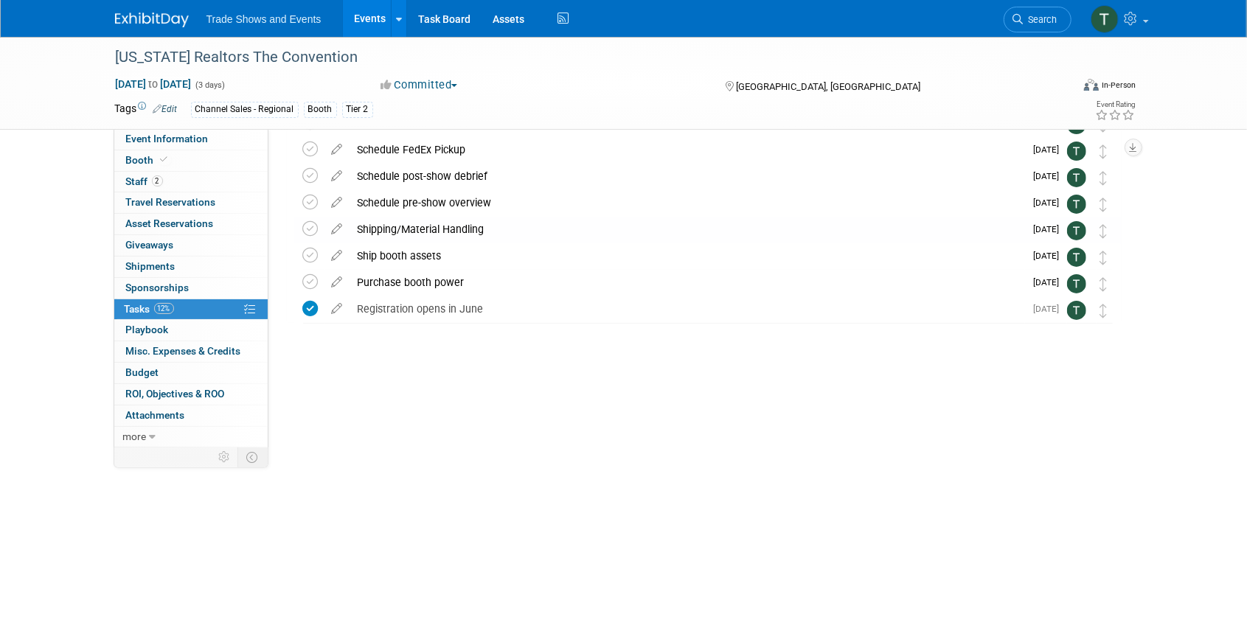
scroll to position [0, 0]
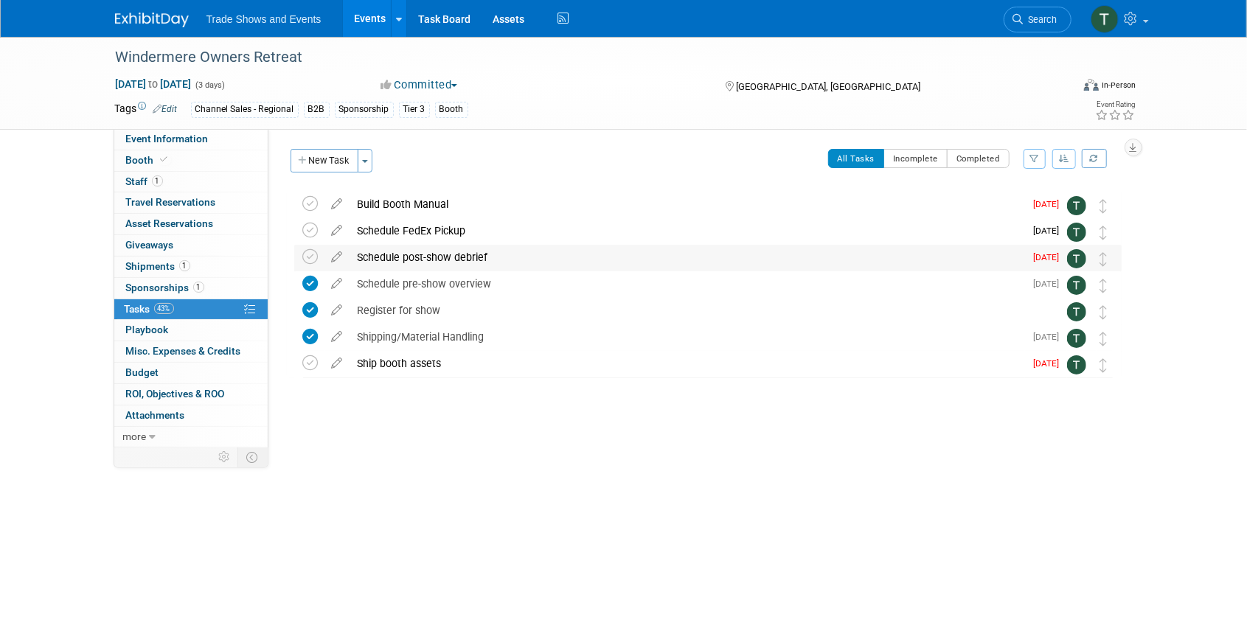
click at [390, 254] on div "Schedule post-show debrief" at bounding box center [687, 257] width 675 height 25
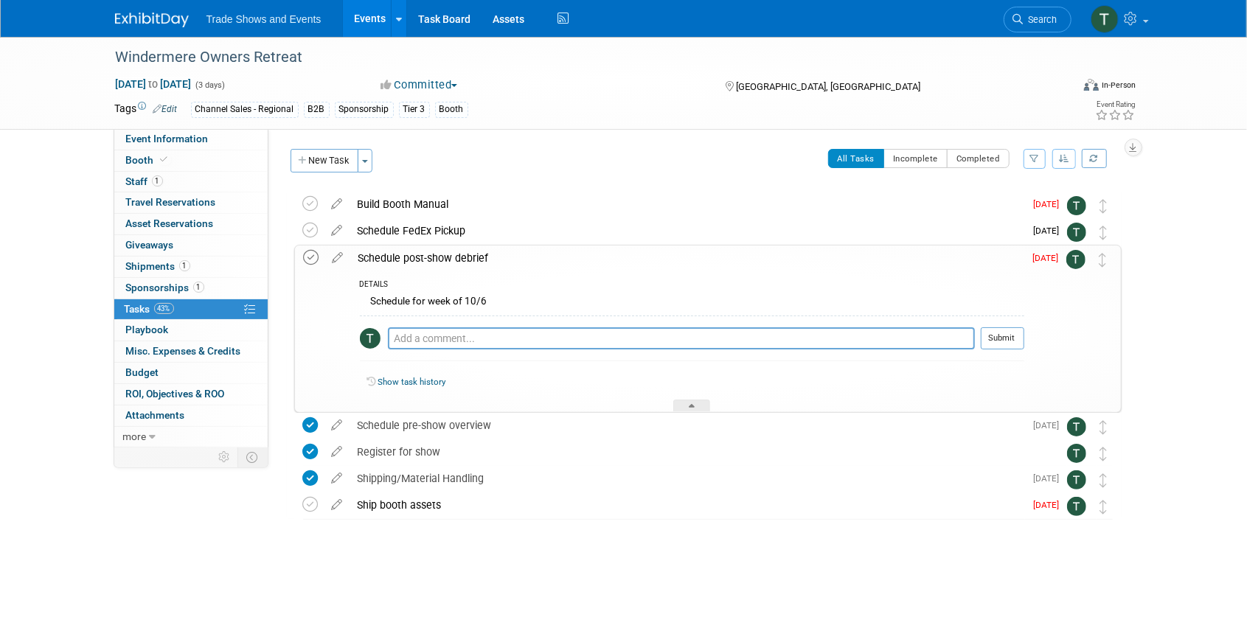
click at [310, 254] on icon at bounding box center [311, 257] width 15 height 15
click at [684, 405] on div at bounding box center [691, 406] width 37 height 13
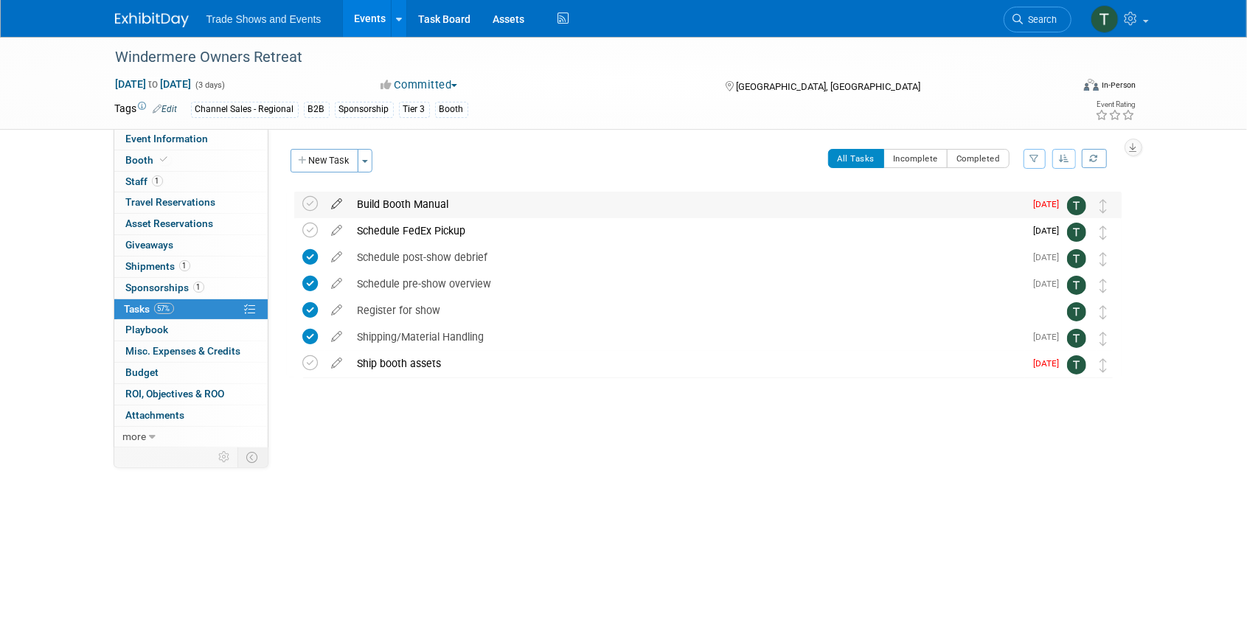
click at [336, 204] on icon at bounding box center [337, 201] width 26 height 18
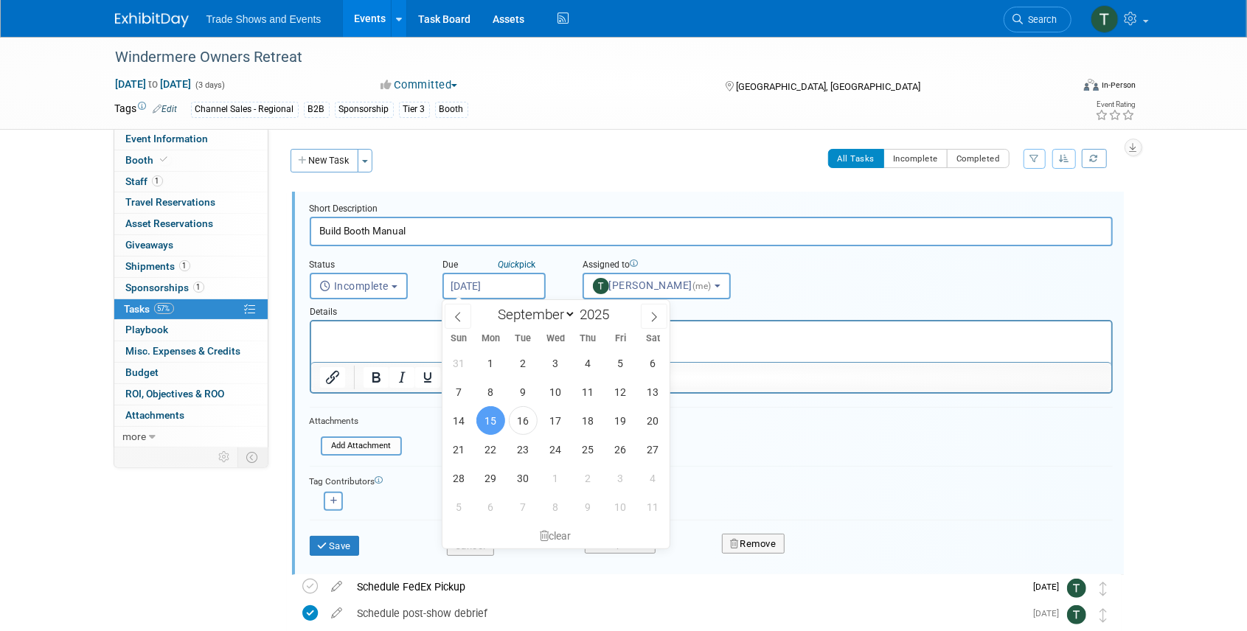
click at [497, 282] on input "[DATE]" at bounding box center [493, 286] width 103 height 27
click at [518, 419] on span "16" at bounding box center [523, 420] width 29 height 29
type input "[DATE]"
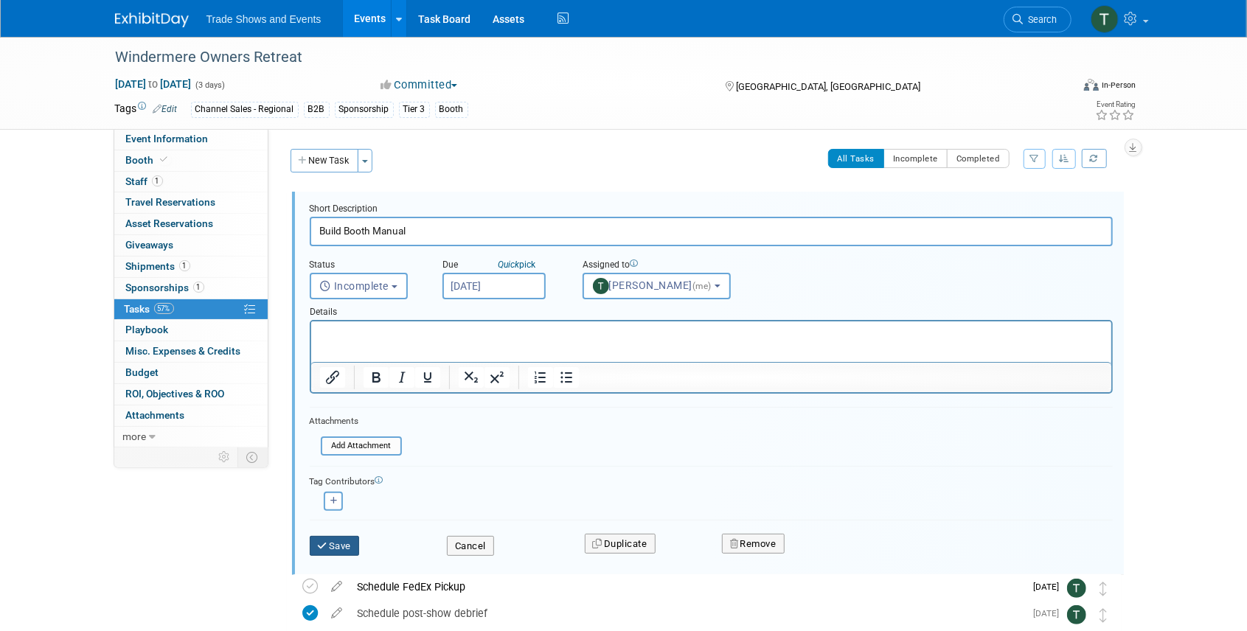
click at [341, 547] on button "Save" at bounding box center [335, 546] width 50 height 21
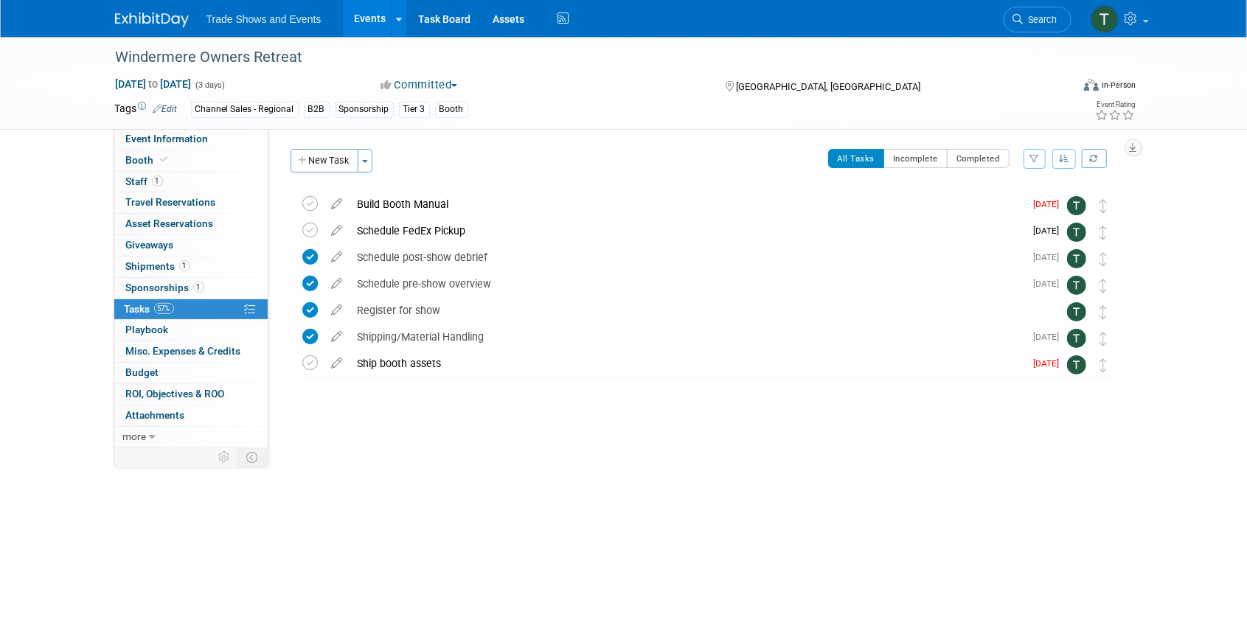
click at [339, 360] on icon at bounding box center [337, 360] width 26 height 18
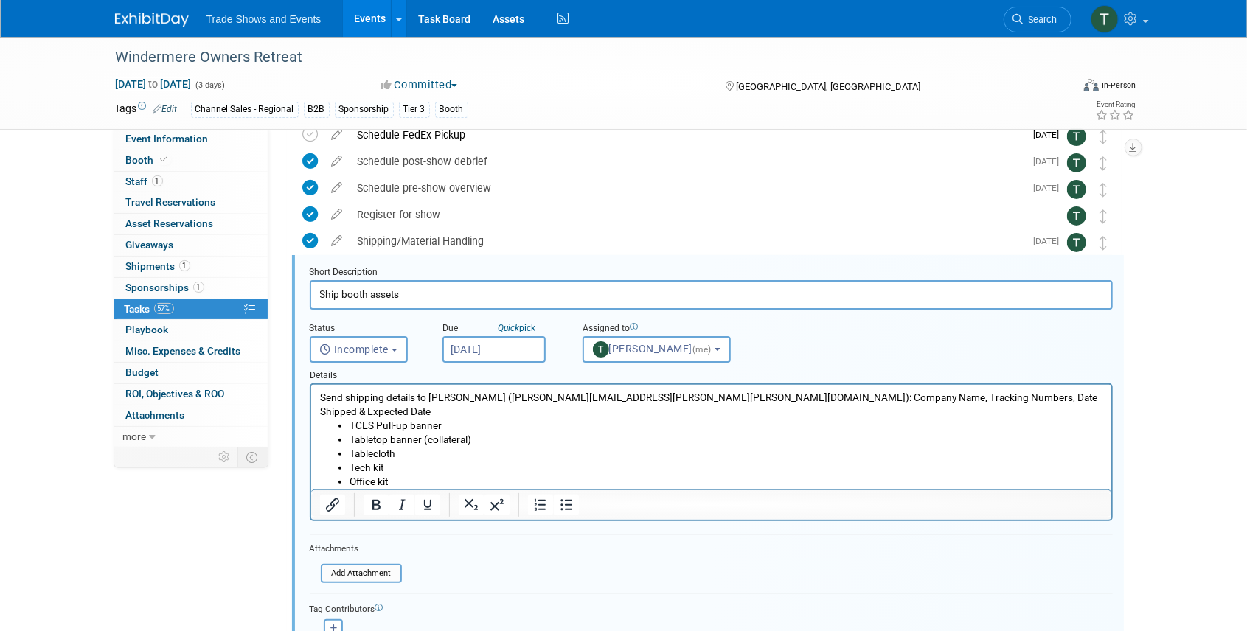
scroll to position [134, 0]
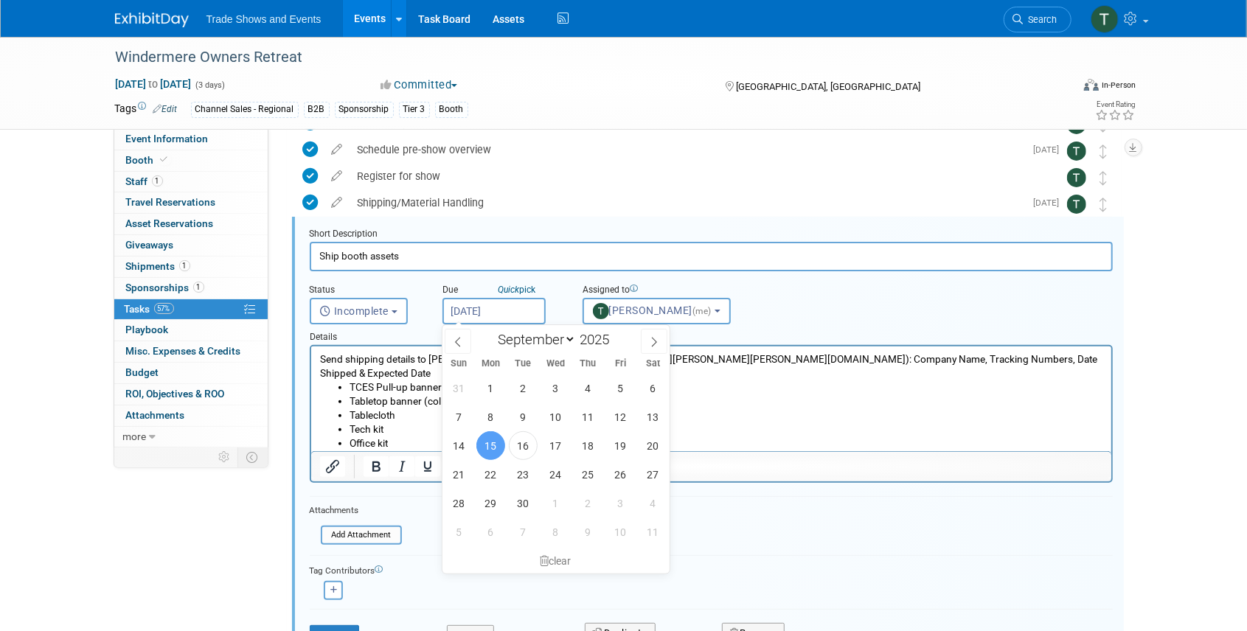
click at [496, 313] on input "Sep 15, 2025" at bounding box center [493, 311] width 103 height 27
click at [521, 445] on span "16" at bounding box center [523, 445] width 29 height 29
type input "Sep 16, 2025"
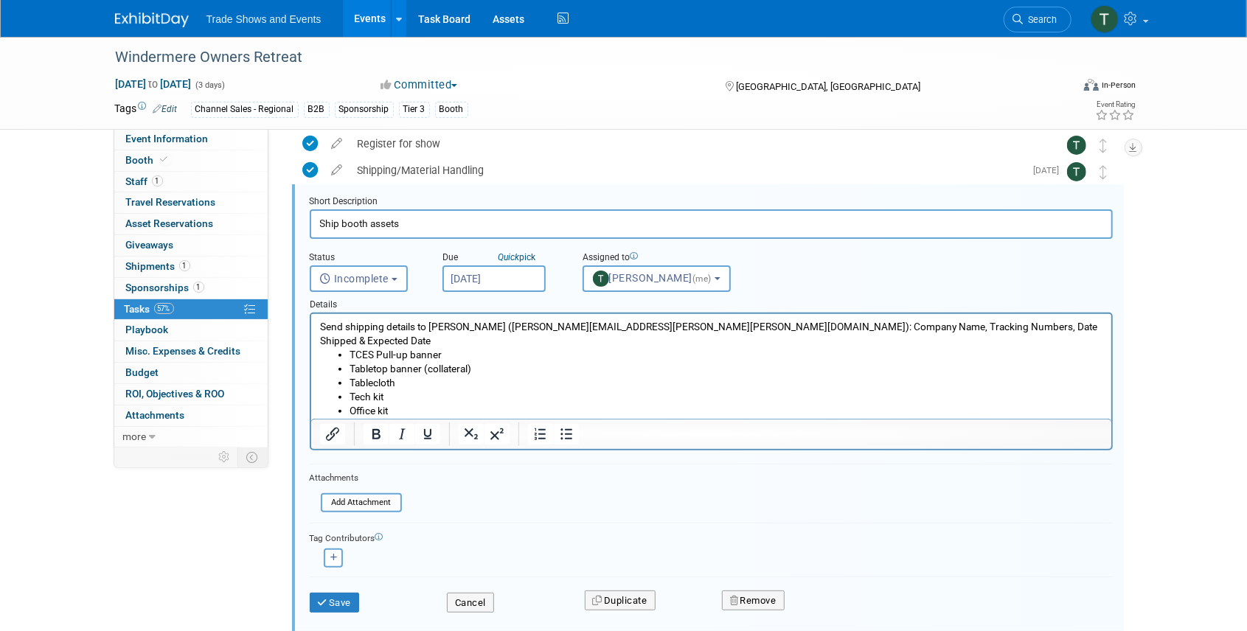
scroll to position [184, 0]
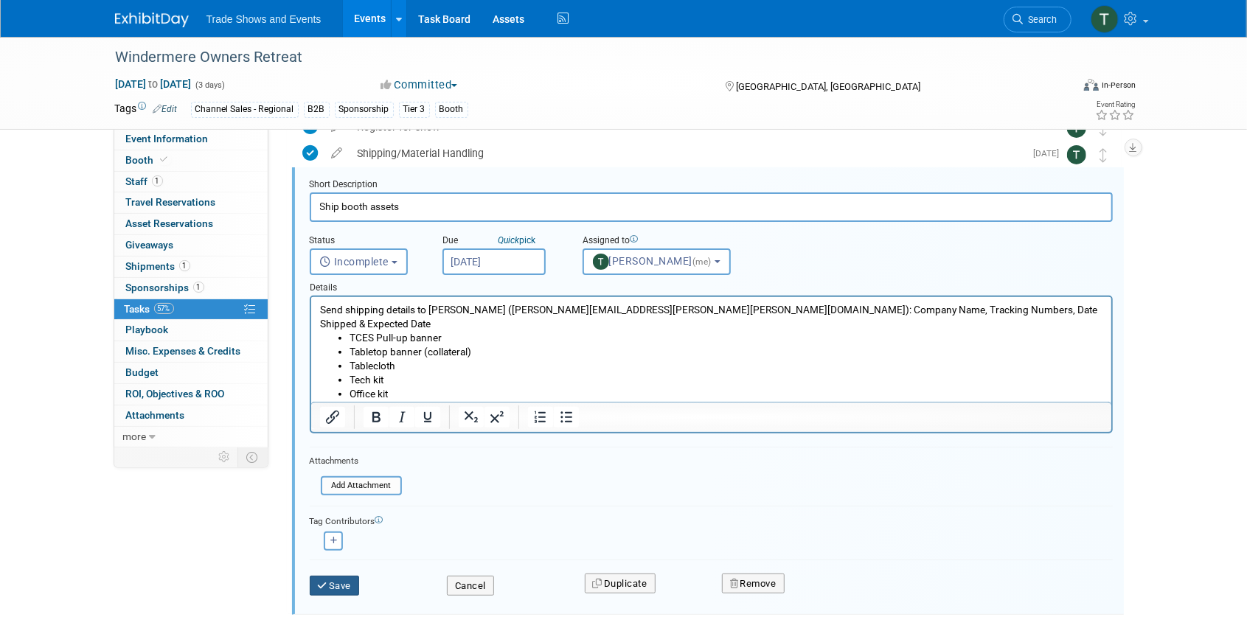
click at [336, 577] on button "Save" at bounding box center [335, 586] width 50 height 21
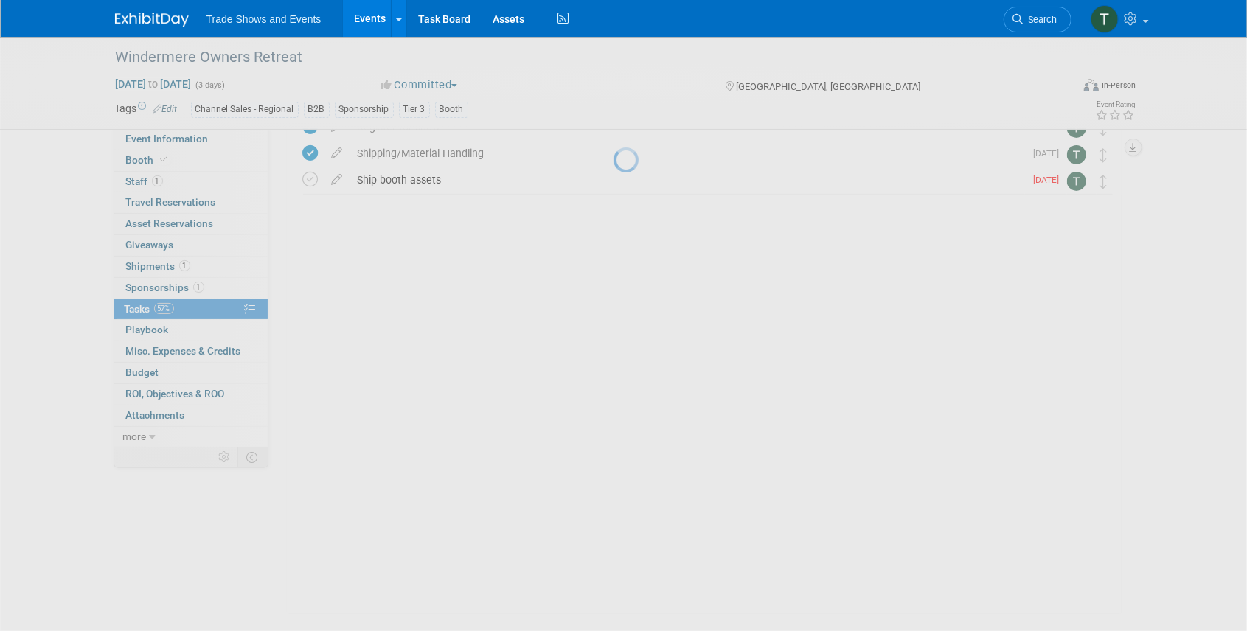
scroll to position [0, 0]
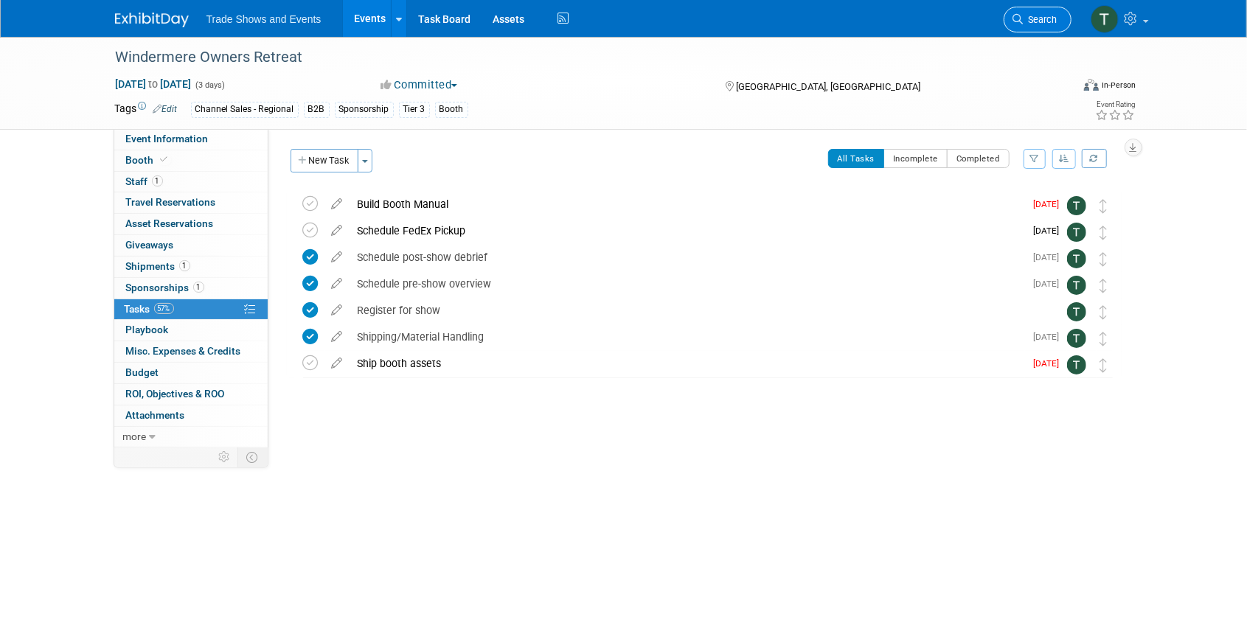
click at [1022, 25] on link "Search" at bounding box center [1038, 20] width 68 height 26
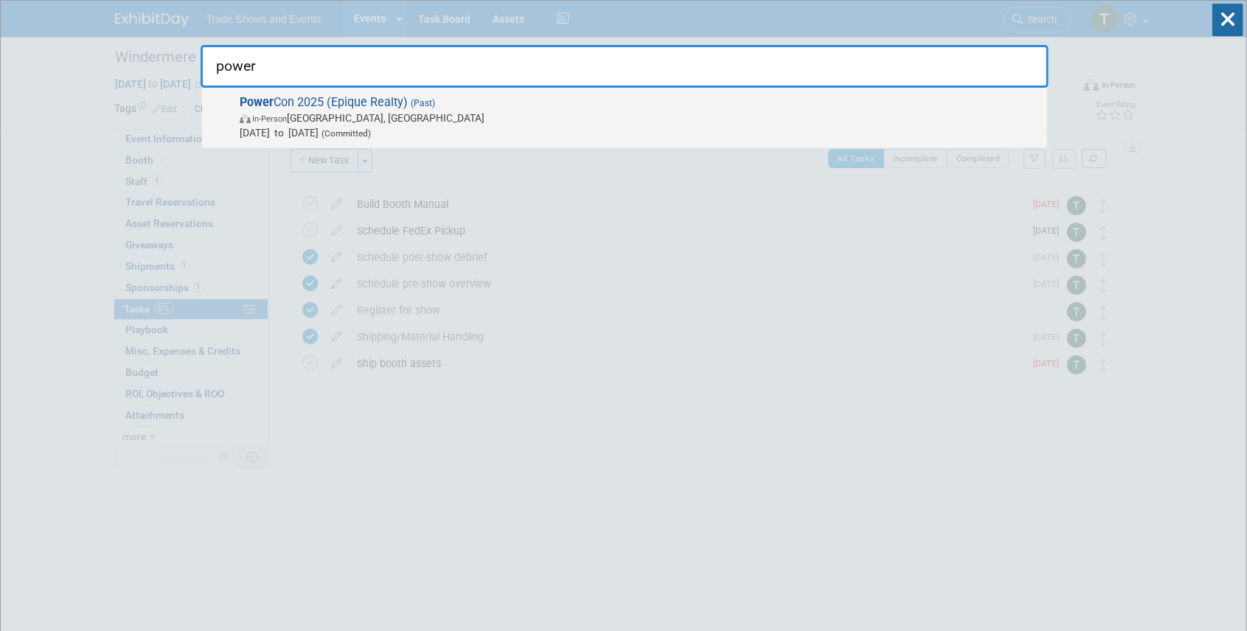
type input "power"
click at [316, 97] on span "Power Con 2025 (Epique Realty) (Past) In-Person Nashville, TN Jun 25, 2025 to J…" at bounding box center [637, 117] width 805 height 45
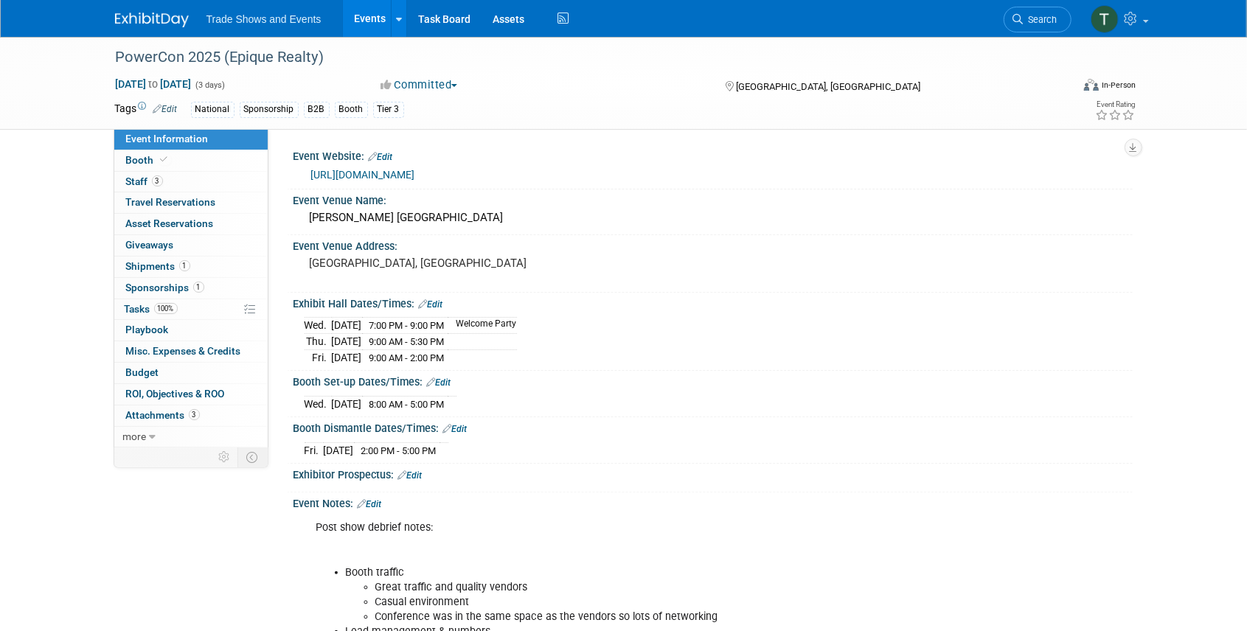
click at [413, 173] on link "[URL][DOMAIN_NAME]" at bounding box center [363, 175] width 104 height 12
click at [1048, 15] on span "Search" at bounding box center [1041, 19] width 34 height 11
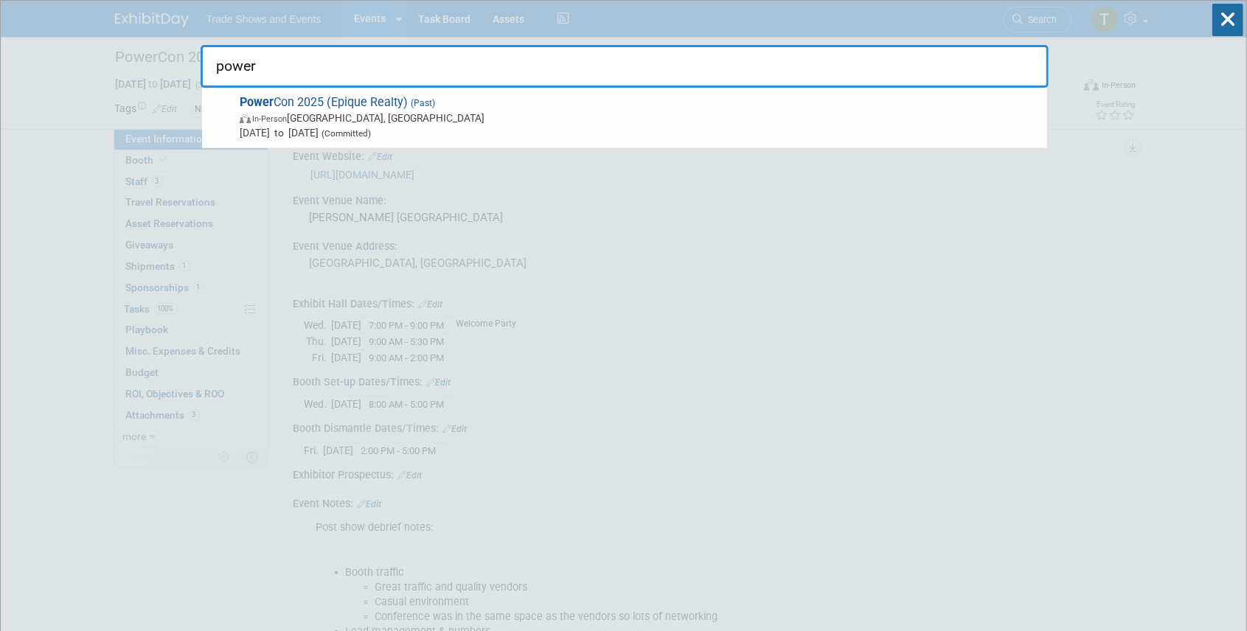
type input "power"
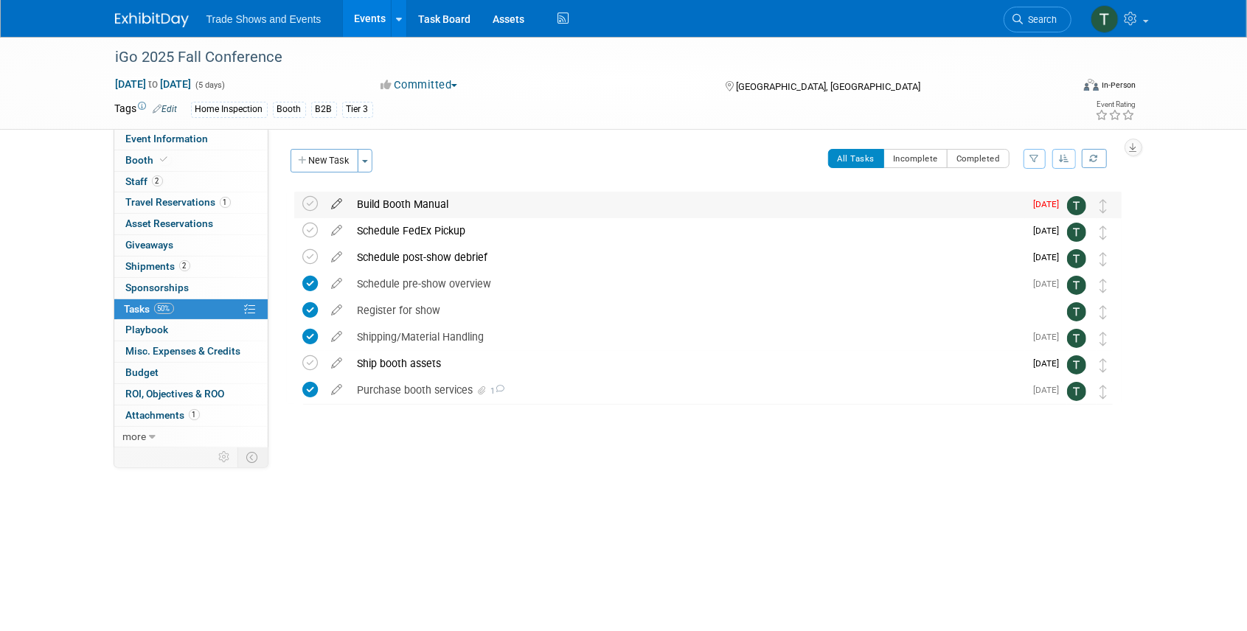
click at [338, 206] on icon at bounding box center [337, 201] width 26 height 18
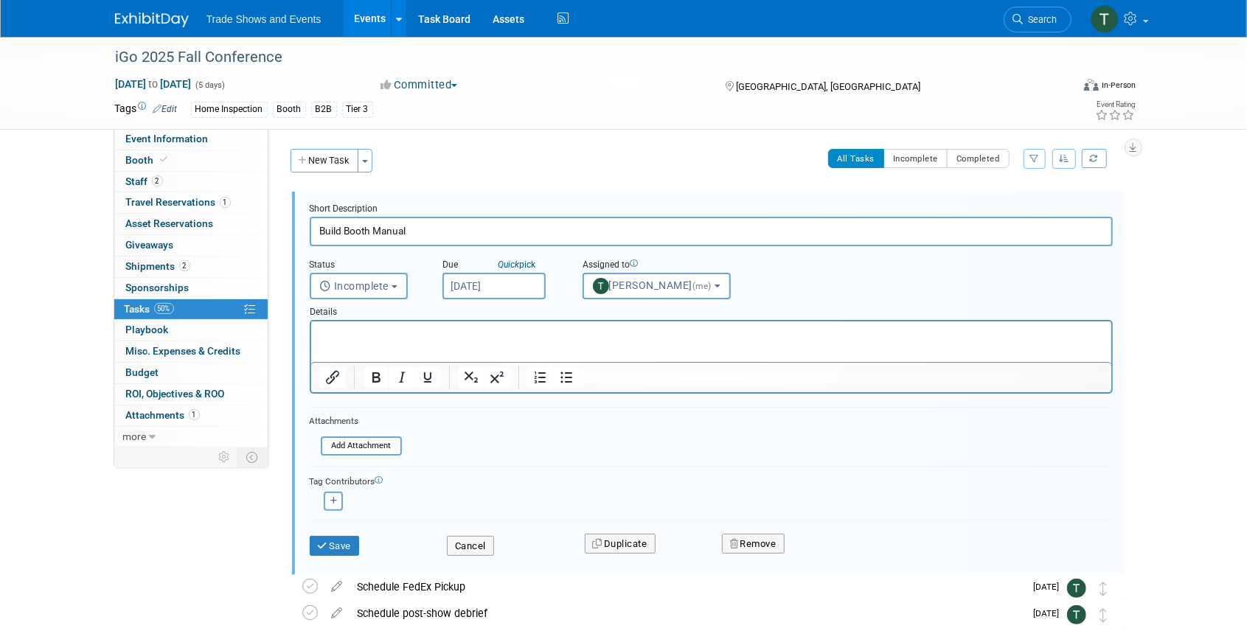
click at [505, 280] on input "[DATE]" at bounding box center [493, 286] width 103 height 27
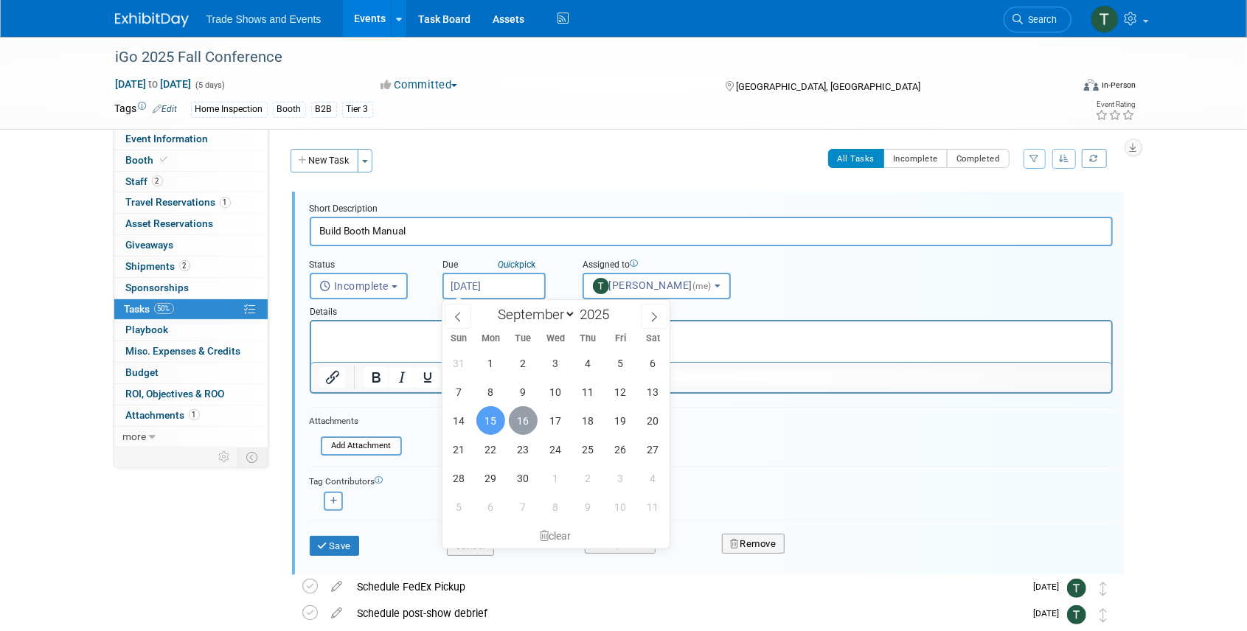
click at [531, 427] on span "16" at bounding box center [523, 420] width 29 height 29
type input "[DATE]"
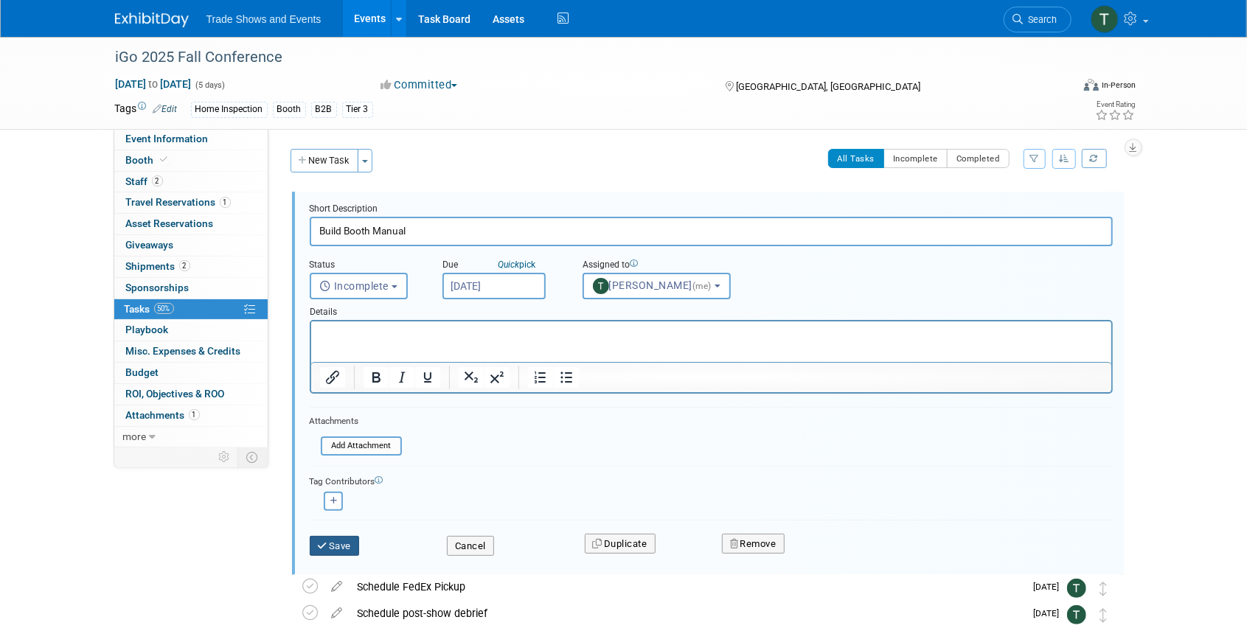
click at [331, 538] on button "Save" at bounding box center [335, 546] width 50 height 21
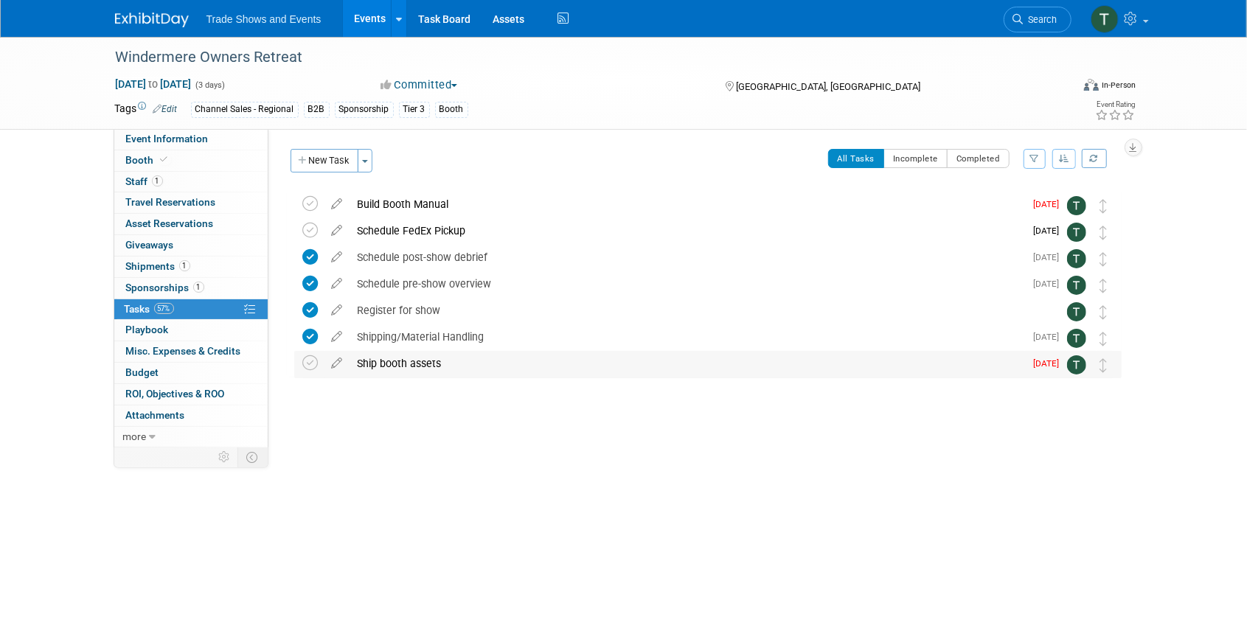
click at [404, 364] on div "Ship booth assets" at bounding box center [687, 363] width 675 height 25
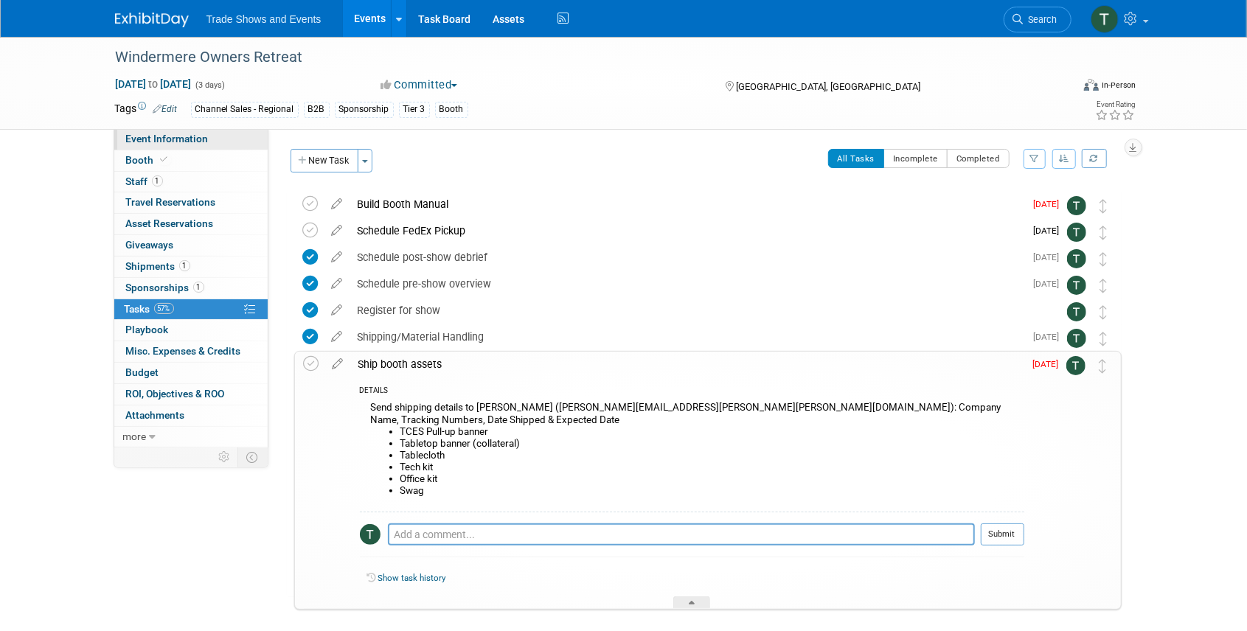
click at [176, 137] on span "Event Information" at bounding box center [167, 139] width 83 height 12
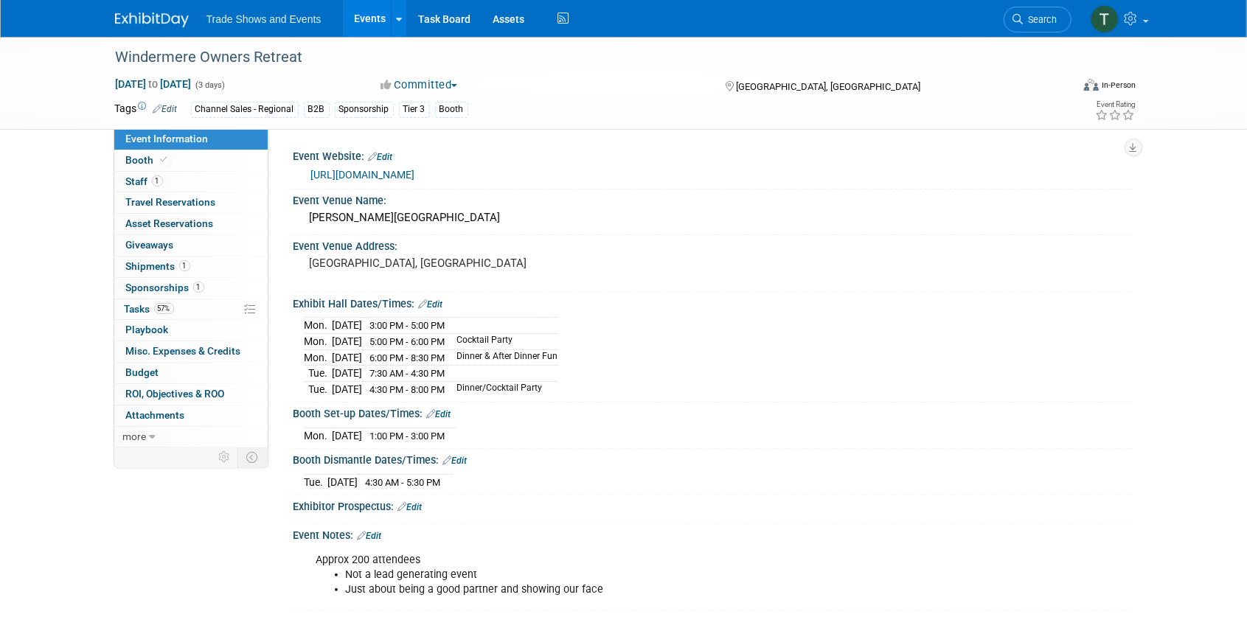
click at [398, 170] on link "https://windermere.regfox.com/2025-owners-retreat-partners-only" at bounding box center [363, 175] width 104 height 12
click at [130, 167] on link "Booth" at bounding box center [190, 160] width 153 height 21
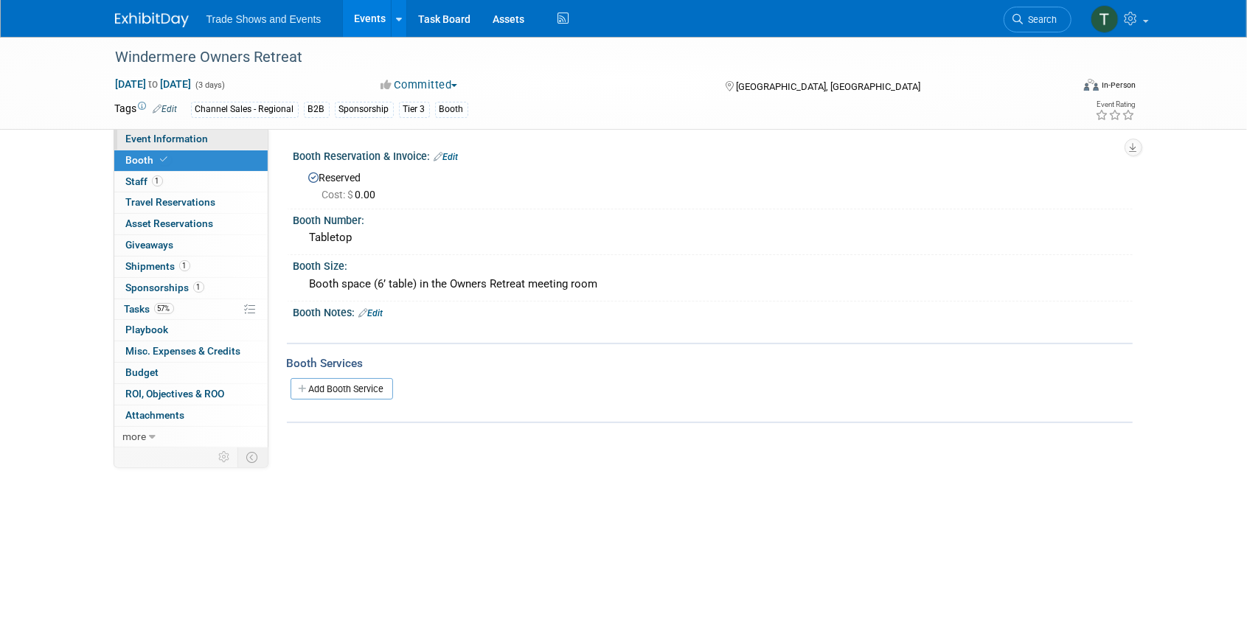
click at [184, 136] on span "Event Information" at bounding box center [167, 139] width 83 height 12
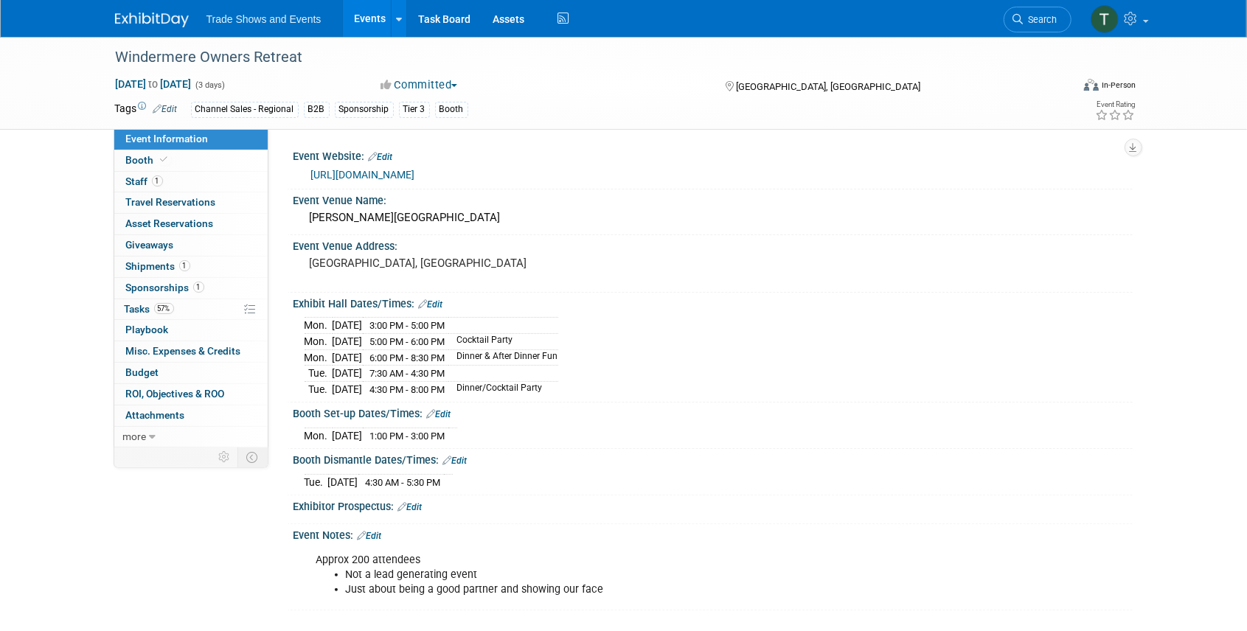
click at [464, 456] on link "Edit" at bounding box center [455, 461] width 24 height 10
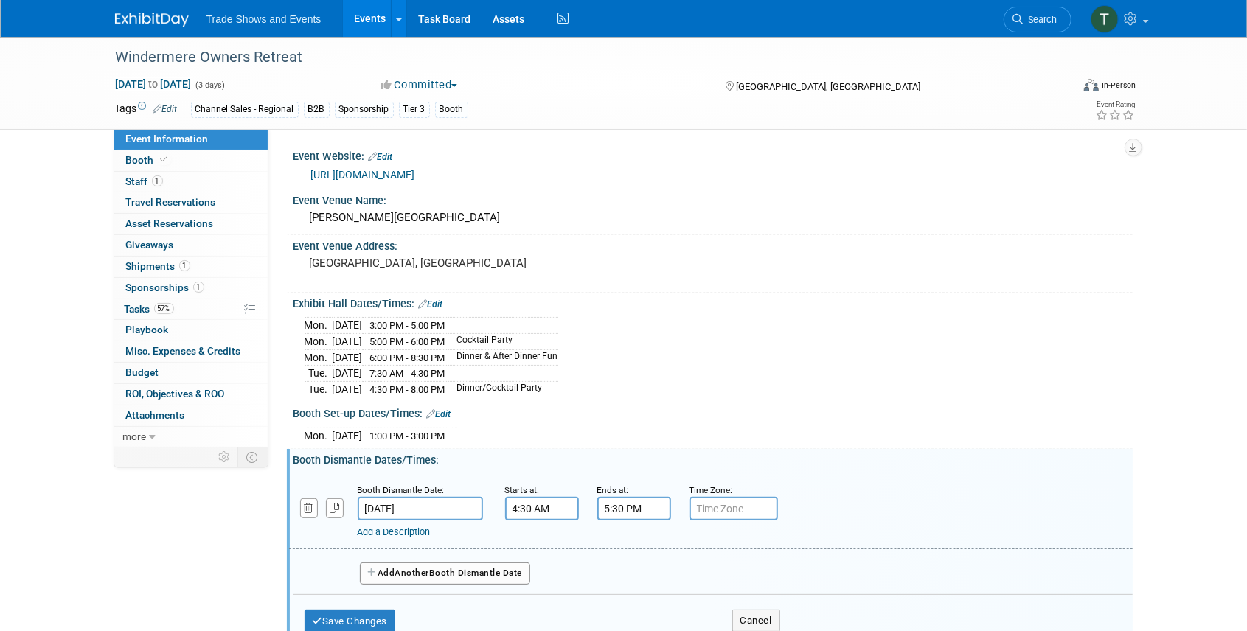
click at [553, 497] on input "4:30 AM" at bounding box center [542, 509] width 74 height 24
click at [659, 564] on button "AM" at bounding box center [668, 576] width 27 height 25
type input "4:30 PM"
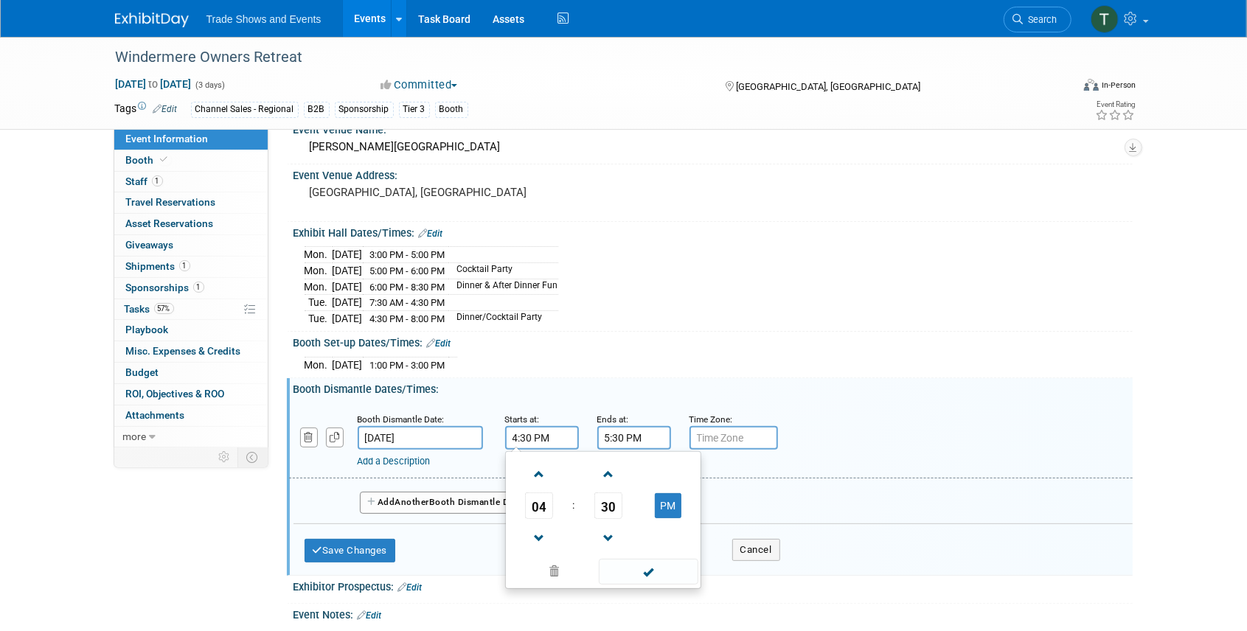
scroll to position [147, 0]
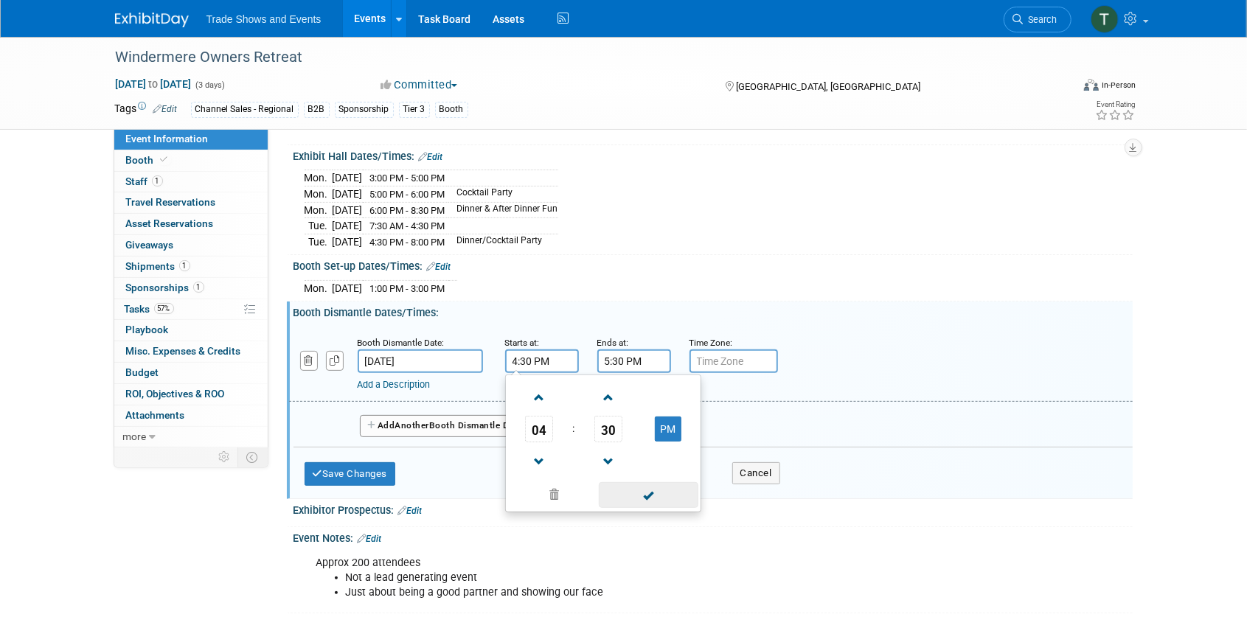
click at [681, 490] on span at bounding box center [649, 495] width 100 height 26
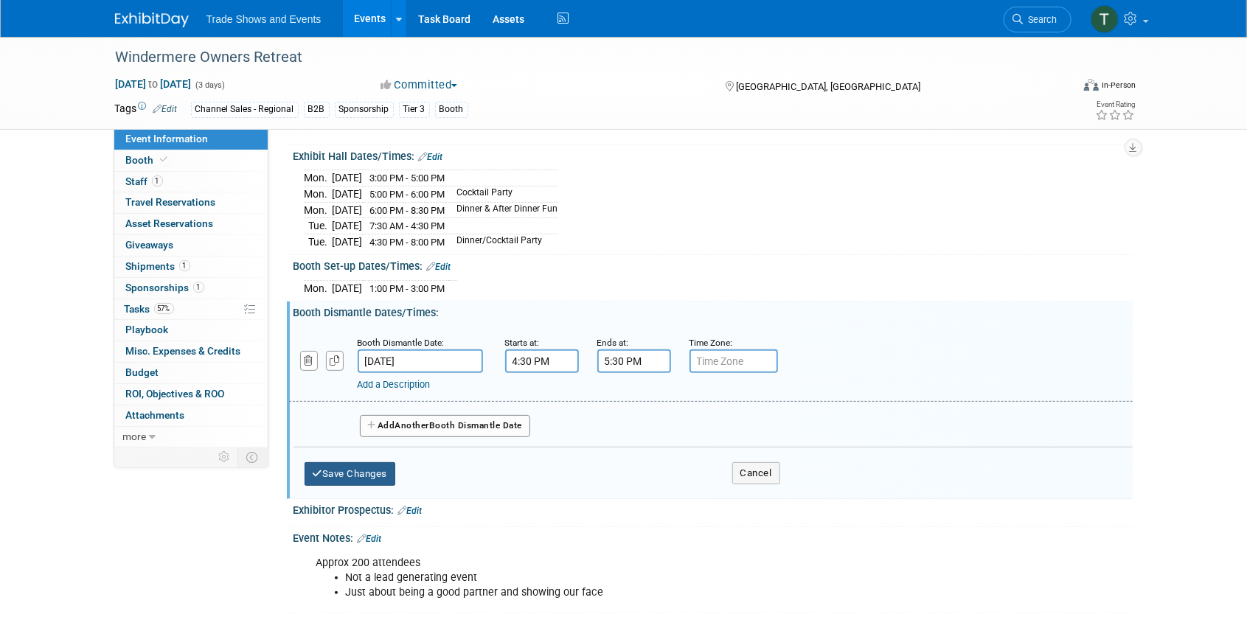
click at [350, 470] on button "Save Changes" at bounding box center [350, 474] width 91 height 24
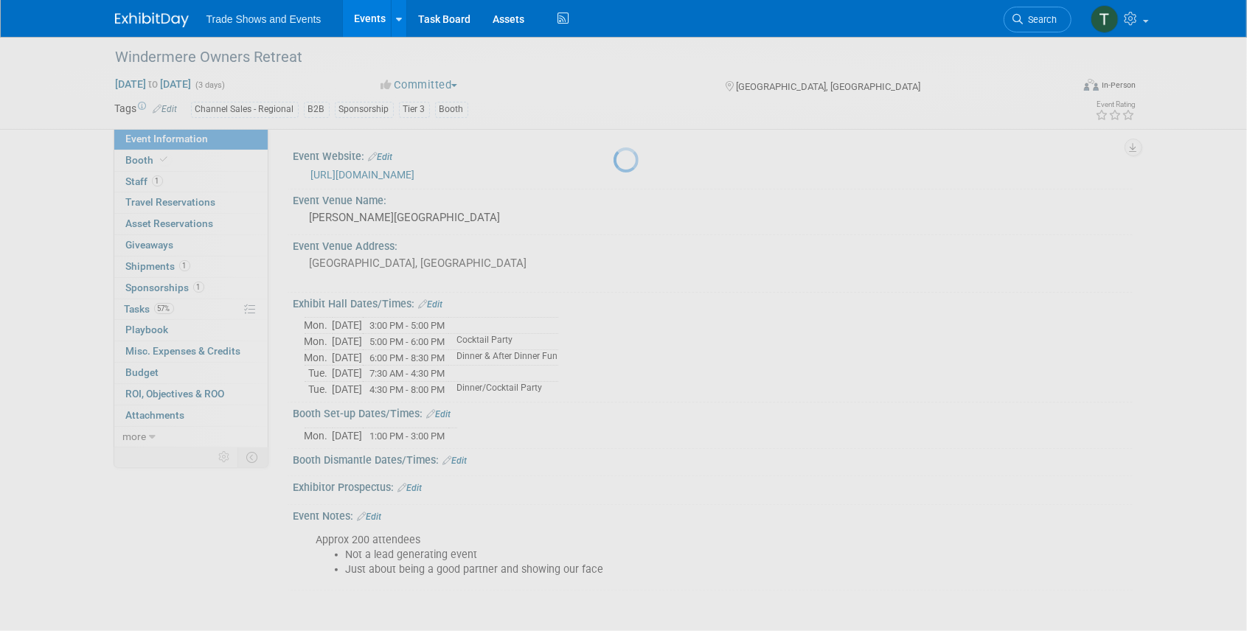
scroll to position [0, 0]
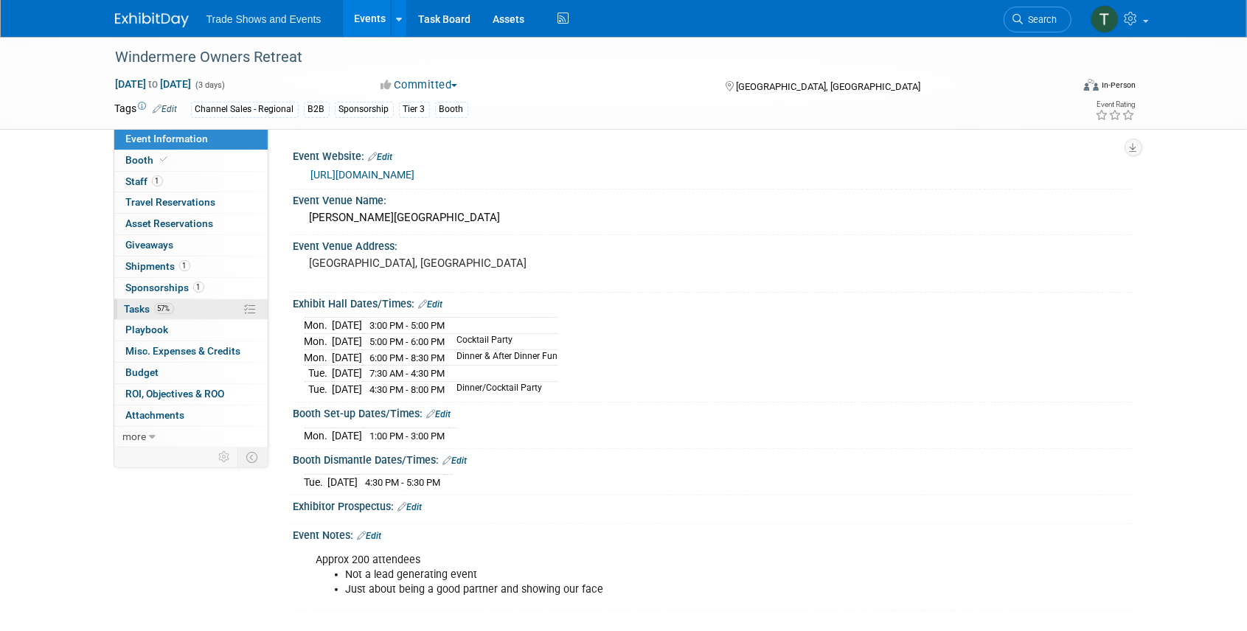
click at [128, 305] on span "Tasks 57%" at bounding box center [149, 309] width 49 height 12
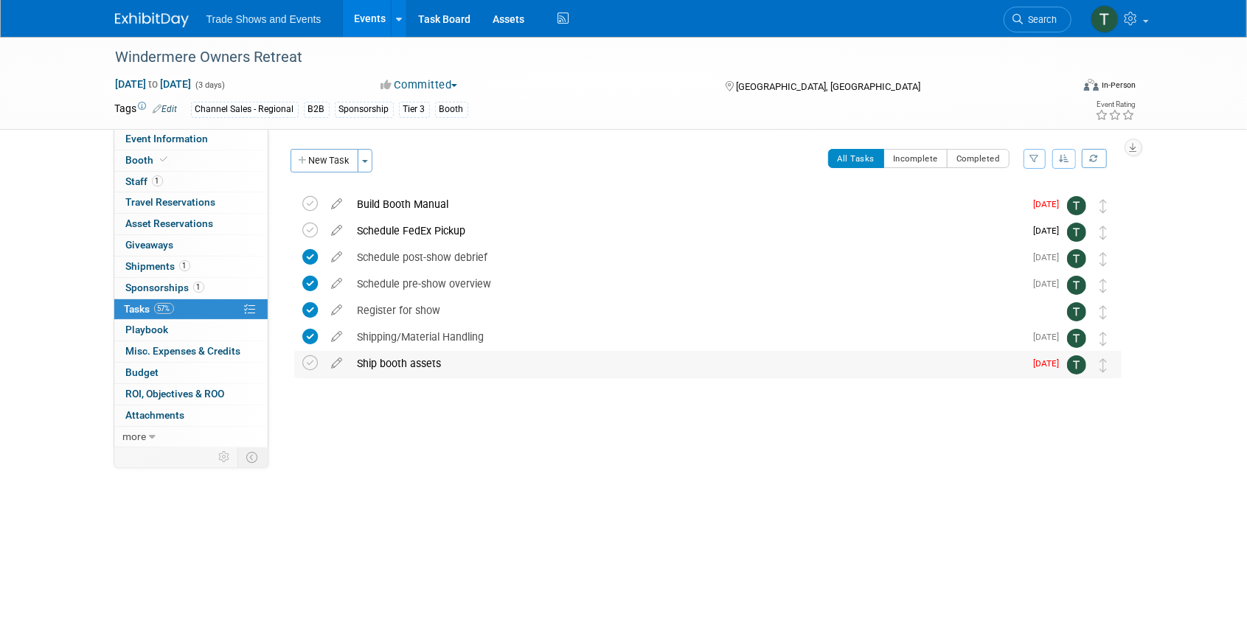
click at [406, 359] on div "Ship booth assets" at bounding box center [687, 363] width 675 height 25
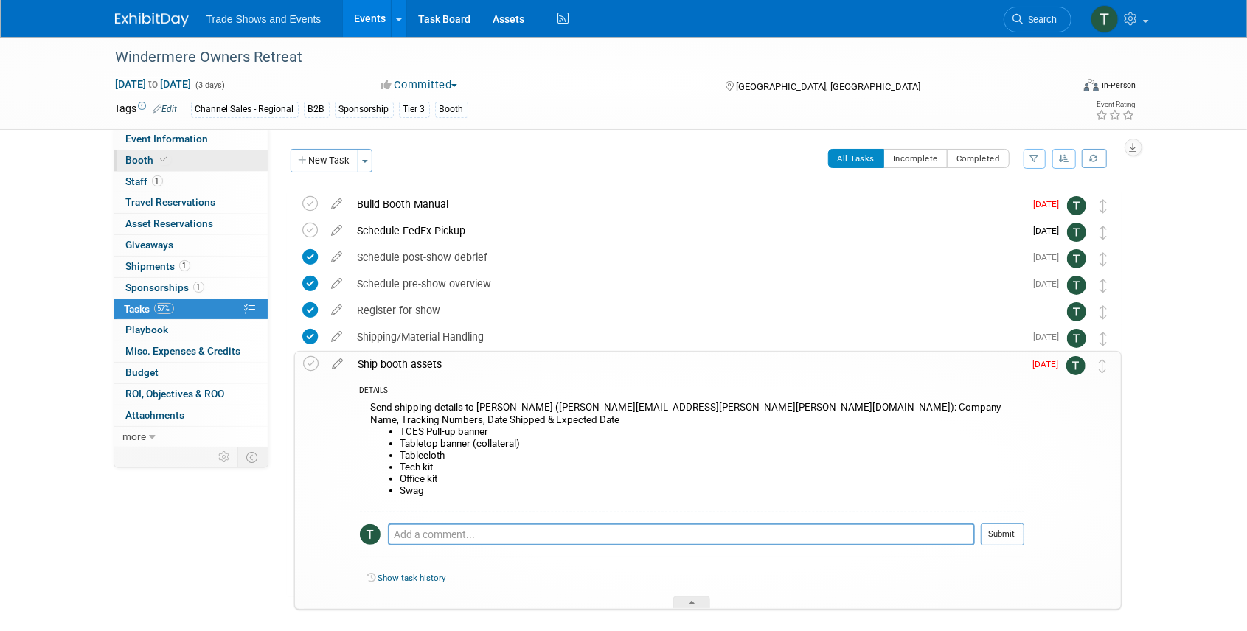
click at [173, 156] on link "Booth" at bounding box center [190, 160] width 153 height 21
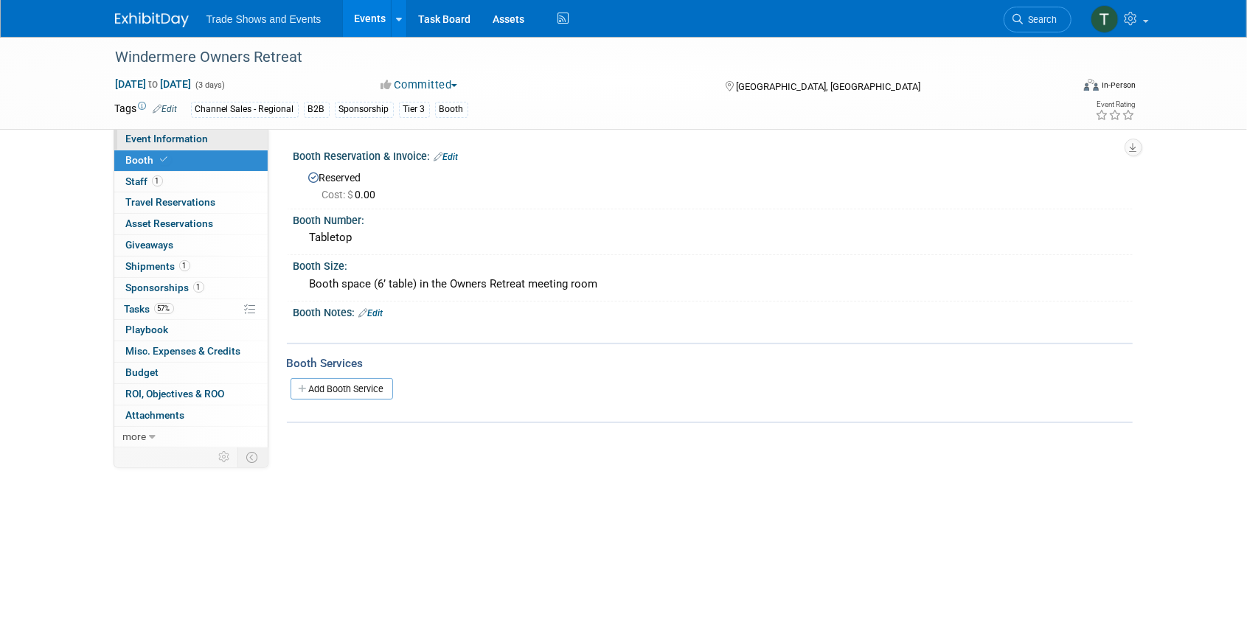
click at [199, 143] on span "Event Information" at bounding box center [167, 139] width 83 height 12
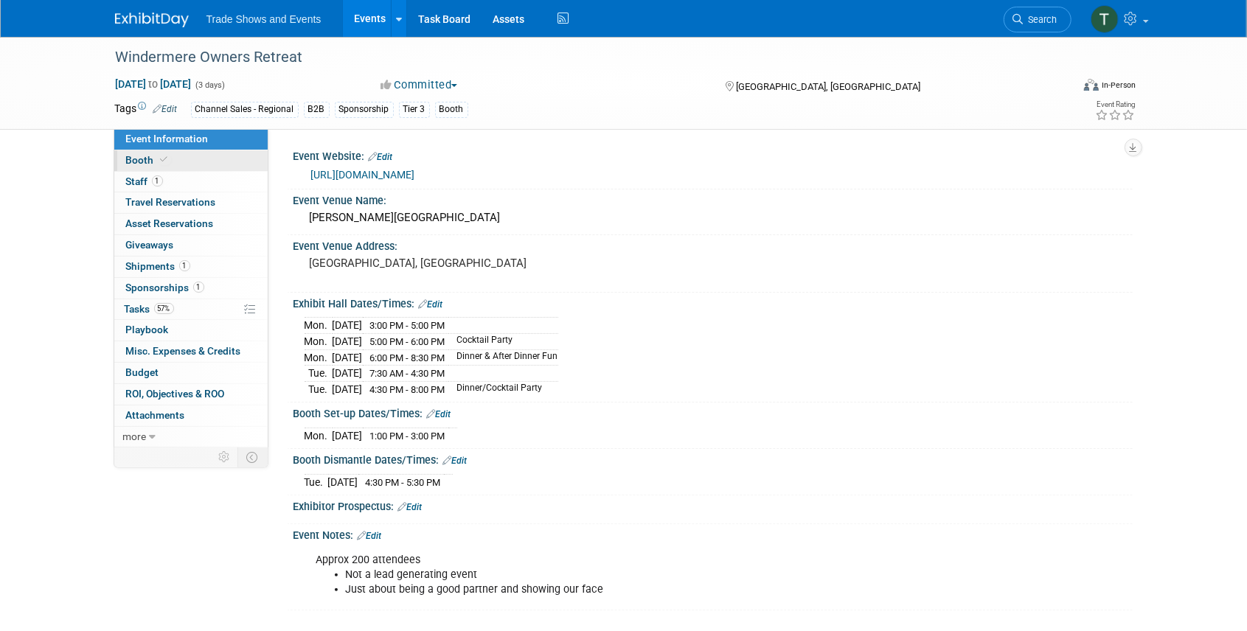
click at [187, 156] on link "Booth" at bounding box center [190, 160] width 153 height 21
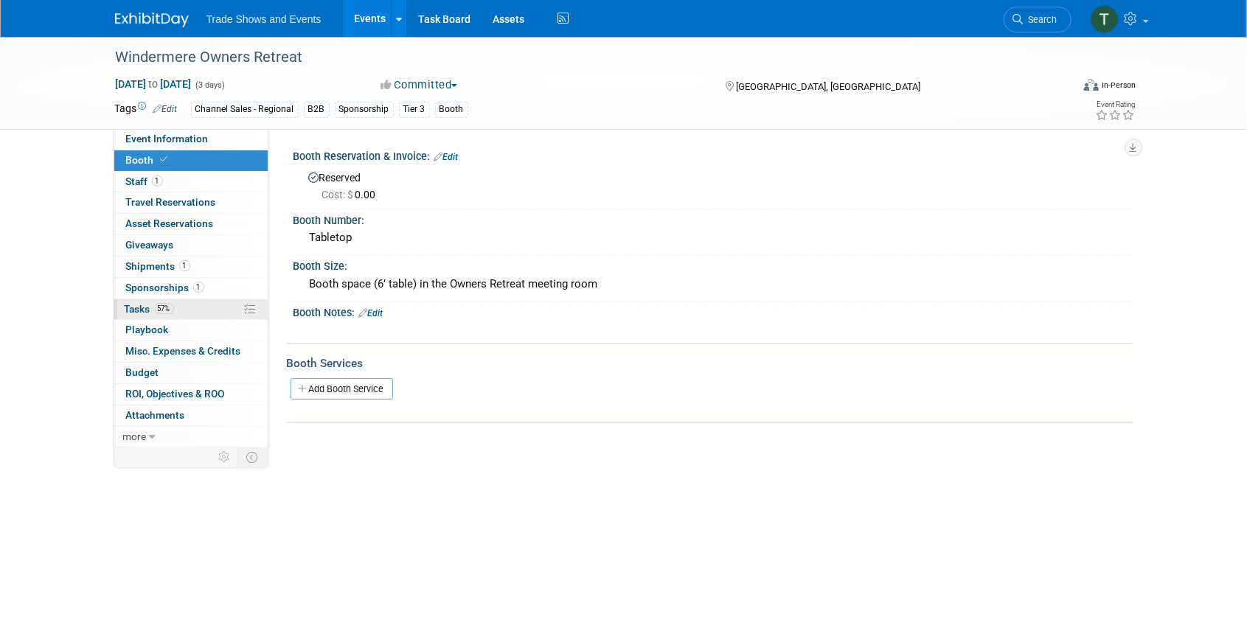
click at [137, 309] on span "Tasks 57%" at bounding box center [149, 309] width 49 height 12
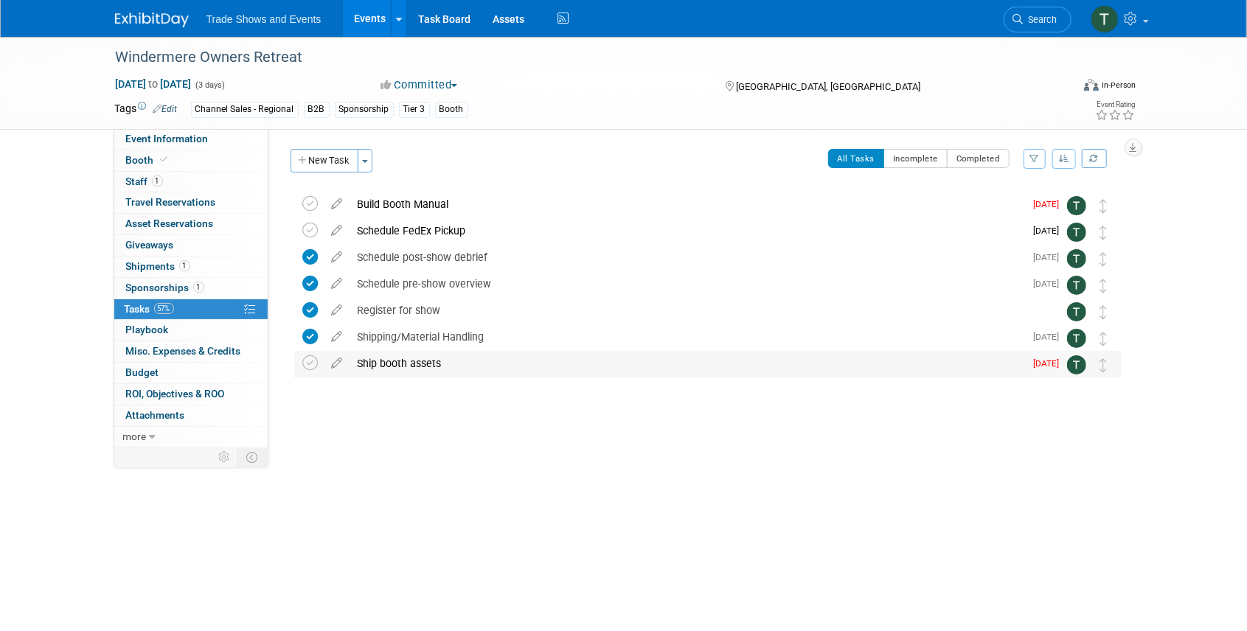
click at [405, 358] on div "Ship booth assets" at bounding box center [687, 363] width 675 height 25
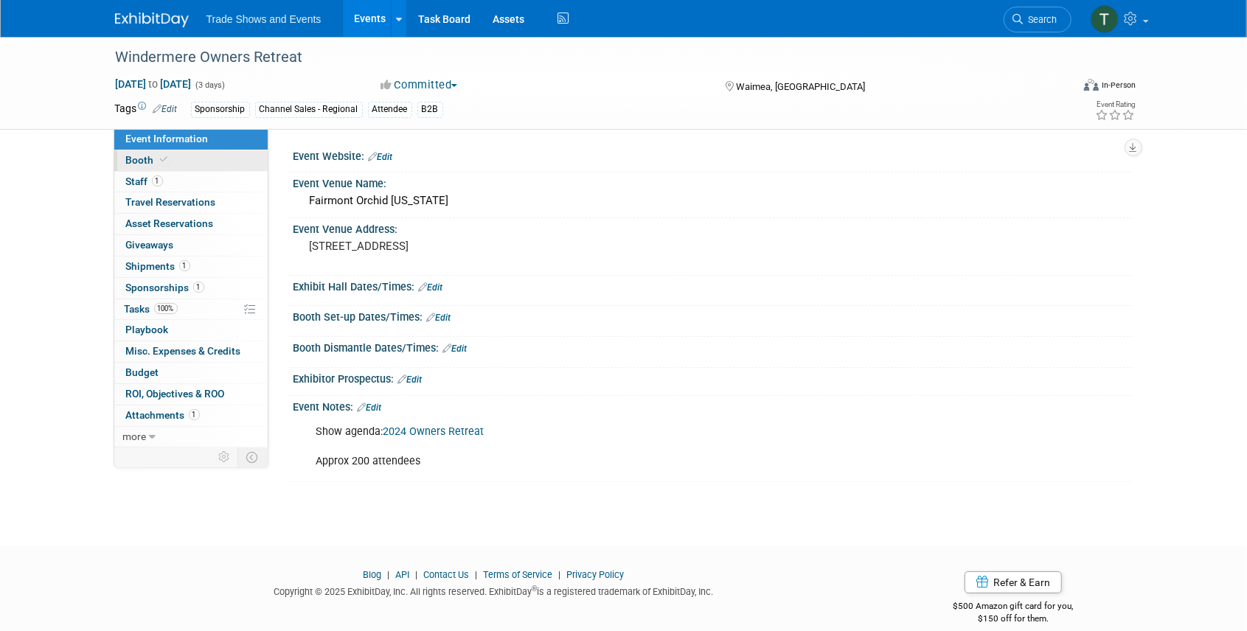
click at [190, 153] on link "Booth" at bounding box center [190, 160] width 153 height 21
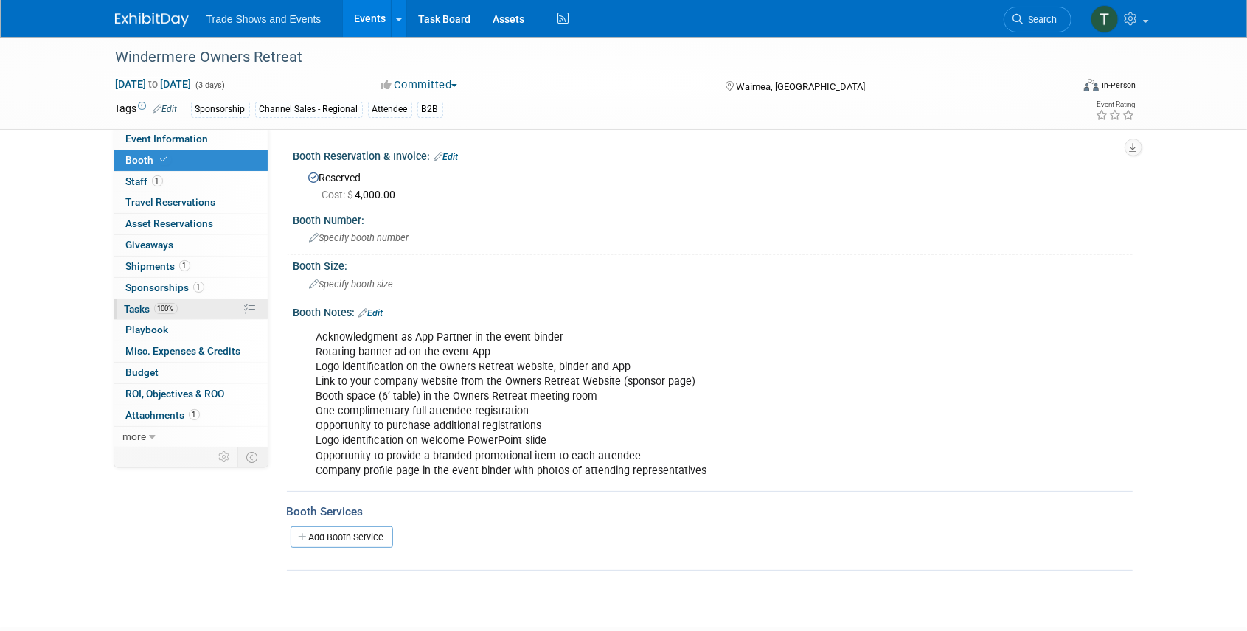
click at [135, 309] on span "Tasks 100%" at bounding box center [151, 309] width 53 height 12
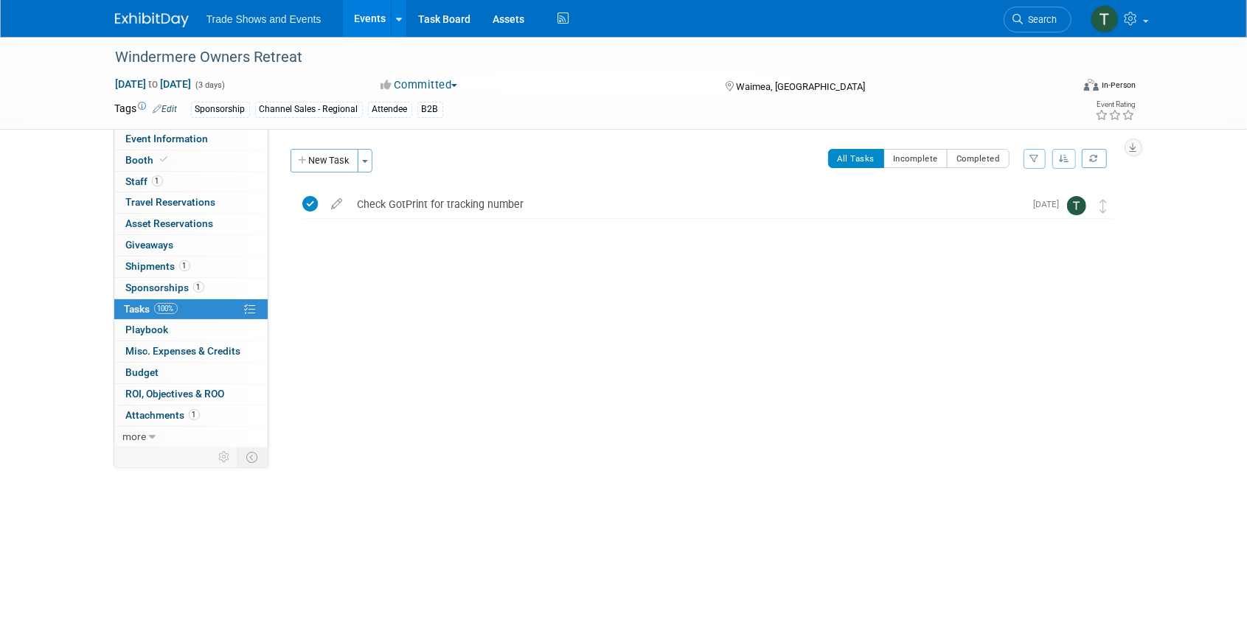
click at [361, 16] on link "Events" at bounding box center [370, 18] width 54 height 37
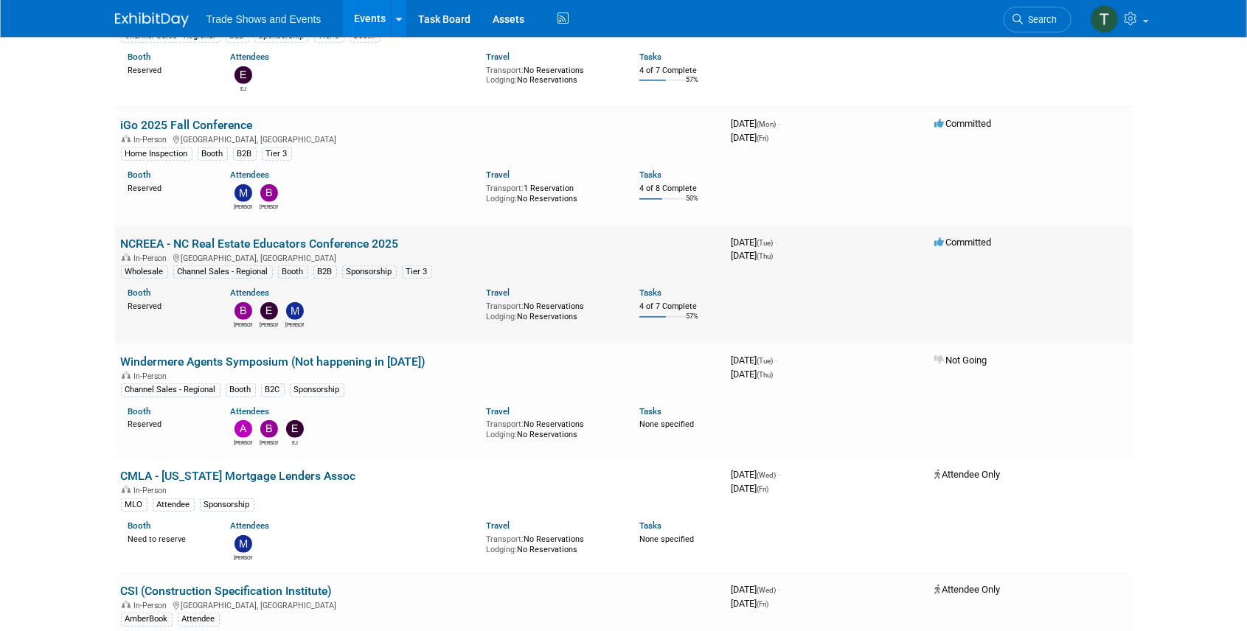
scroll to position [737, 0]
